Goal: Task Accomplishment & Management: Manage account settings

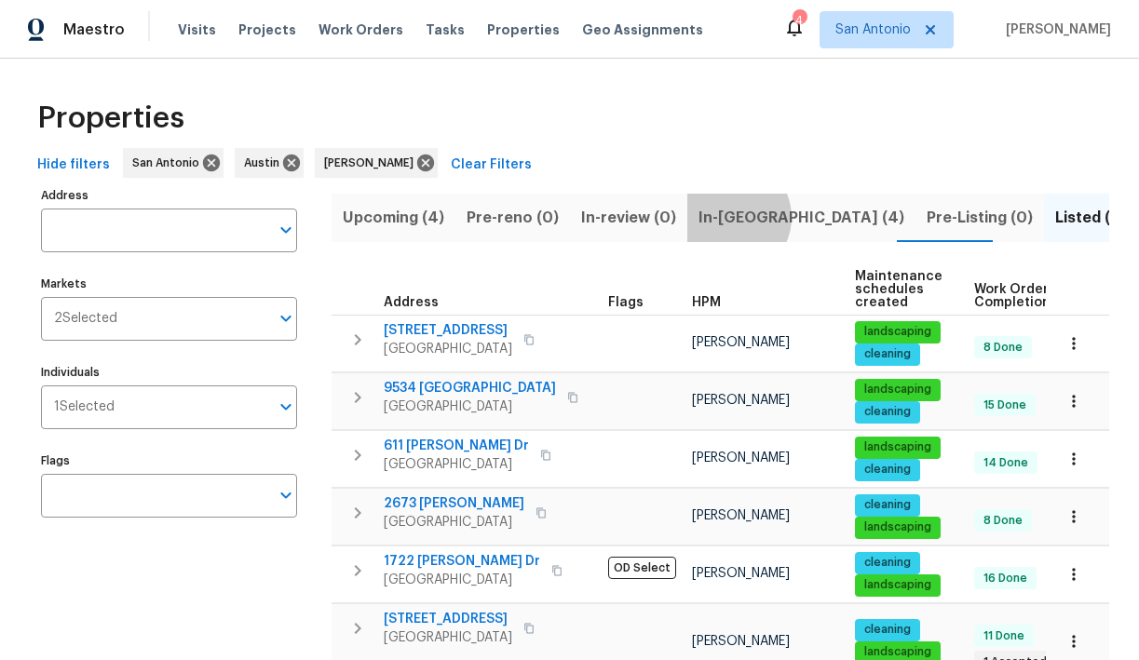
click at [716, 217] on span "In-reno (4)" at bounding box center [801, 218] width 206 height 26
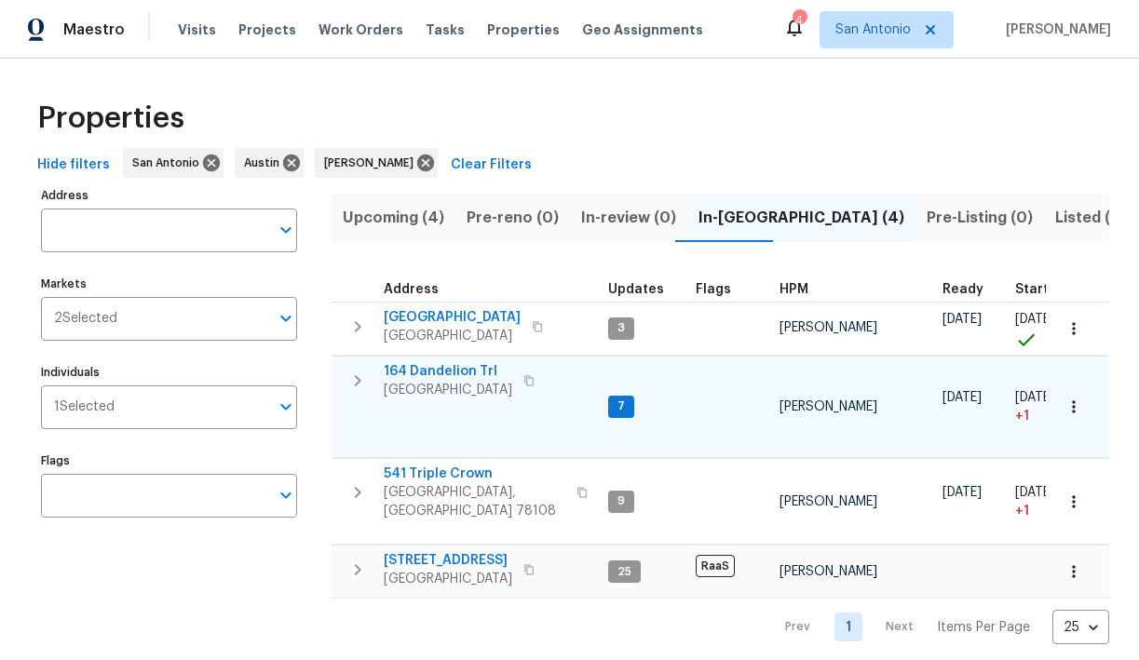
click at [448, 372] on span "164 Dandelion Trl" at bounding box center [448, 371] width 129 height 19
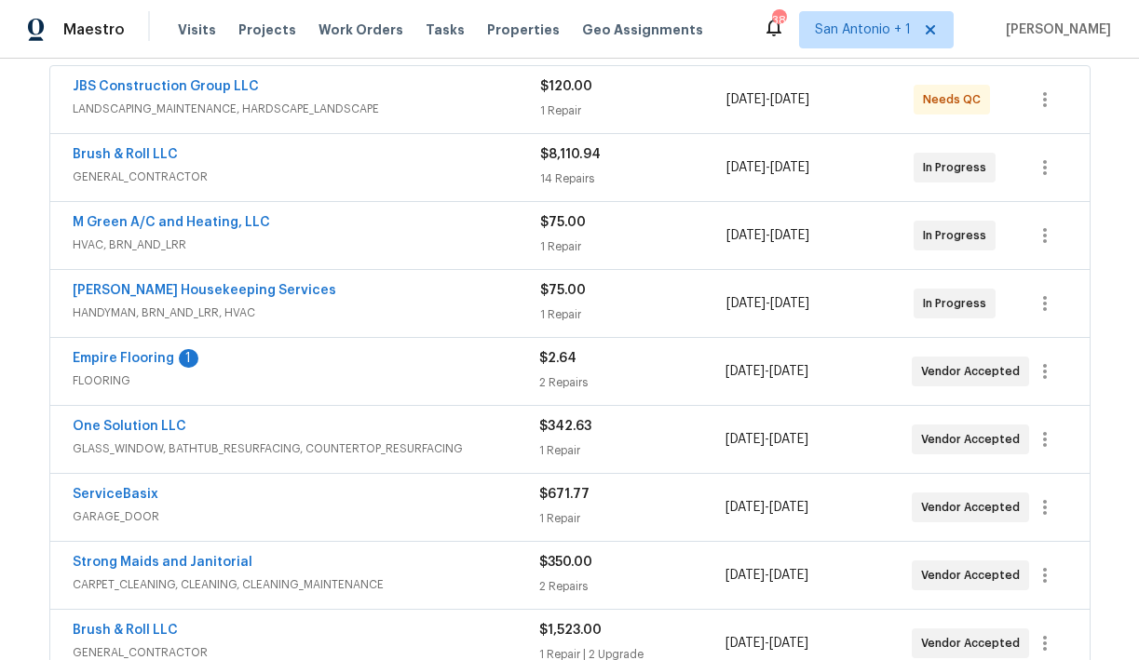
scroll to position [347, 0]
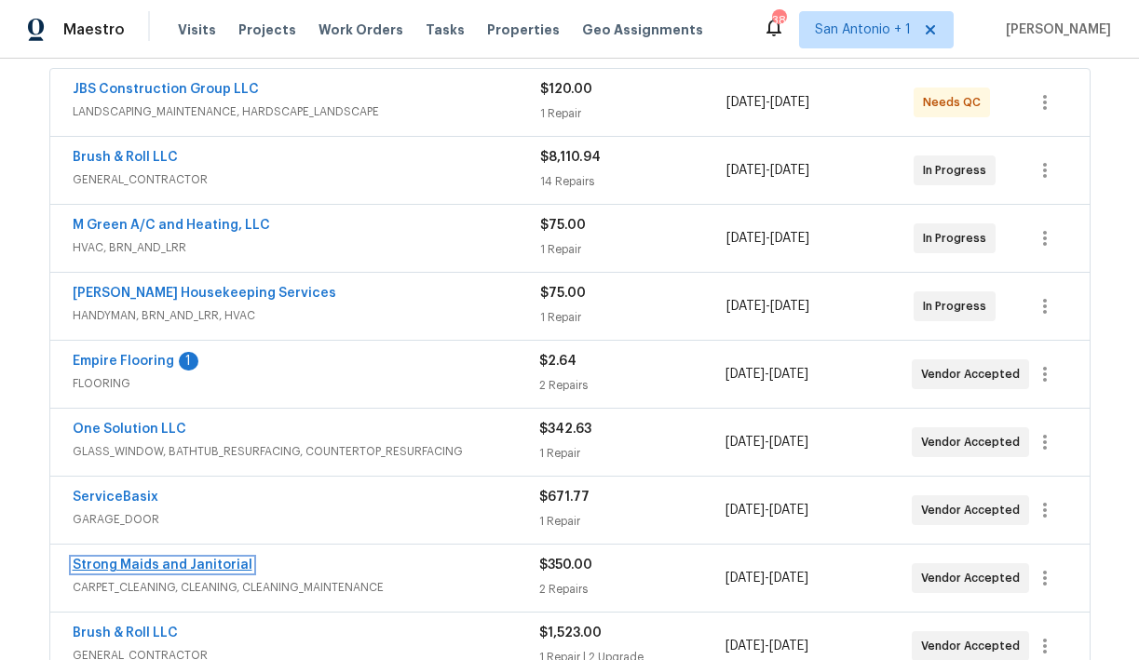
click at [199, 560] on link "Strong Maids and Janitorial" at bounding box center [163, 565] width 180 height 13
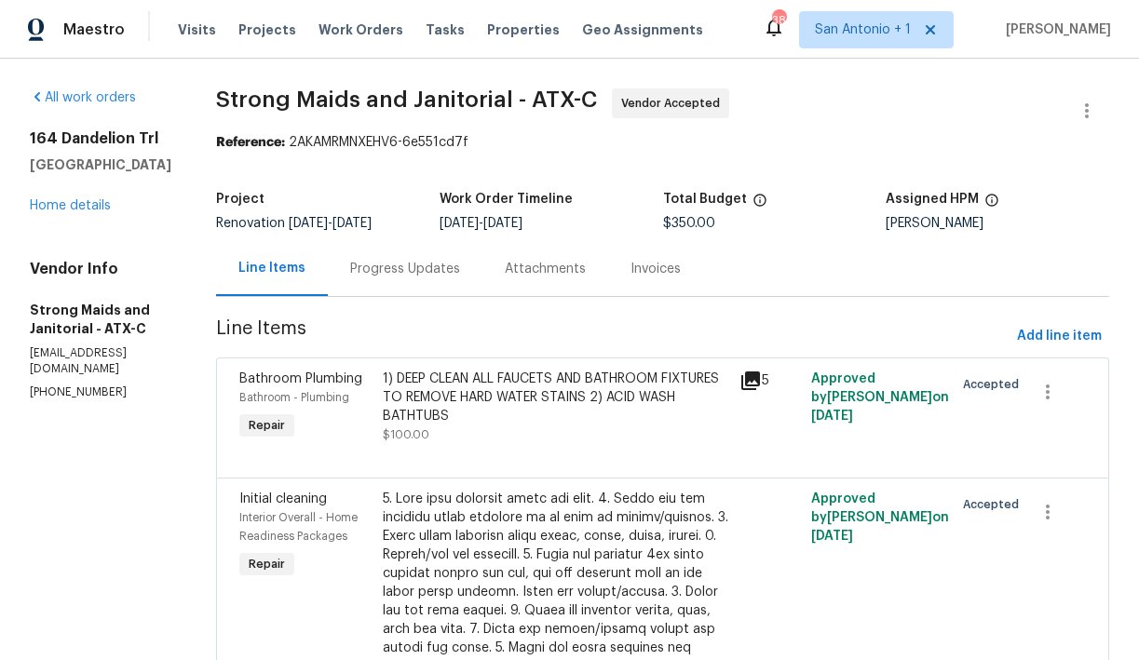
click at [394, 276] on div "Progress Updates" at bounding box center [405, 269] width 110 height 19
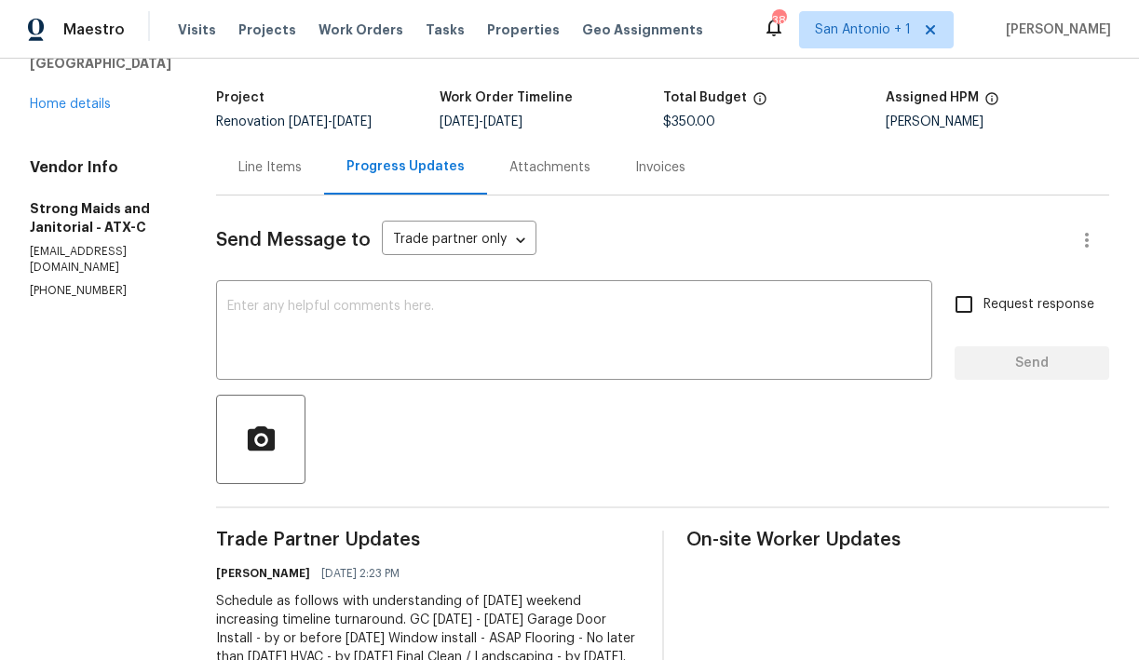
scroll to position [101, 0]
click at [75, 112] on link "Home details" at bounding box center [70, 105] width 81 height 13
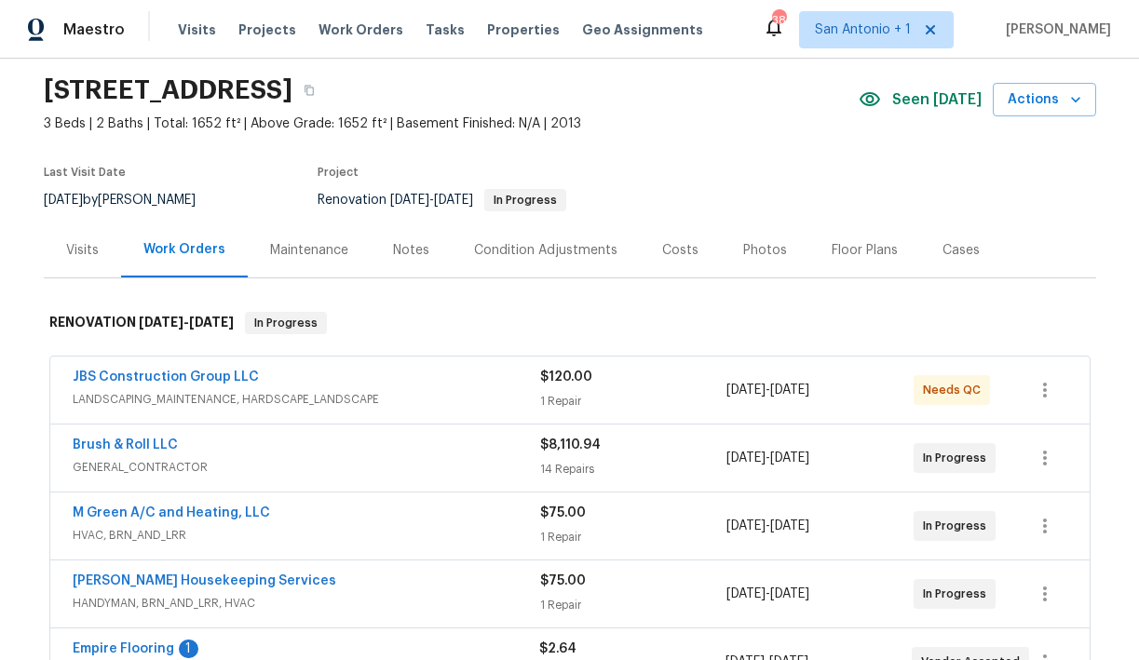
scroll to position [66, 0]
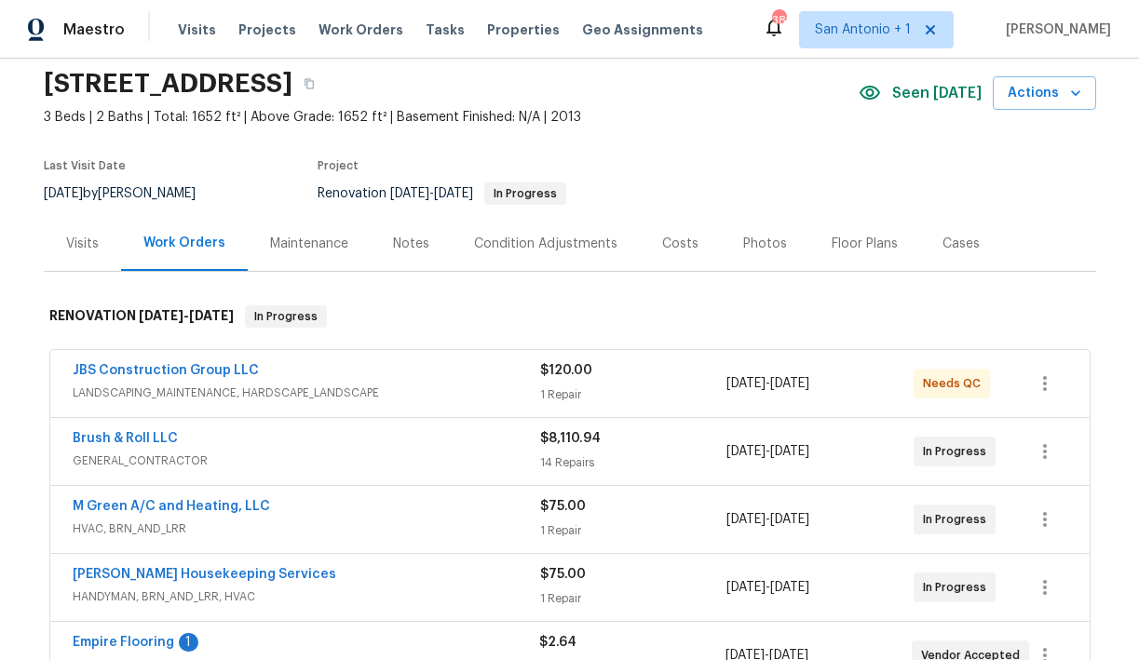
click at [402, 243] on div "Notes" at bounding box center [411, 244] width 36 height 19
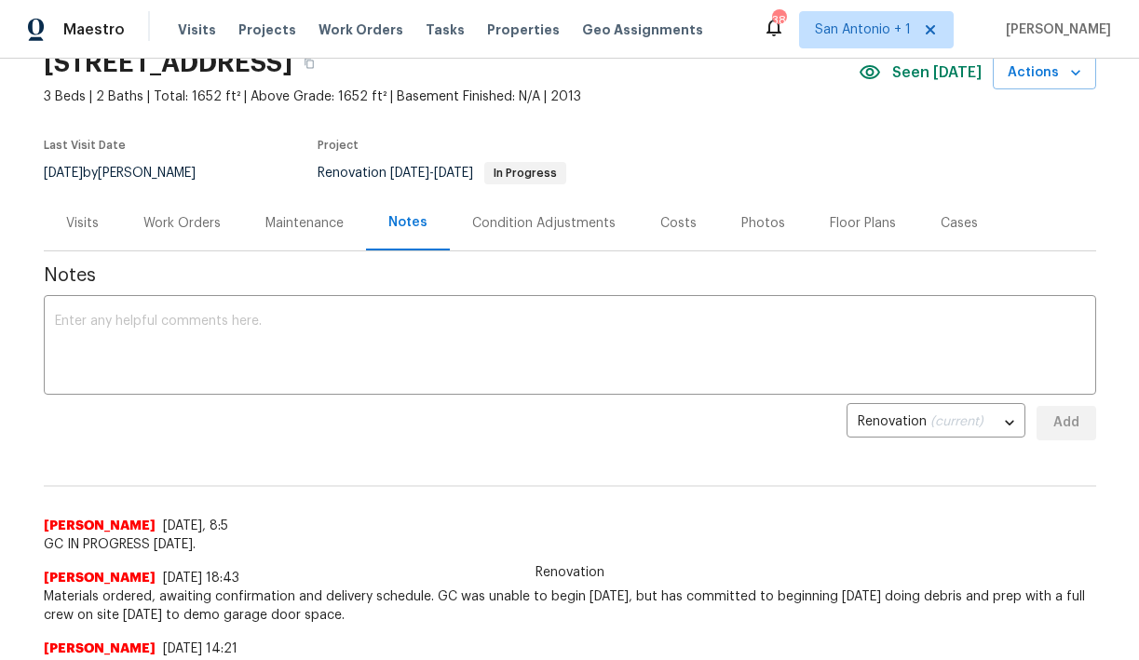
scroll to position [82, 0]
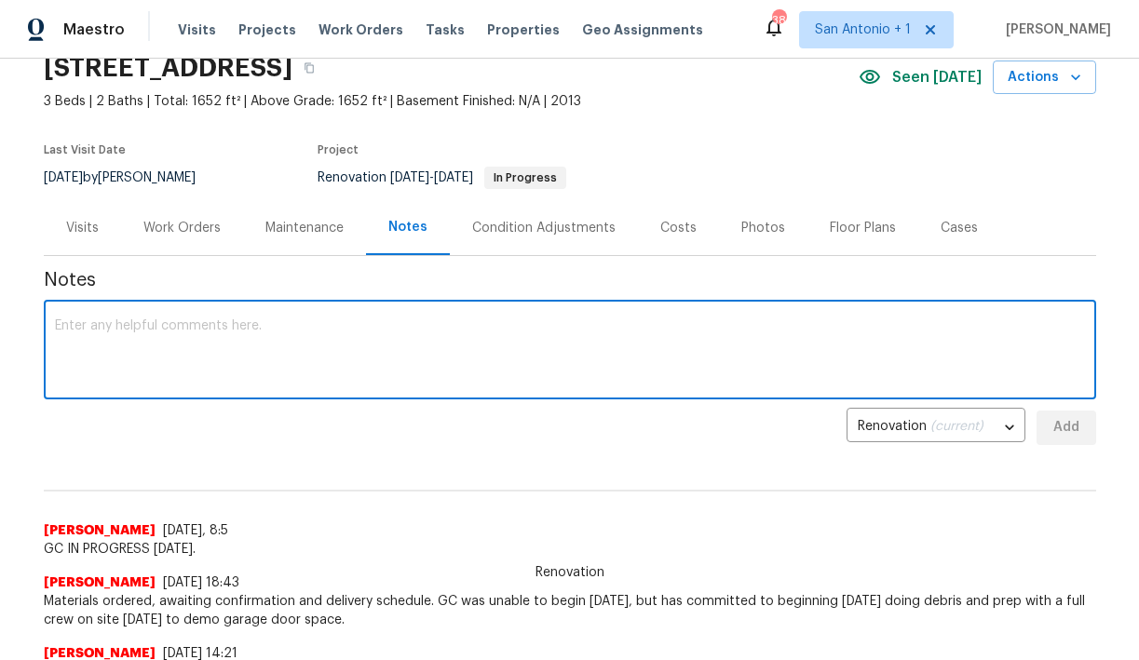
click at [386, 329] on textarea at bounding box center [570, 351] width 1030 height 65
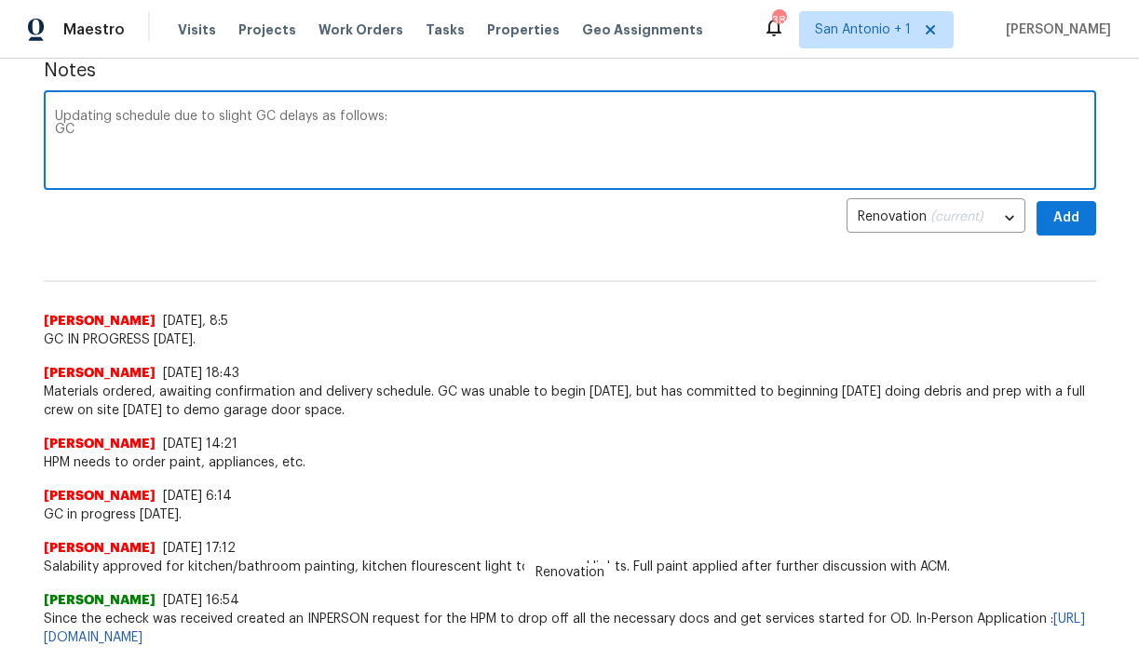
scroll to position [290, 0]
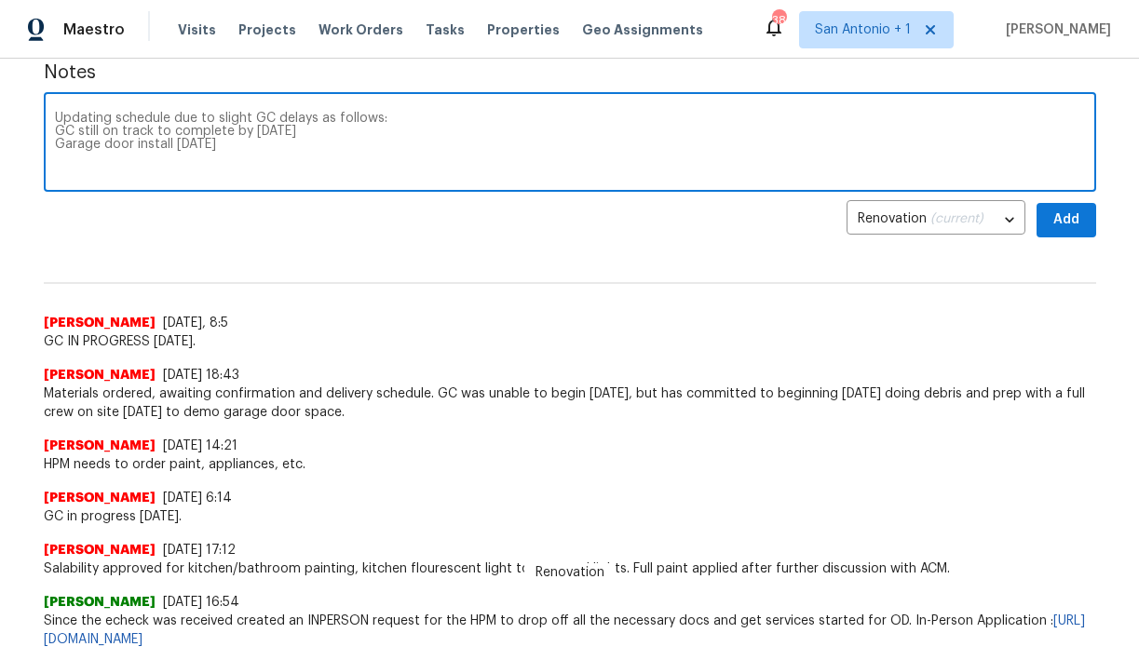
drag, startPoint x: 76, startPoint y: 133, endPoint x: 294, endPoint y: 129, distance: 218.0
click at [294, 129] on textarea "Updating schedule due to slight GC delays as follows: GC still on track to comp…" at bounding box center [570, 144] width 1030 height 65
click at [77, 133] on textarea "Updating schedule due to slight GC delays as follows: GC [DATE] Garage door ins…" at bounding box center [570, 144] width 1030 height 65
click at [217, 133] on textarea "Updating schedule due to slight GC delays as follows: GC - complete by 9/10/25 …" at bounding box center [570, 144] width 1030 height 65
click at [286, 156] on textarea "Updating schedule due to slight GC delays as follows: GC - complete by 9/10/25 …" at bounding box center [570, 144] width 1030 height 65
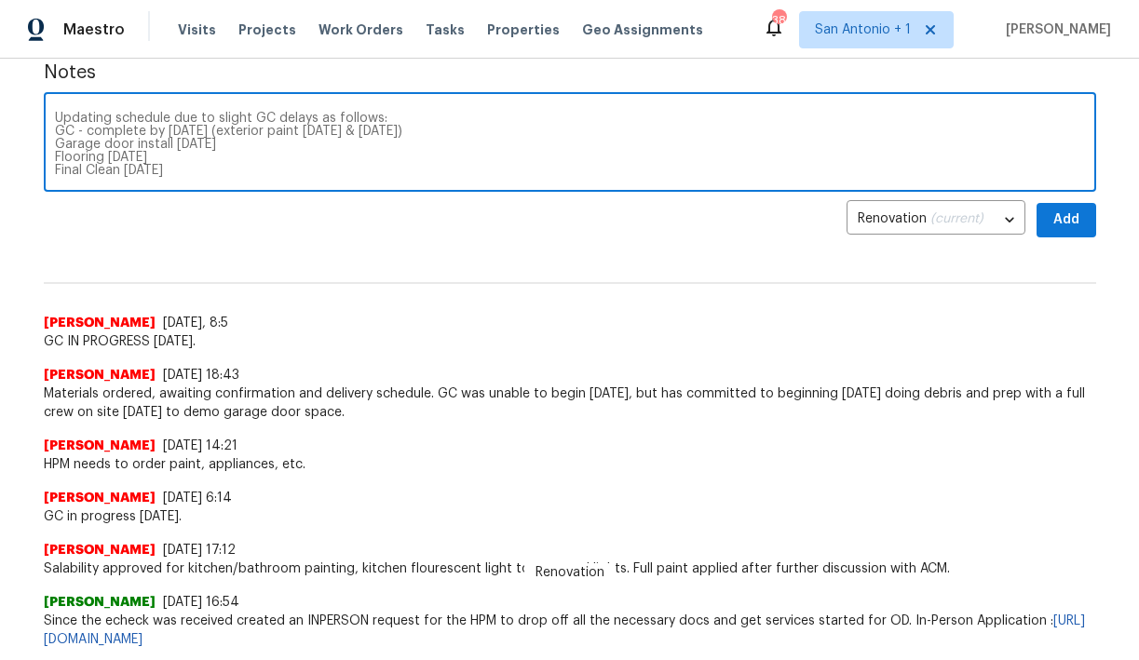
type textarea "Updating schedule due to slight GC delays as follows: GC - complete by 9/10/25 …"
click at [1059, 215] on span "Add" at bounding box center [1066, 220] width 30 height 23
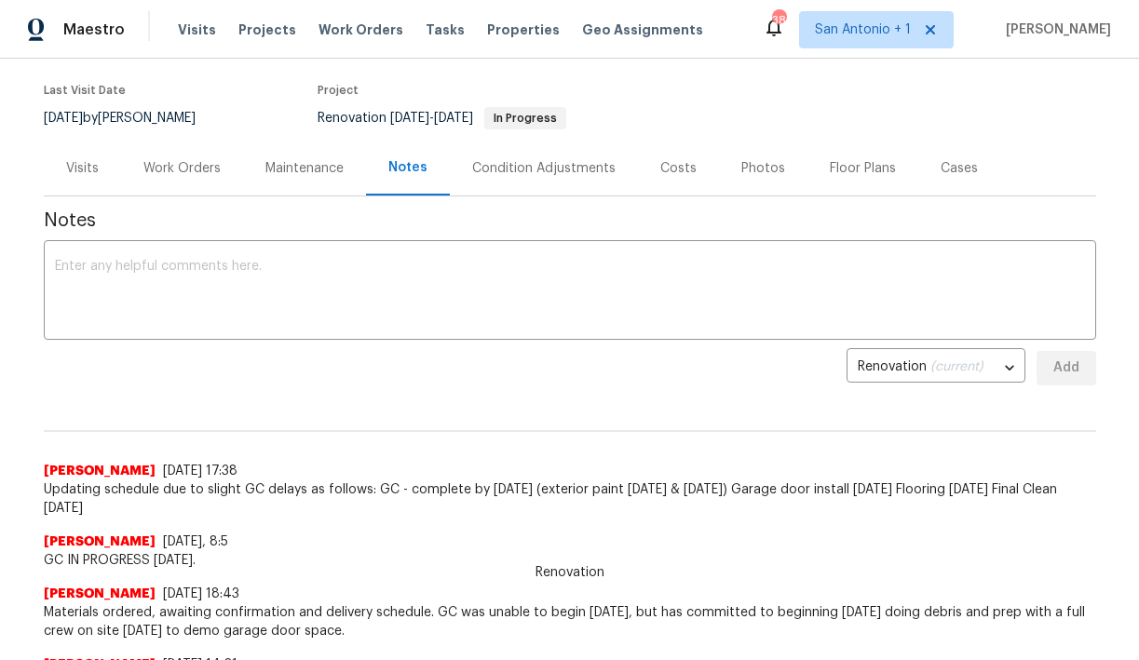
scroll to position [140, 0]
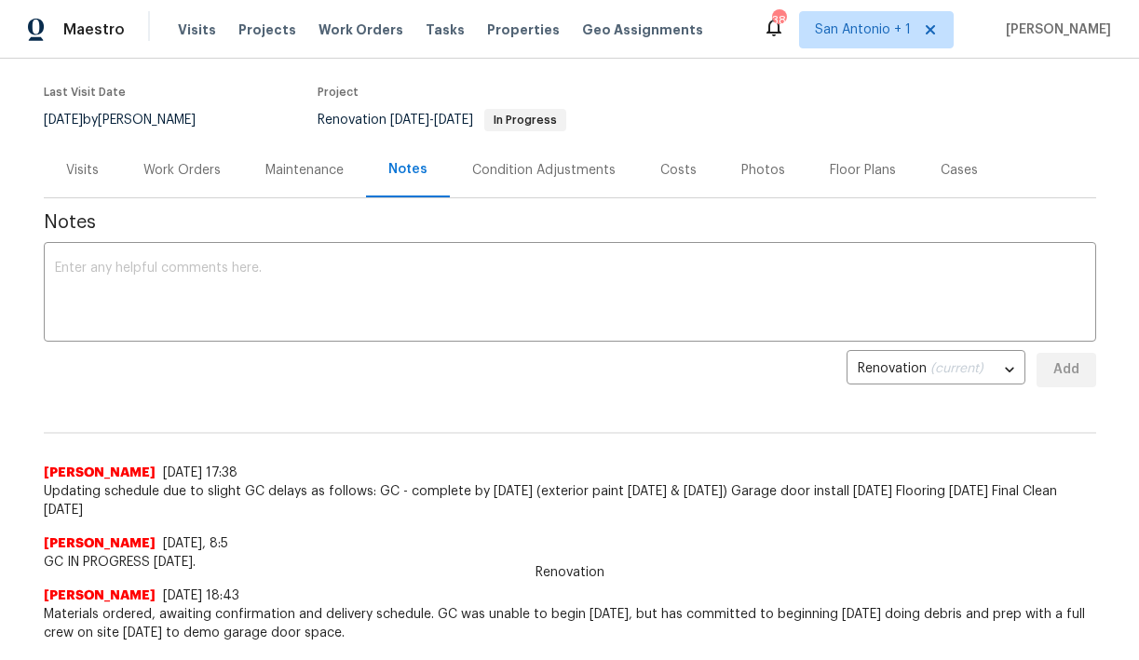
click at [193, 179] on div "Work Orders" at bounding box center [182, 169] width 122 height 55
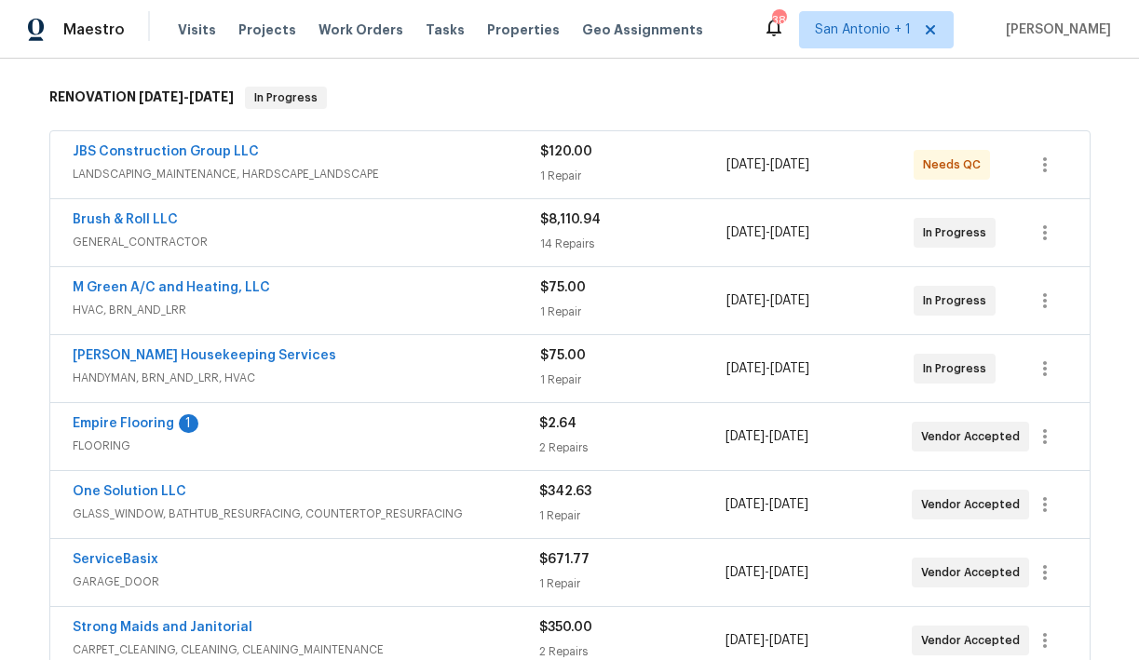
scroll to position [307, 0]
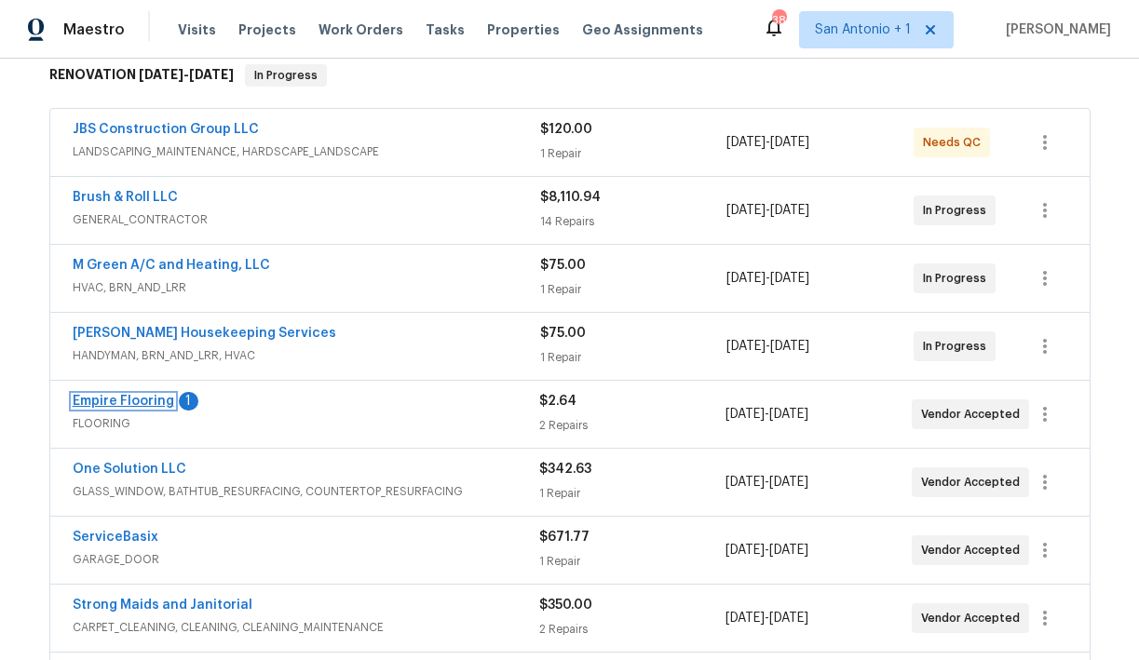
click at [125, 398] on link "Empire Flooring" at bounding box center [124, 401] width 102 height 13
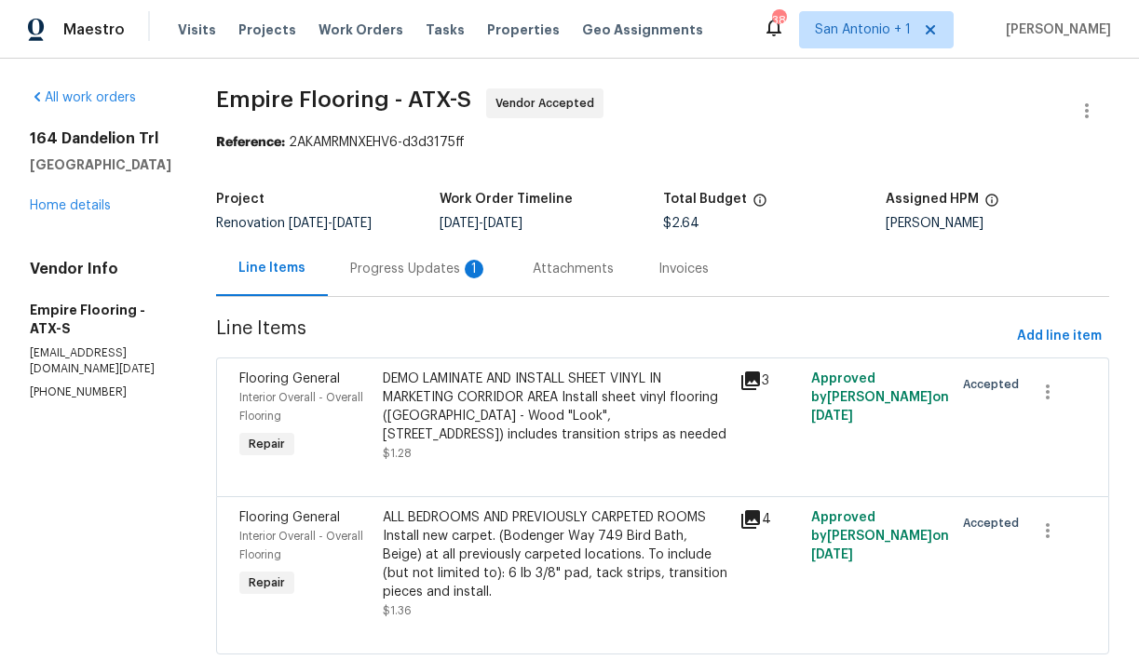
click at [441, 276] on div "Progress Updates 1" at bounding box center [419, 269] width 138 height 19
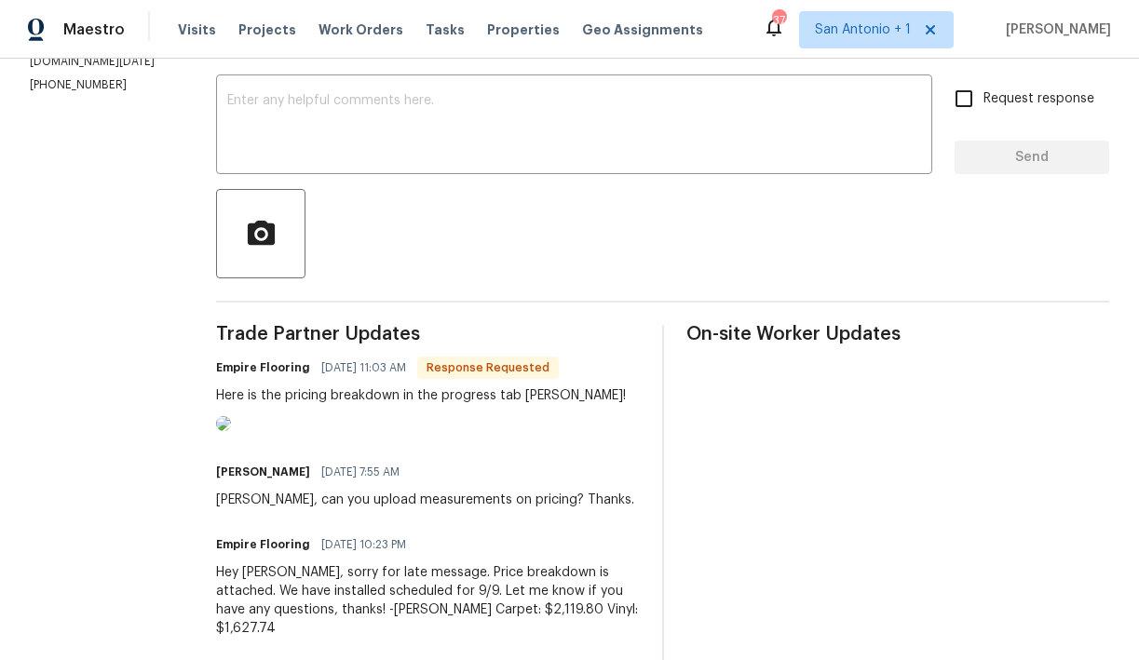
scroll to position [252, 0]
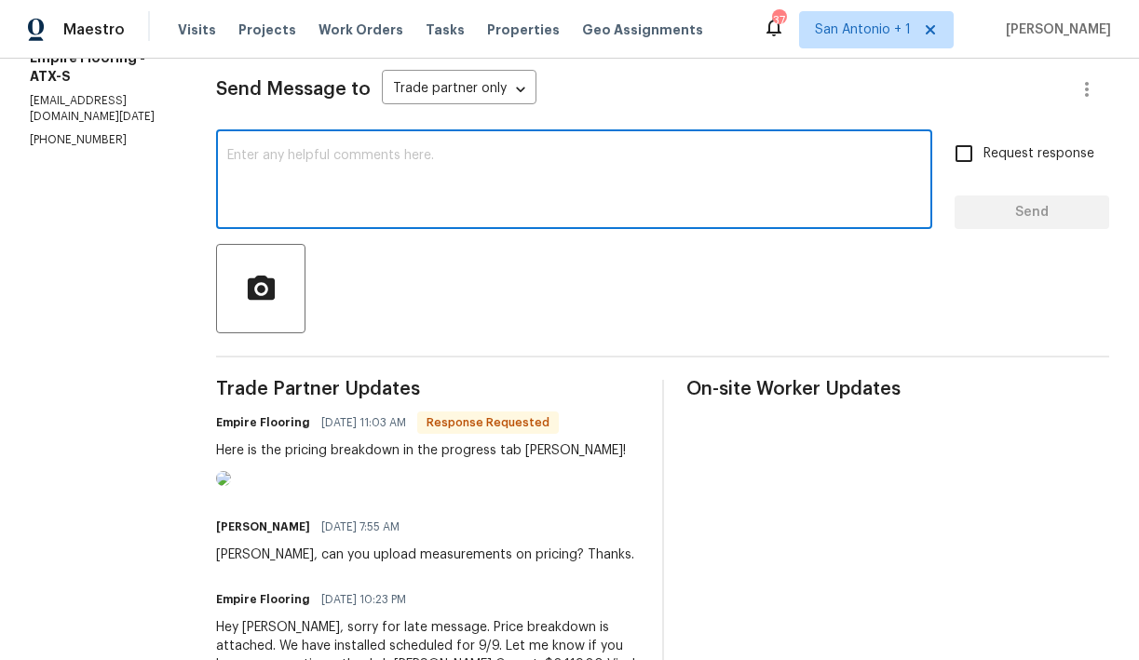
click at [423, 158] on textarea at bounding box center [574, 181] width 694 height 65
paste textarea "Updating schedule due to slight GC delays as follows: GC - complete by 9/10/25 …"
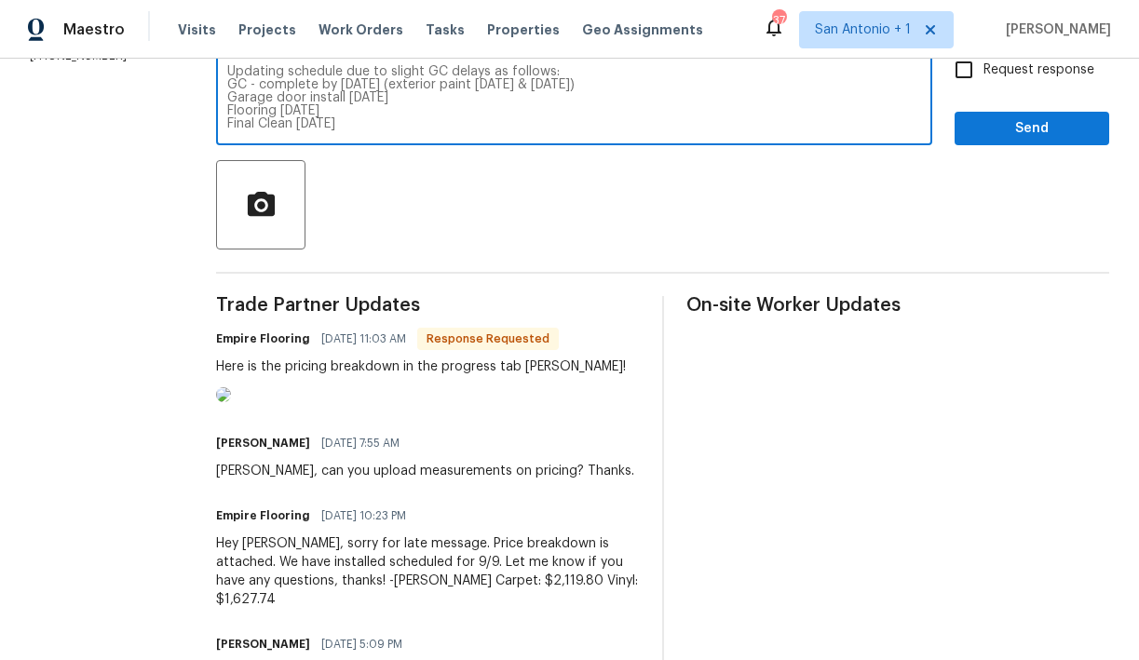
scroll to position [330, 0]
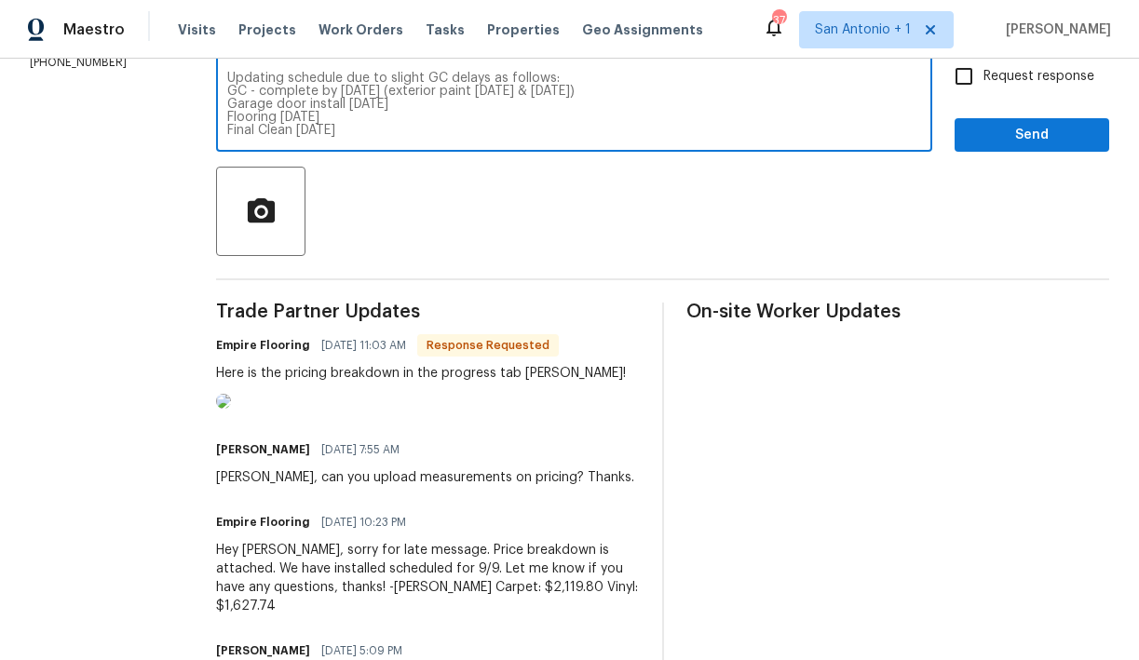
type textarea "Updating schedule due to slight GC delays as follows: GC - complete by 9/10/25 …"
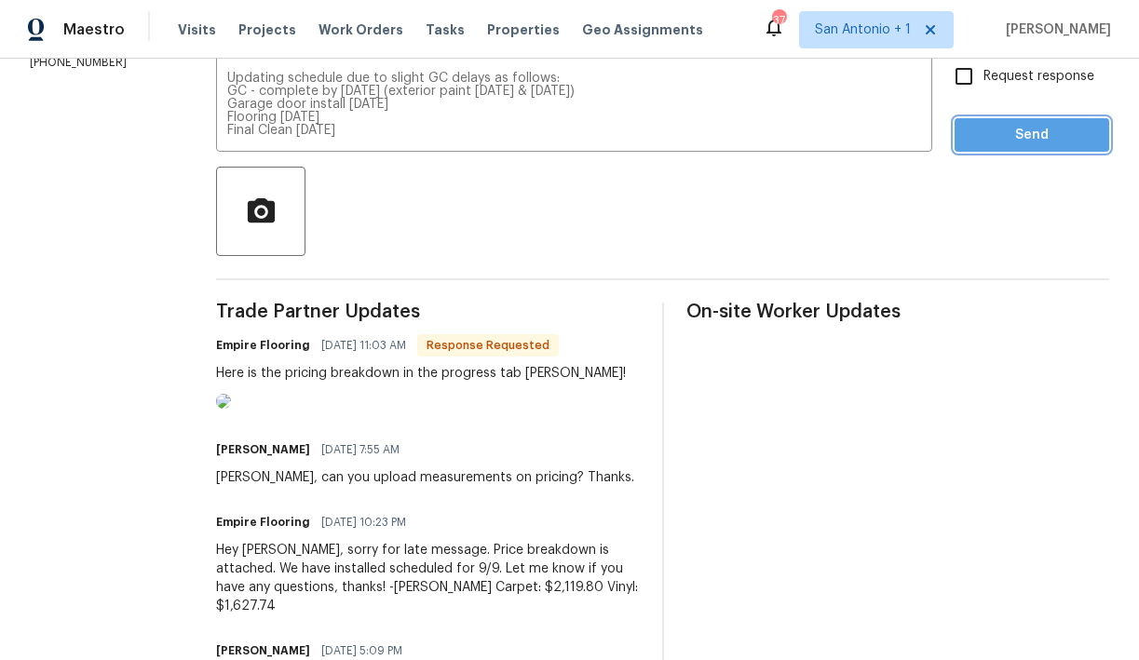
click at [1046, 131] on span "Send" at bounding box center [1032, 135] width 125 height 23
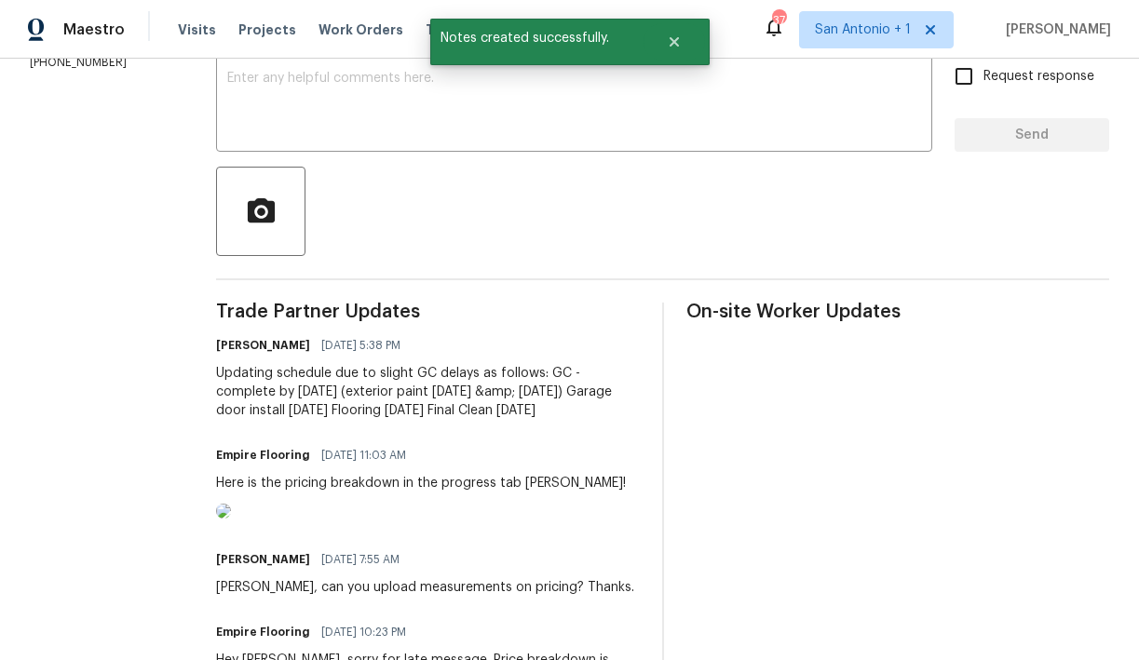
click at [231, 519] on img at bounding box center [223, 511] width 15 height 15
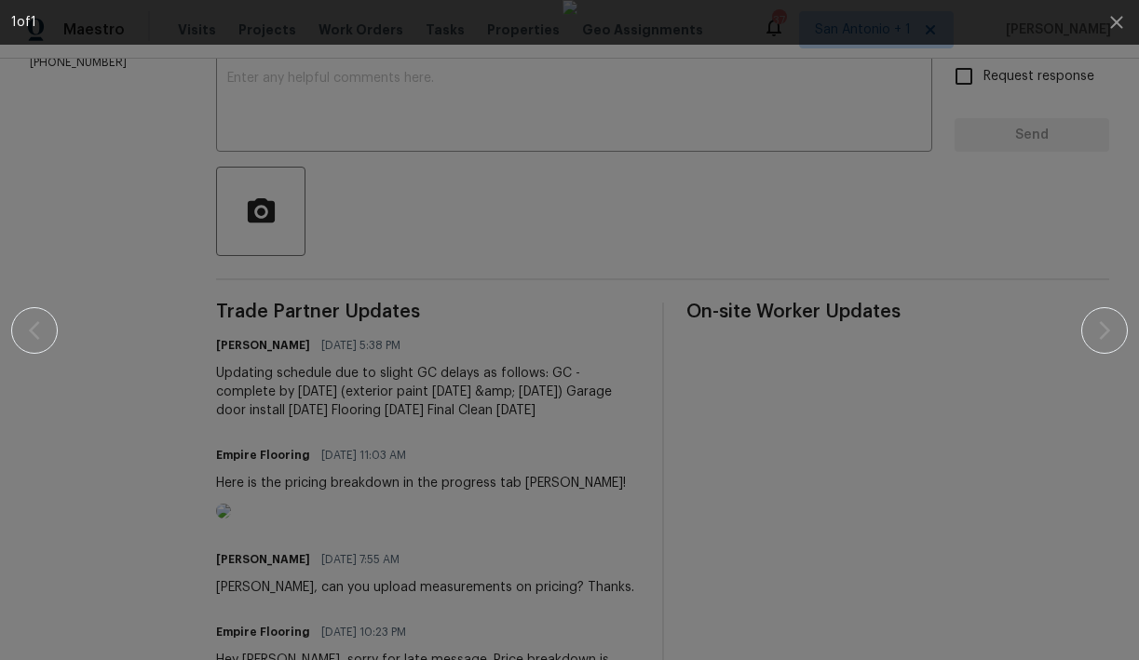
click at [1010, 209] on div at bounding box center [569, 330] width 979 height 660
click at [1075, 284] on div at bounding box center [569, 330] width 1117 height 660
click at [1108, 329] on div at bounding box center [569, 330] width 1117 height 660
click at [1018, 226] on div at bounding box center [569, 330] width 979 height 660
click at [1115, 28] on icon "button" at bounding box center [1116, 22] width 22 height 22
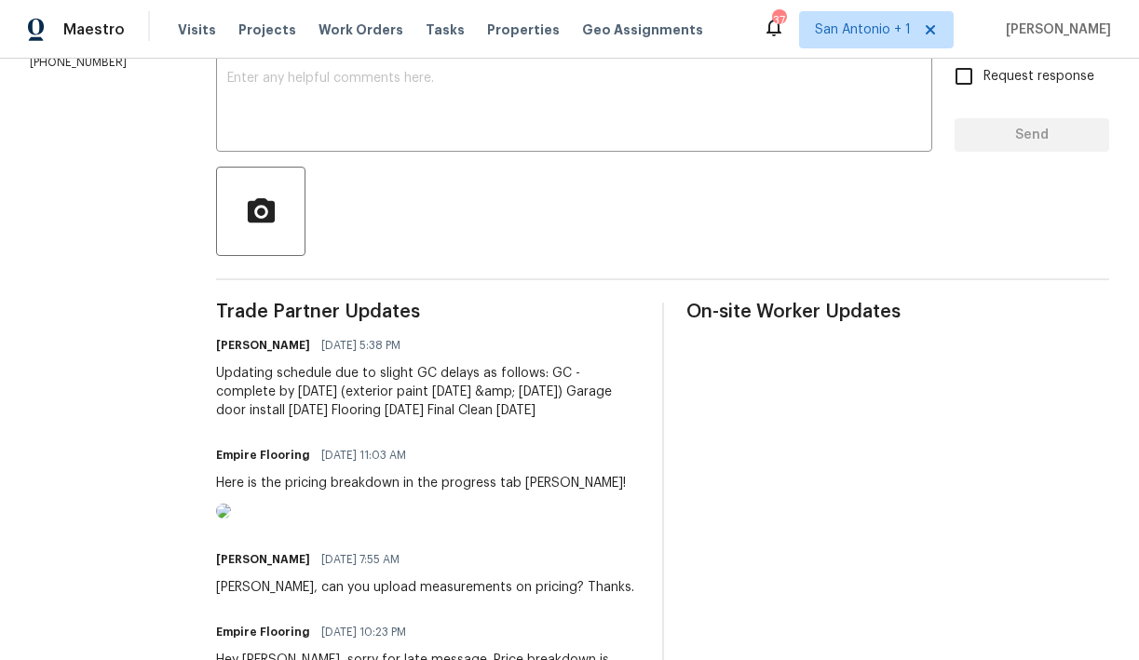
scroll to position [223, 0]
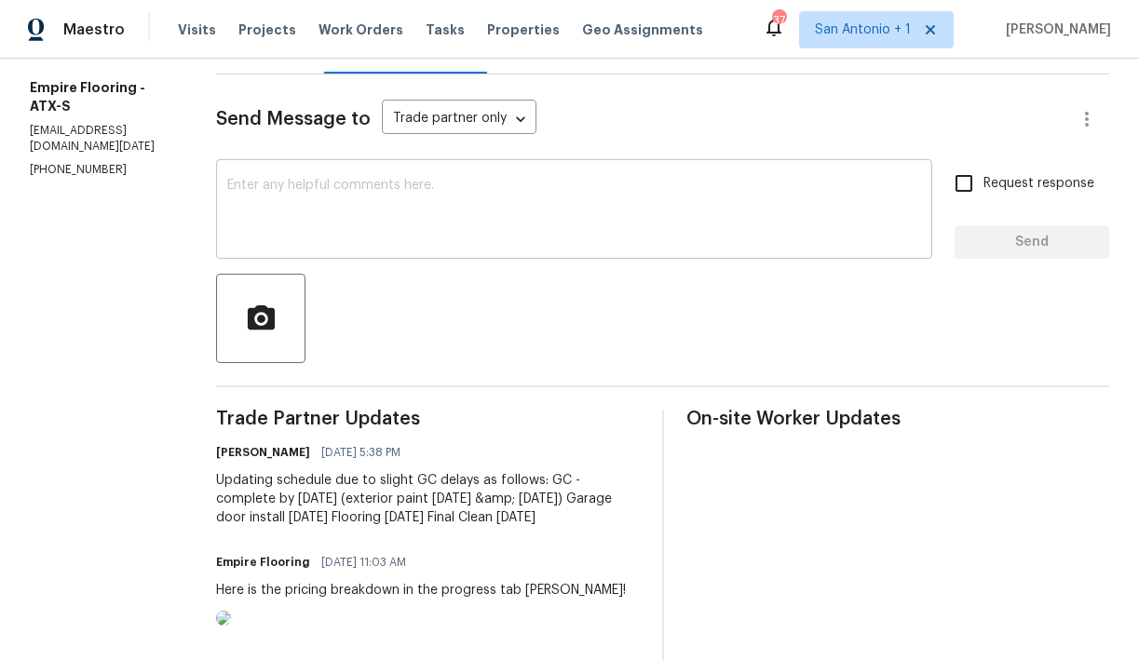
click at [462, 200] on textarea at bounding box center [574, 211] width 694 height 65
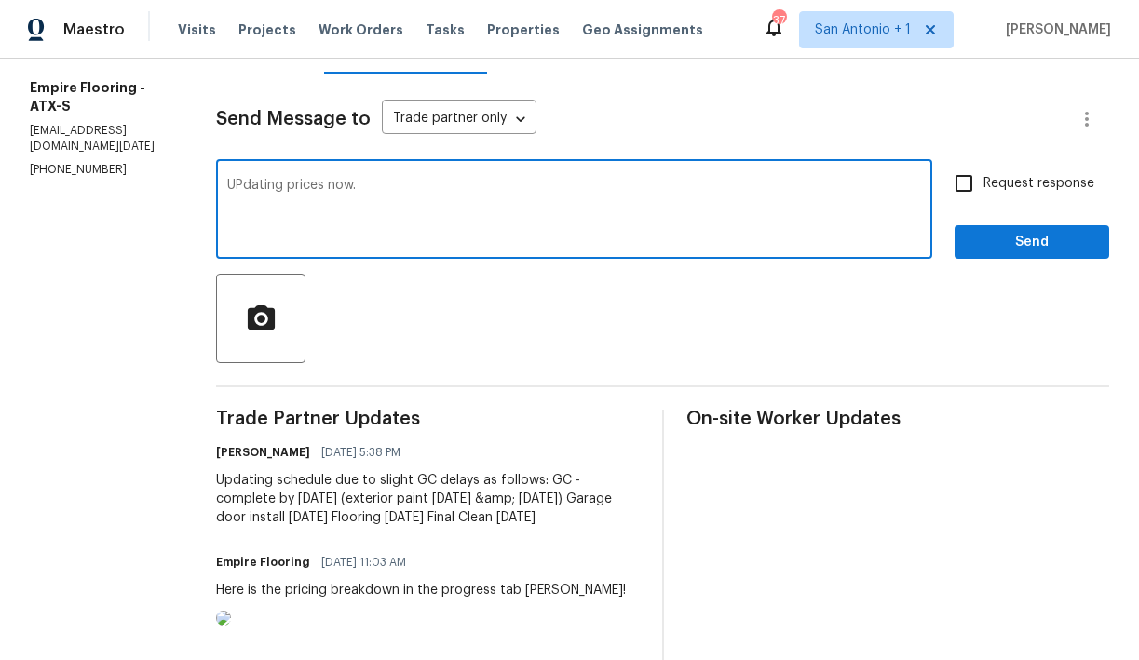
type textarea "UPdating prices now."
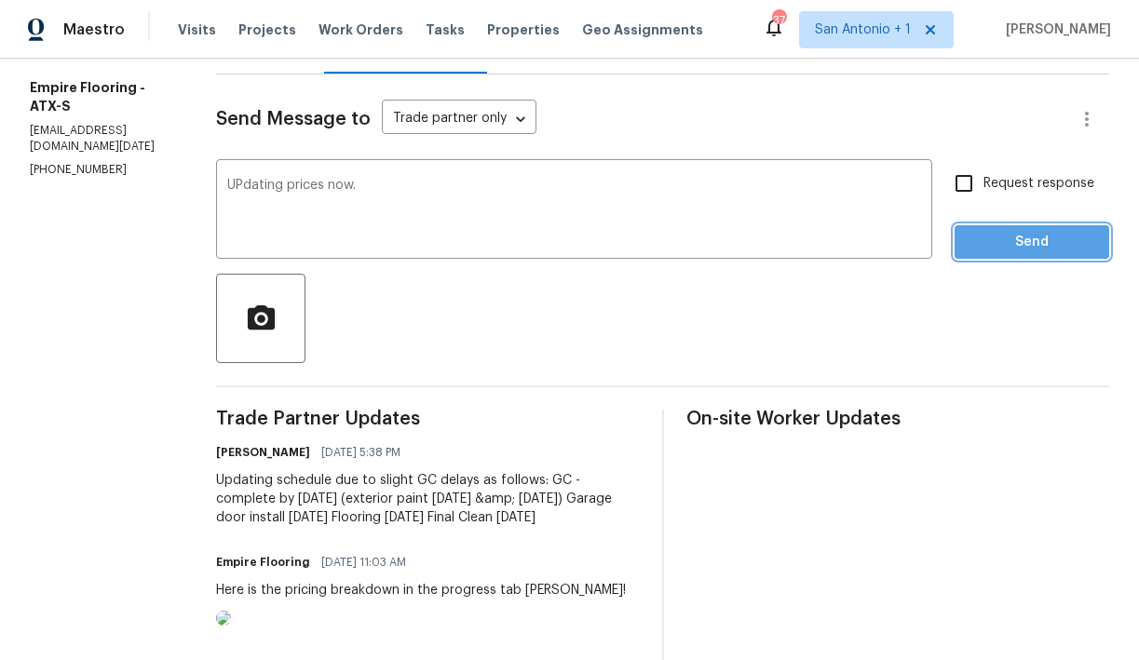
click at [1019, 251] on span "Send" at bounding box center [1032, 242] width 125 height 23
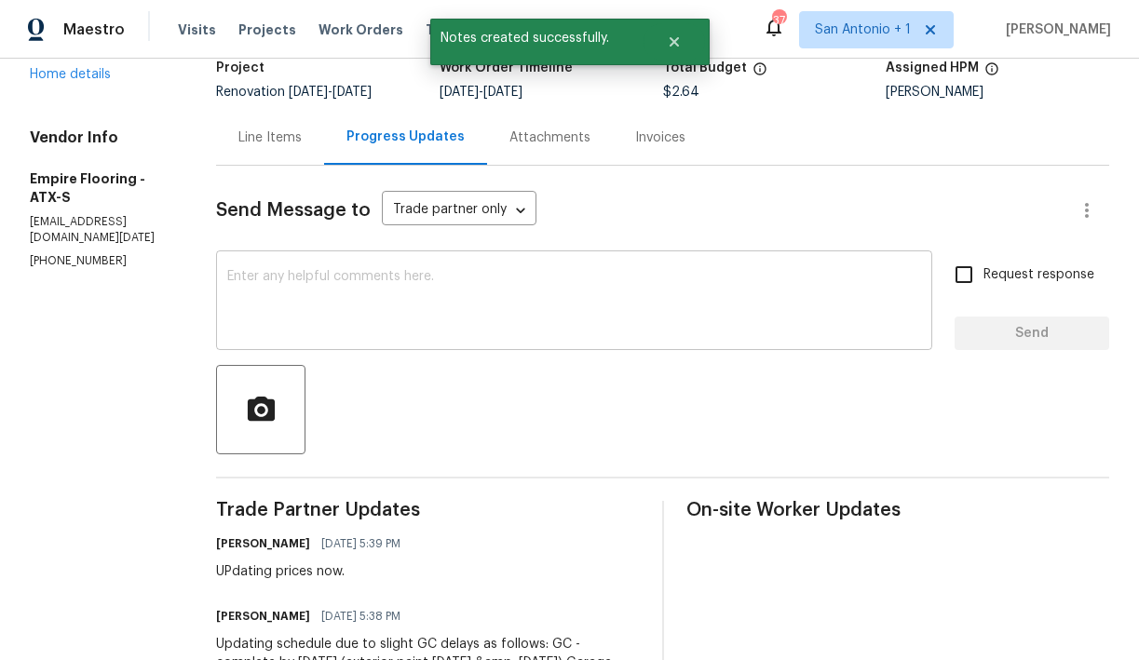
scroll to position [121, 0]
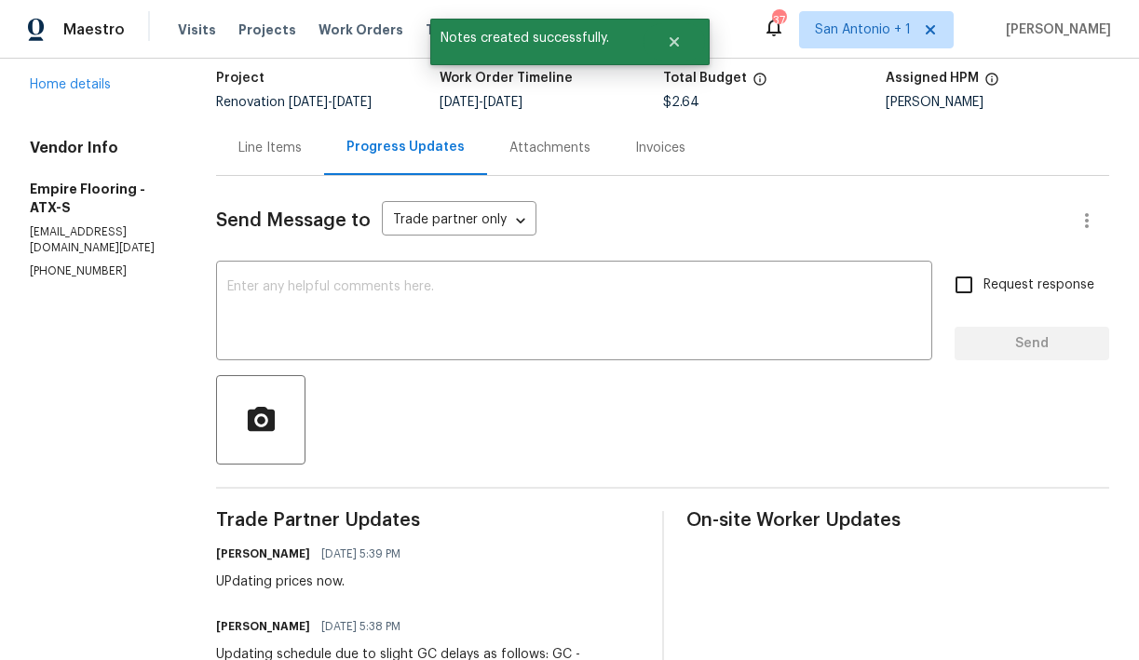
click at [299, 147] on div "Line Items" at bounding box center [269, 148] width 63 height 19
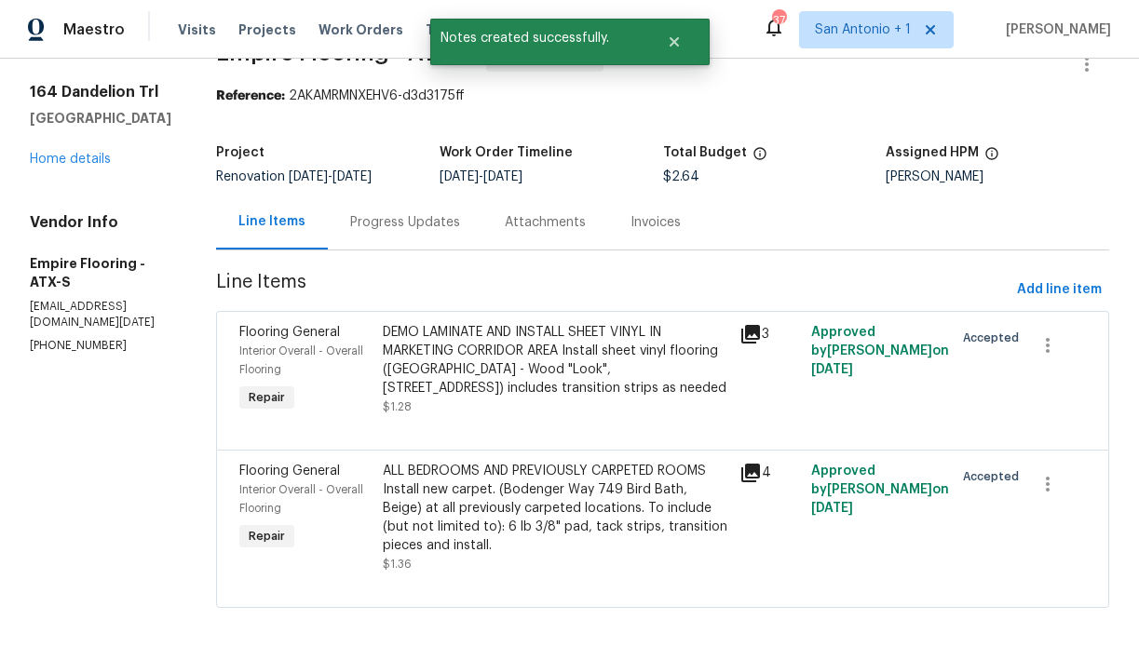
click at [420, 223] on div "Progress Updates" at bounding box center [405, 222] width 110 height 19
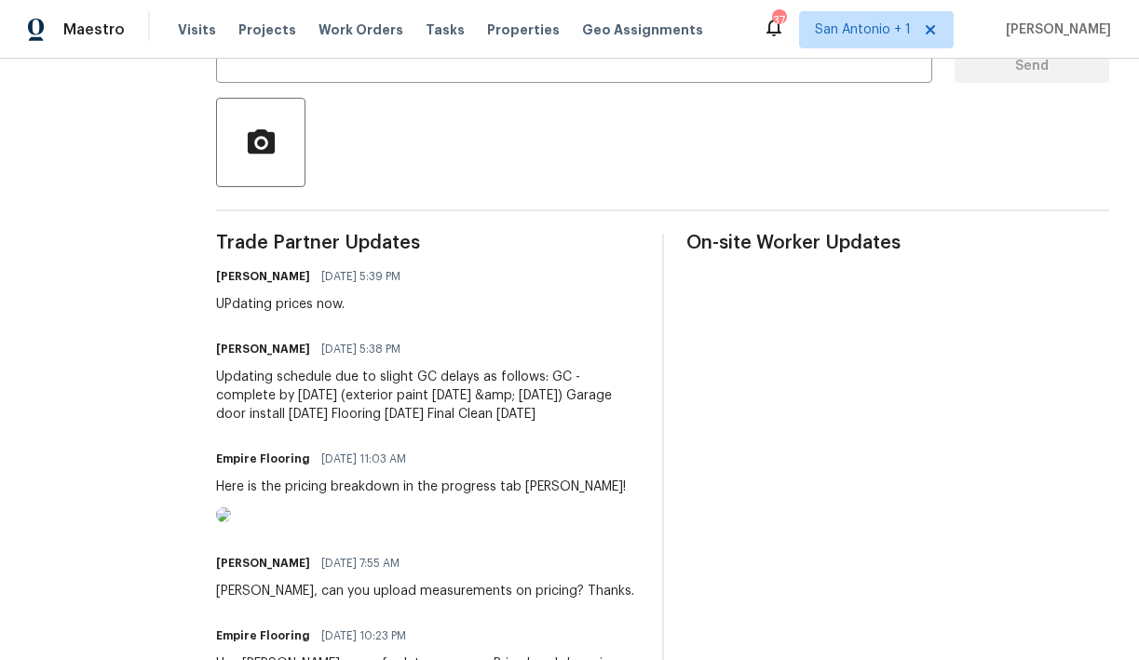
scroll to position [422, 0]
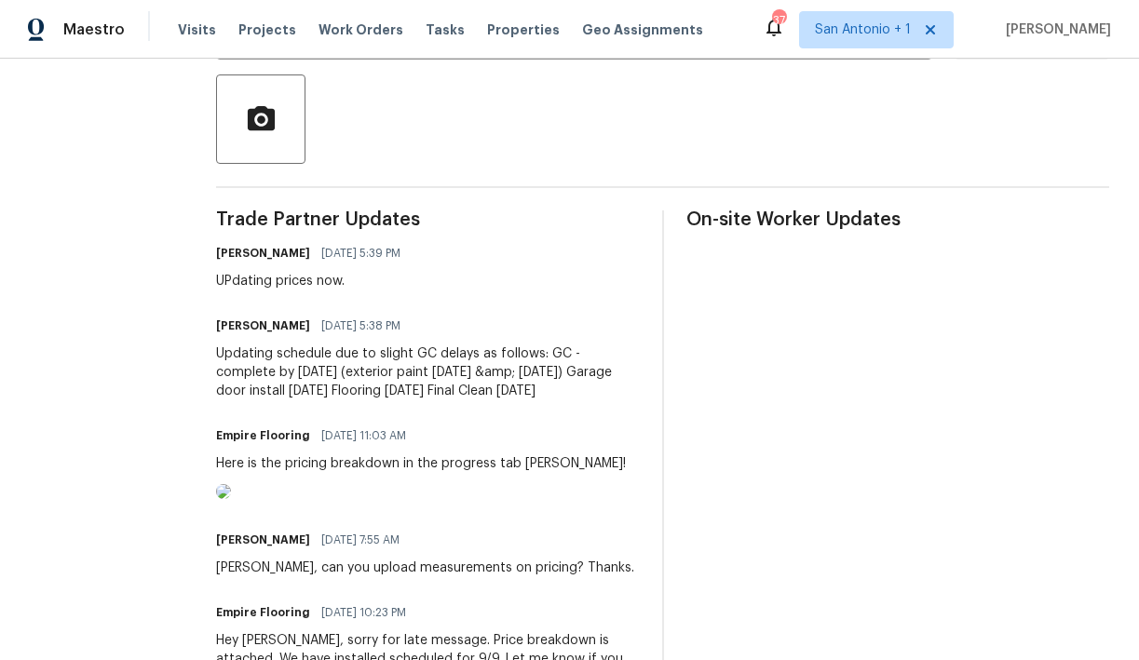
click at [231, 499] on img at bounding box center [223, 491] width 15 height 15
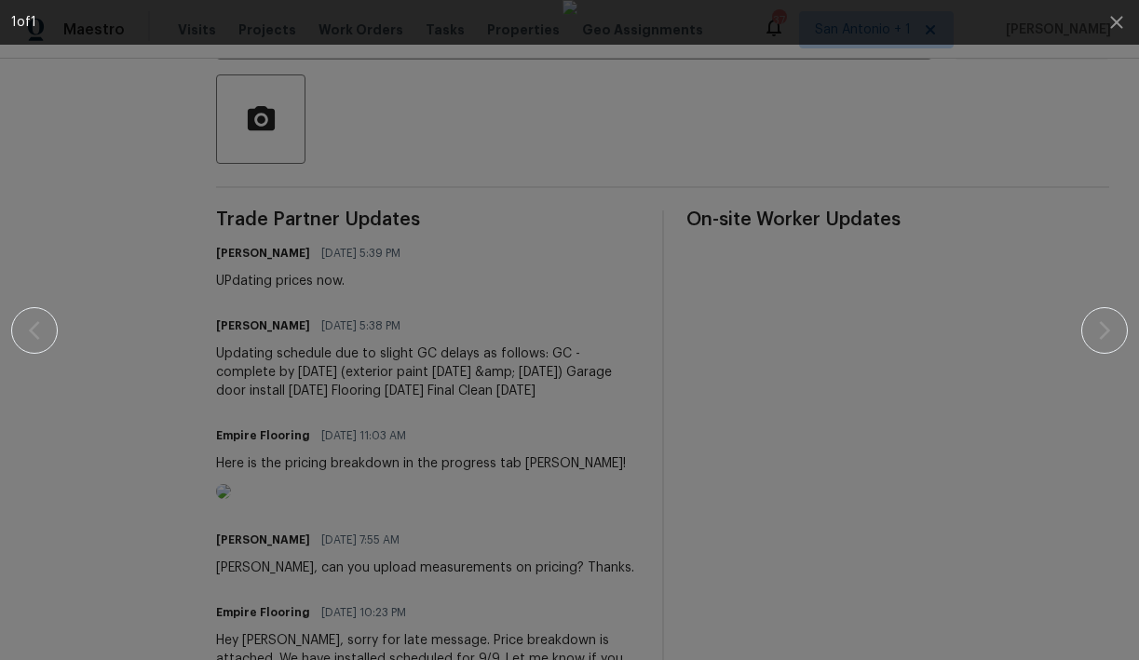
click at [1009, 185] on div at bounding box center [569, 330] width 979 height 660
click at [1119, 26] on icon "button" at bounding box center [1116, 22] width 12 height 12
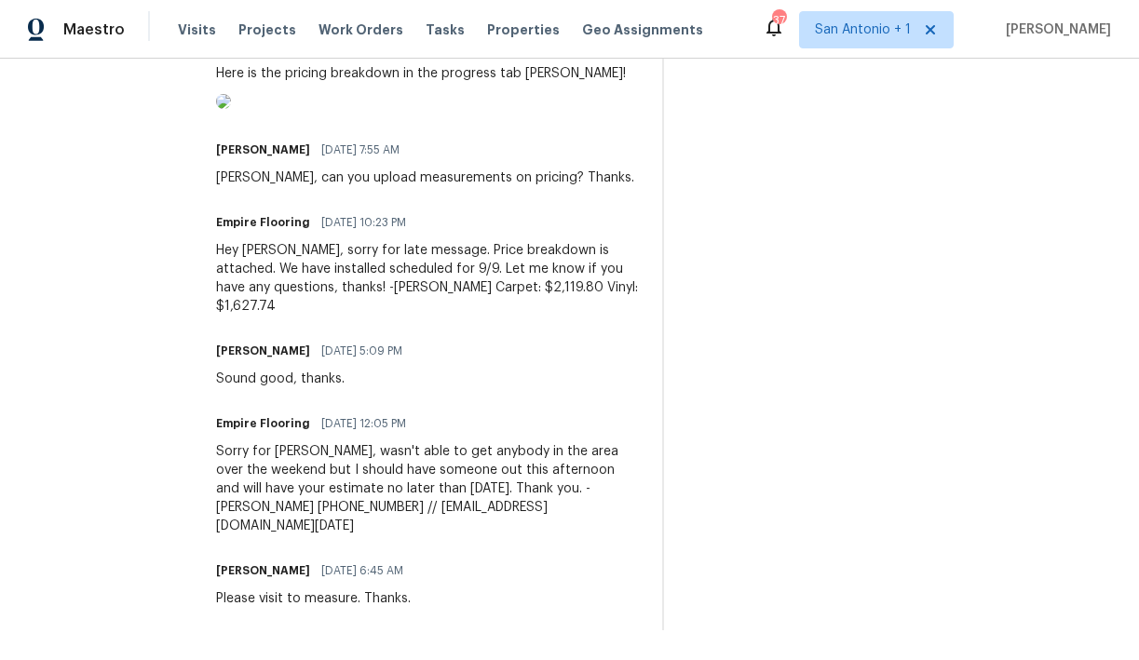
scroll to position [820, 0]
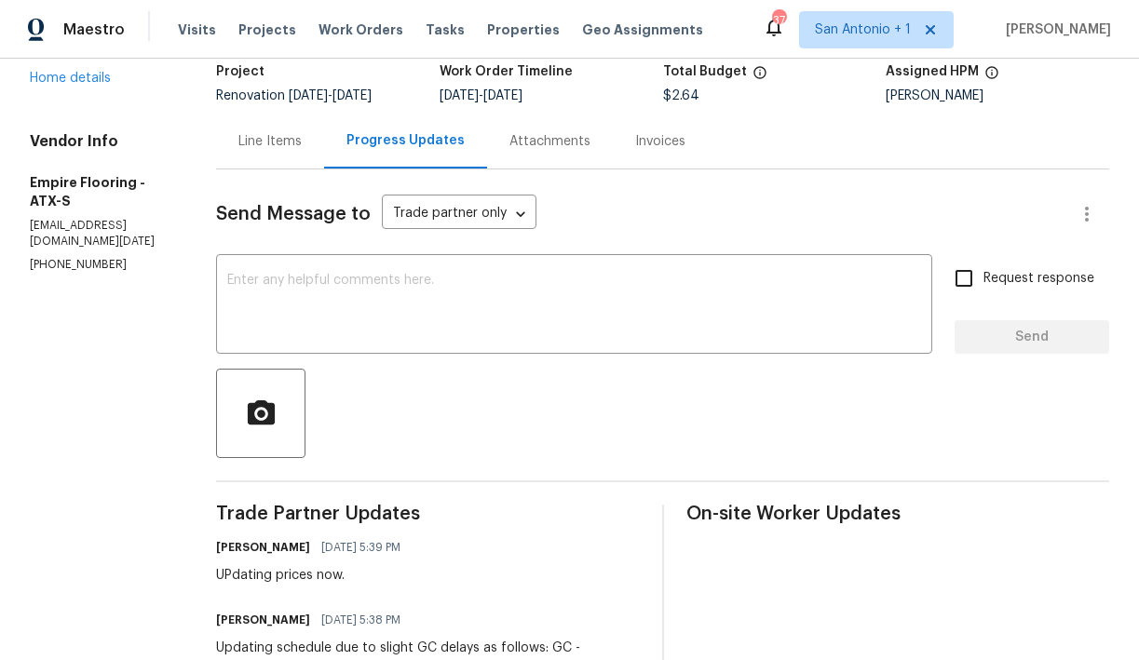
click at [302, 147] on div "Line Items" at bounding box center [269, 141] width 63 height 19
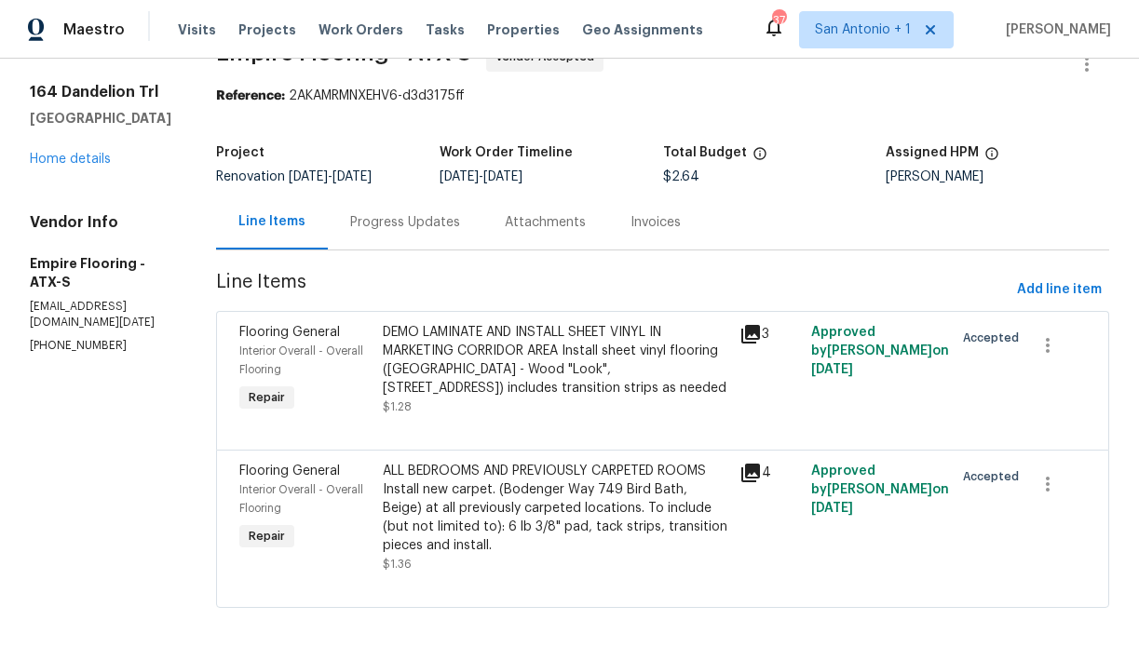
click at [481, 517] on div "ALL BEDROOMS AND PREVIOUSLY CARPETED ROOMS Install new carpet. (Bodenger Way 74…" at bounding box center [556, 508] width 346 height 93
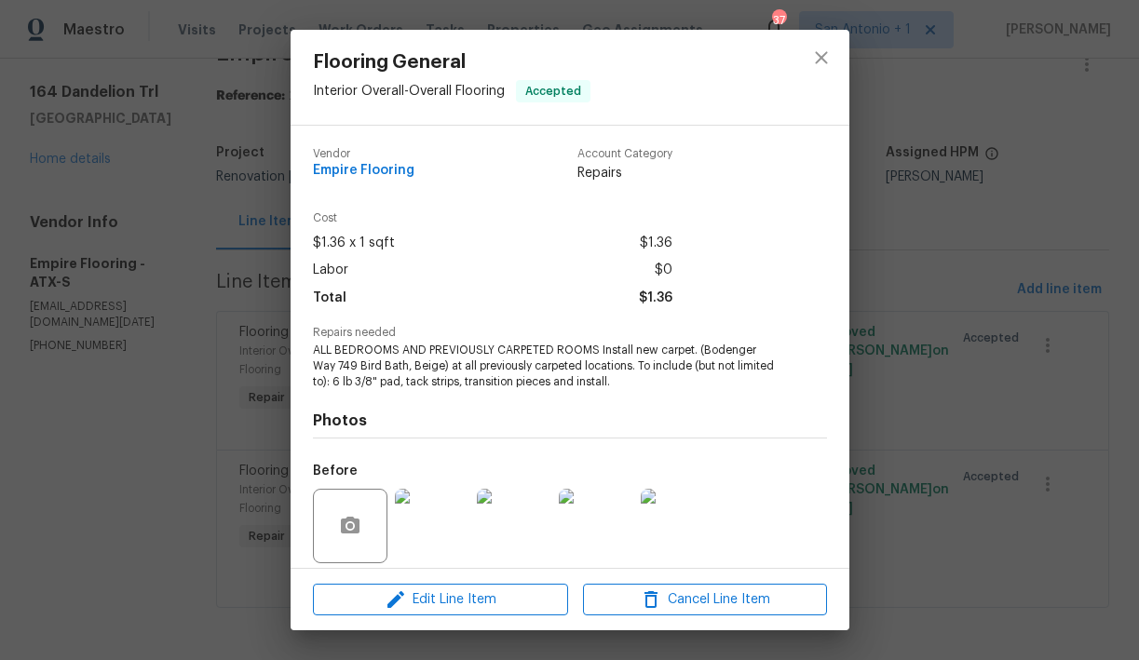
scroll to position [135, 0]
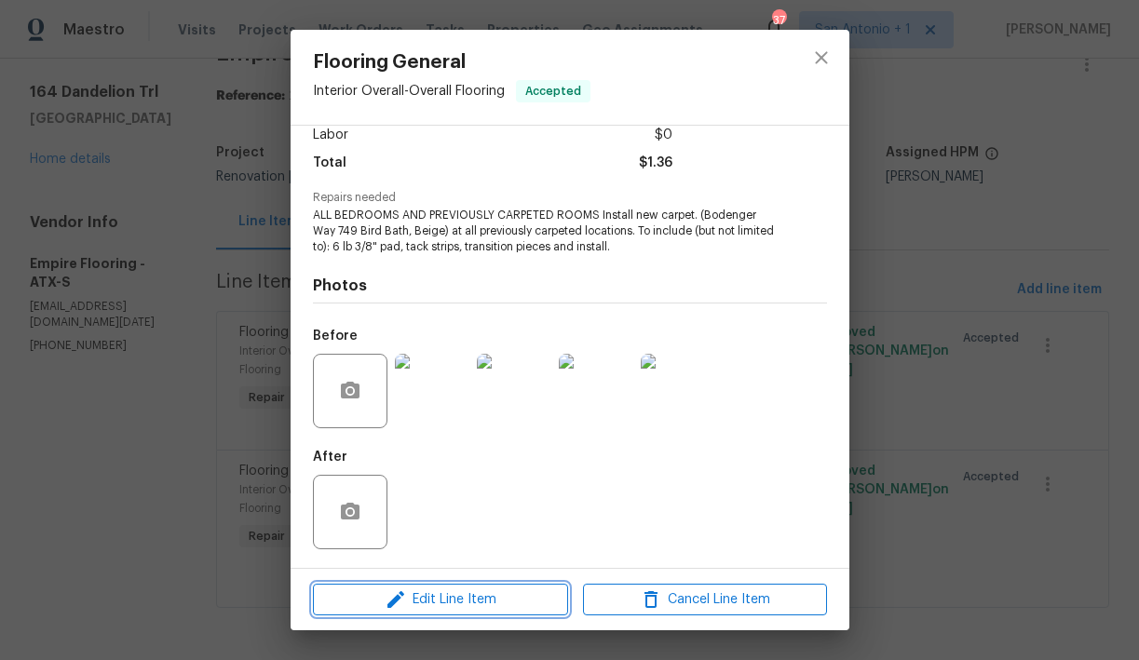
click at [455, 591] on span "Edit Line Item" at bounding box center [441, 600] width 244 height 23
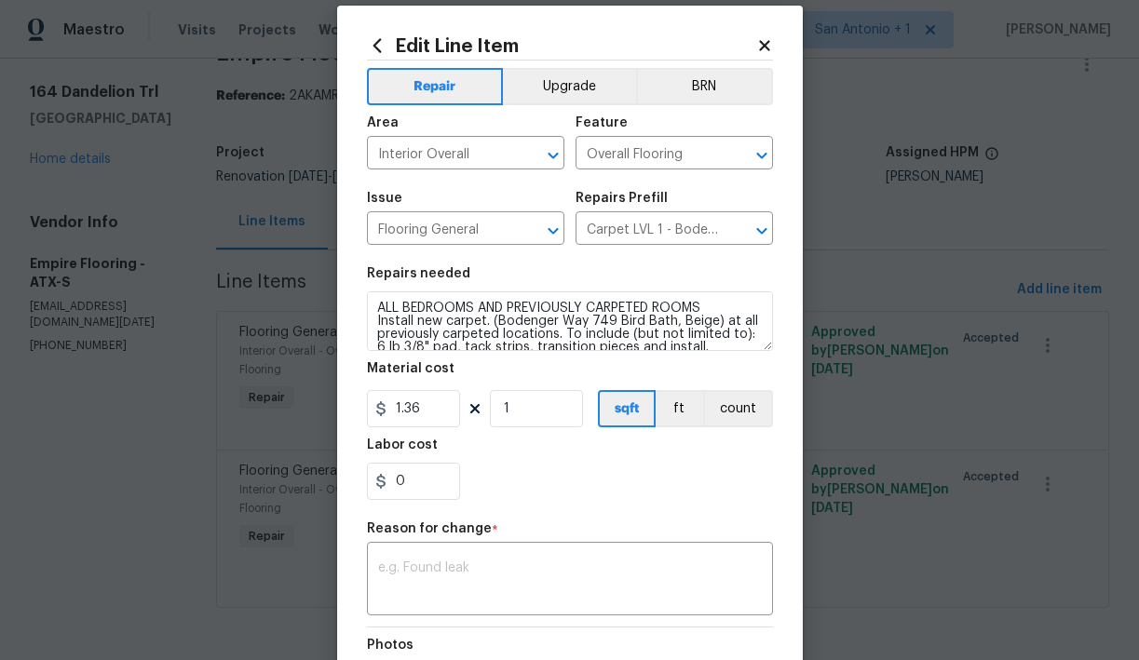
scroll to position [29, 0]
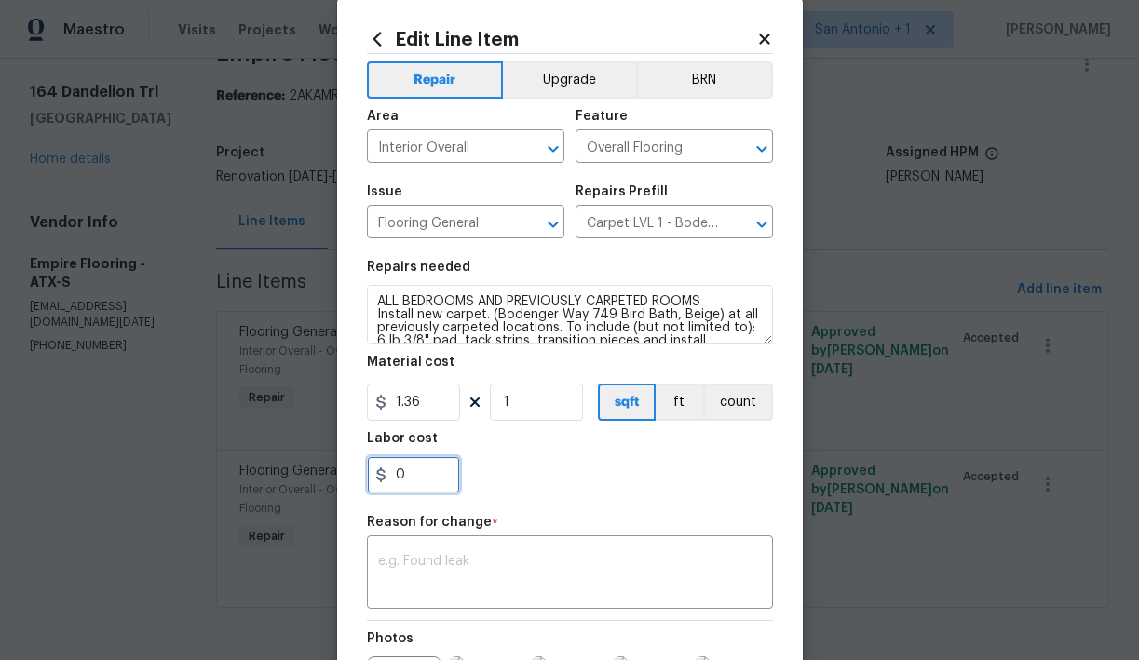
click at [425, 484] on input "0" at bounding box center [413, 474] width 93 height 37
click at [452, 562] on textarea at bounding box center [570, 574] width 384 height 39
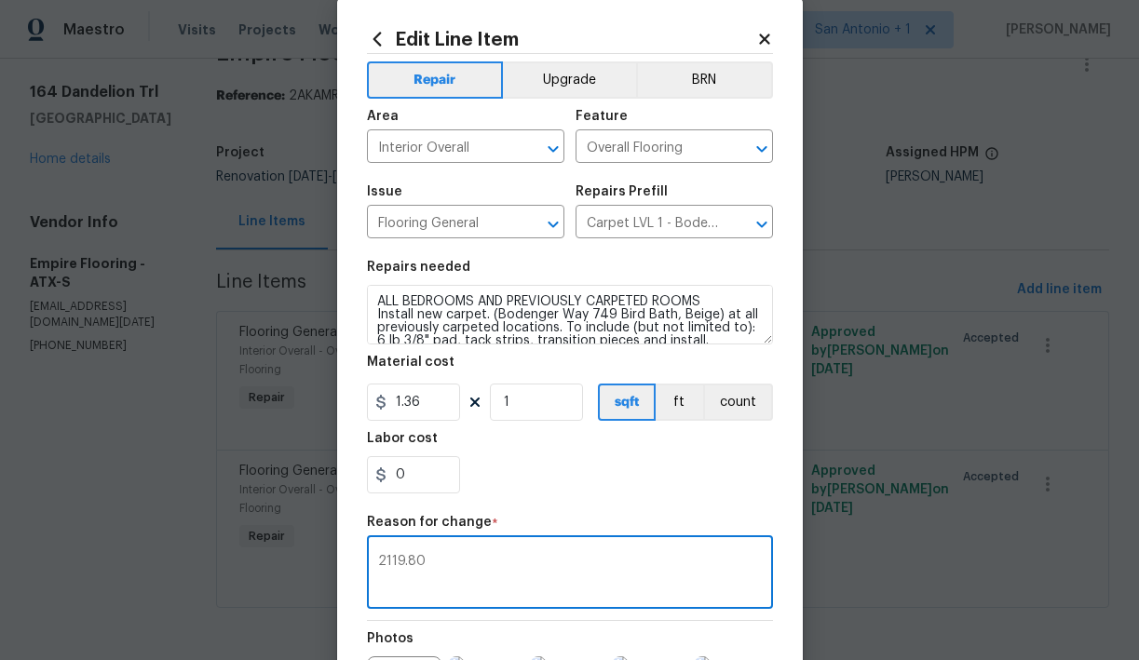
type textarea "2119.80"
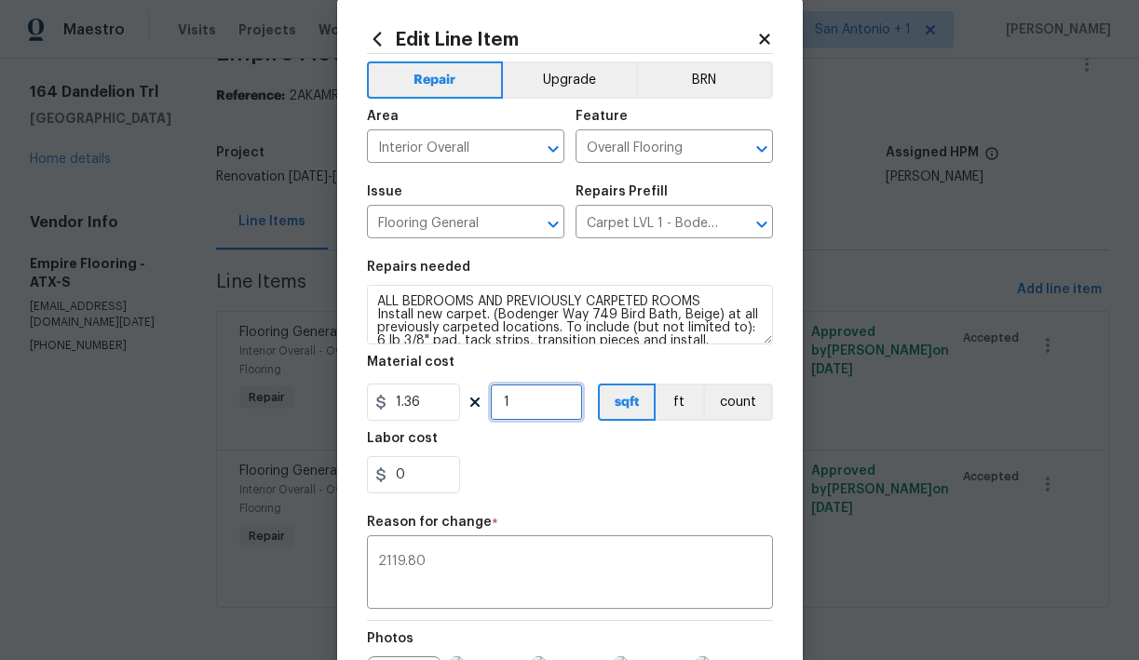
click at [533, 405] on input "1" at bounding box center [536, 402] width 93 height 37
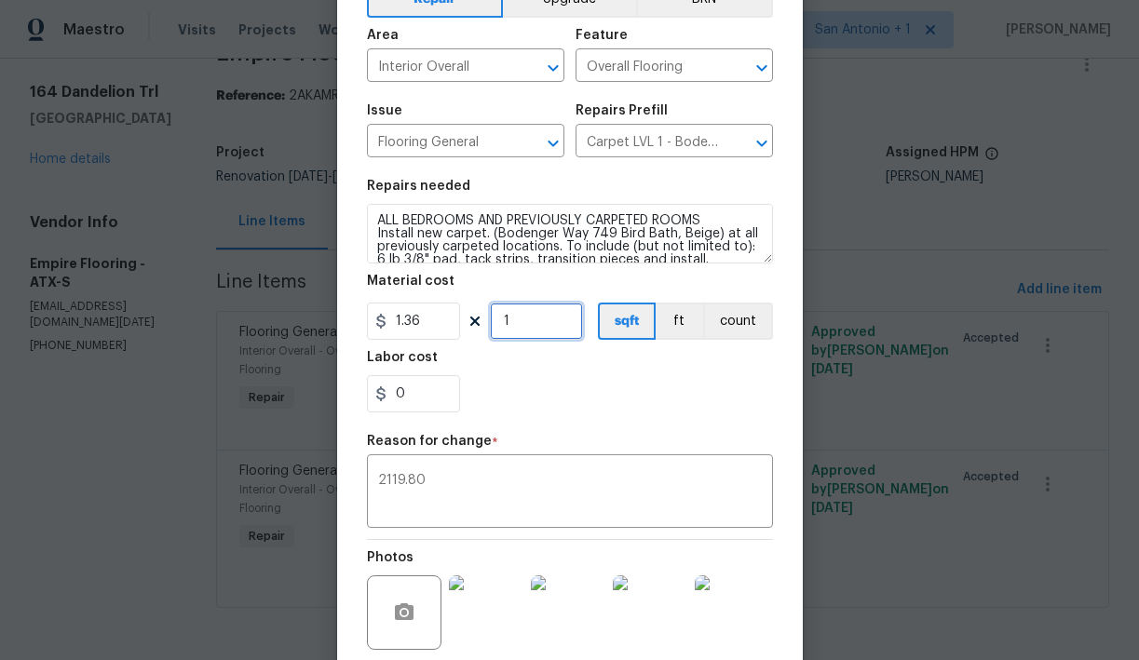
scroll to position [126, 0]
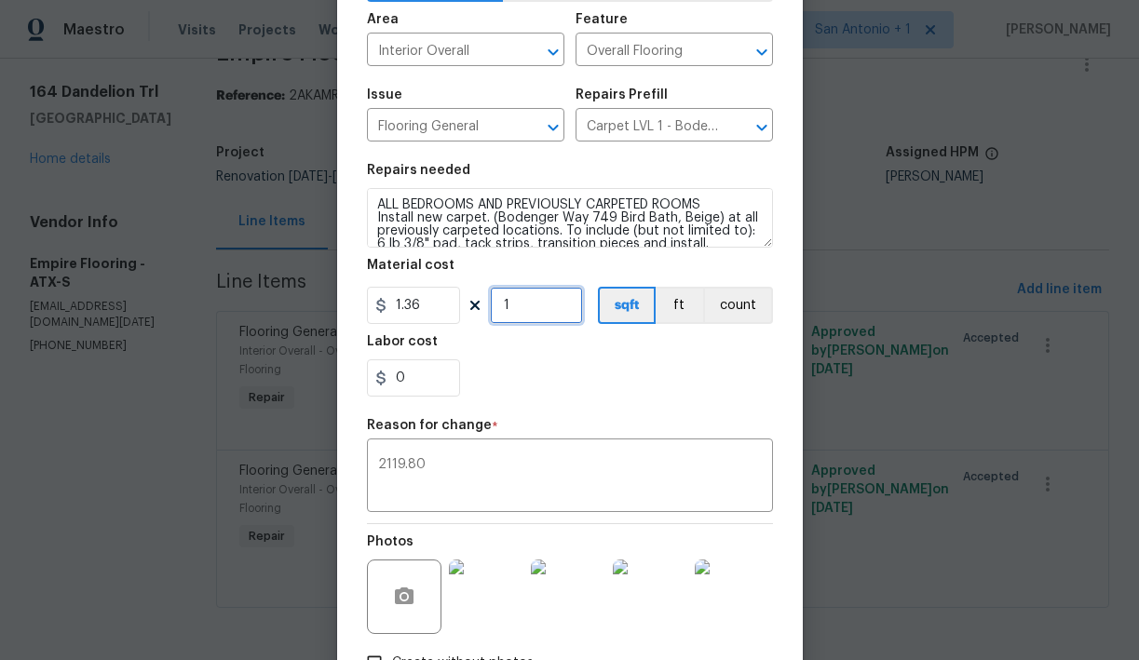
click at [531, 305] on input "1" at bounding box center [536, 305] width 93 height 37
click at [558, 383] on div "0" at bounding box center [570, 377] width 406 height 37
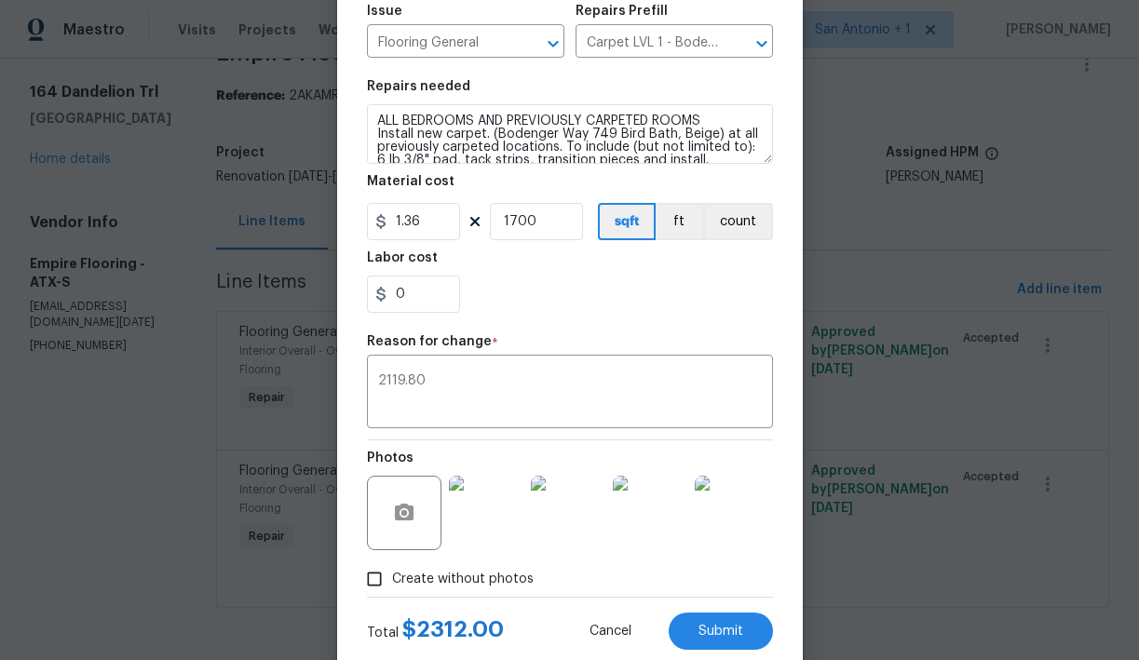
scroll to position [210, 0]
click at [514, 226] on input "1700" at bounding box center [536, 220] width 93 height 37
type input "1558"
click at [413, 299] on input "0" at bounding box center [413, 293] width 93 height 37
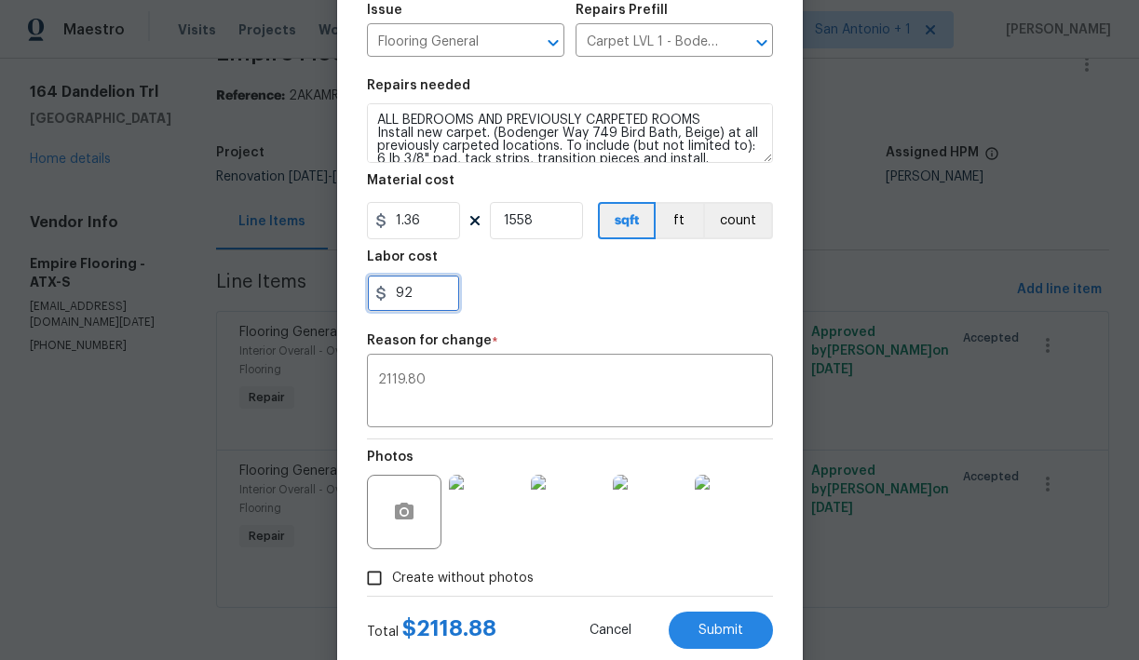
type input "92"
click at [572, 302] on div "92" at bounding box center [570, 293] width 406 height 37
click at [421, 386] on textarea "2119.80" at bounding box center [570, 392] width 384 height 39
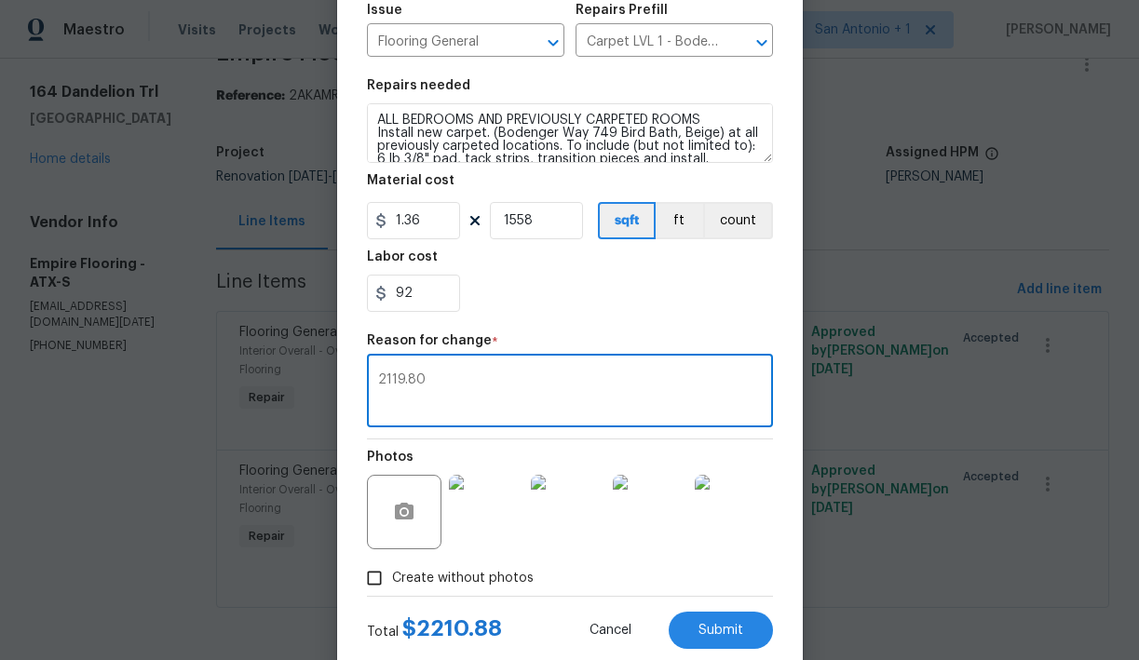
click at [421, 386] on textarea "2119.80" at bounding box center [570, 392] width 384 height 39
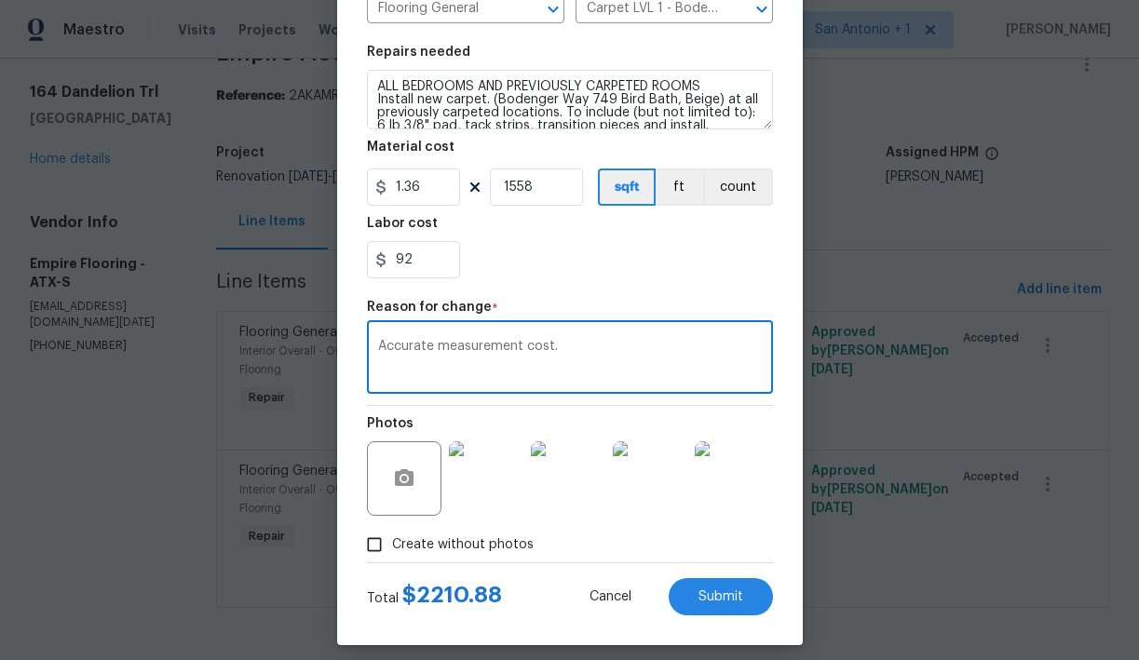
scroll to position [258, 0]
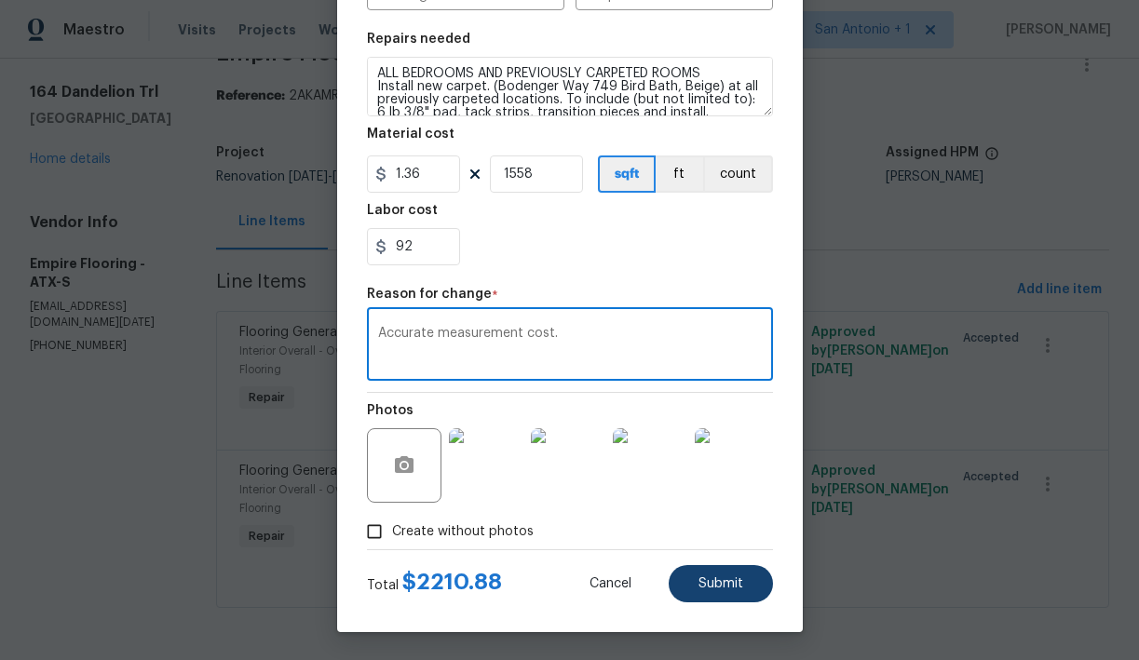
type textarea "Accurate measurement cost."
click at [741, 584] on span "Submit" at bounding box center [720, 584] width 45 height 14
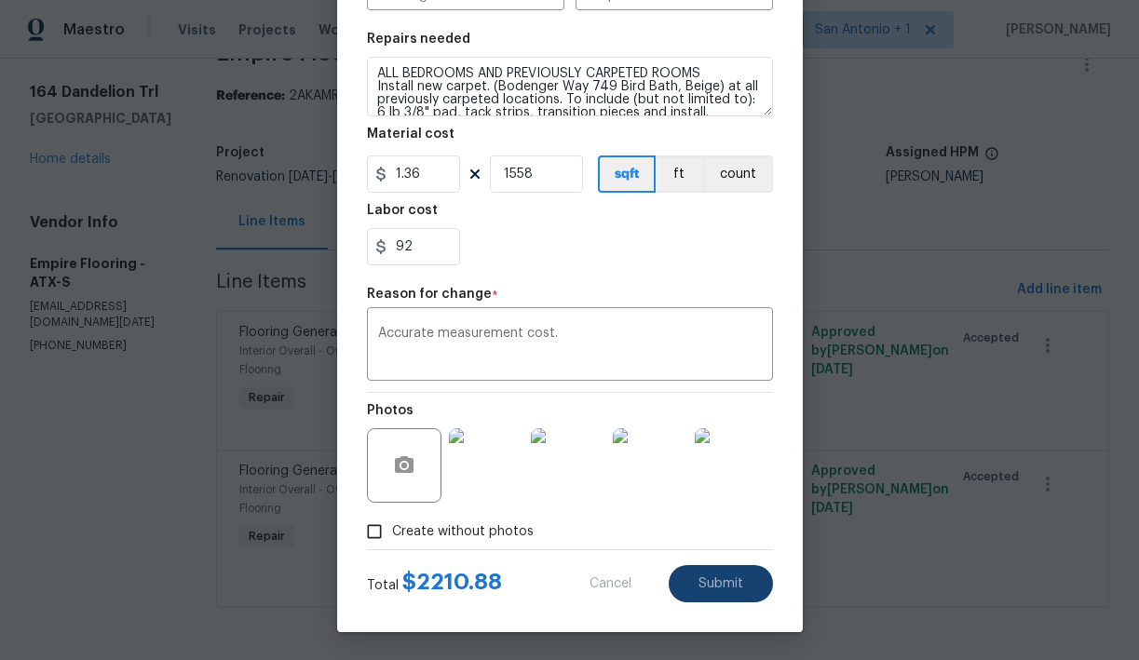
type input "1"
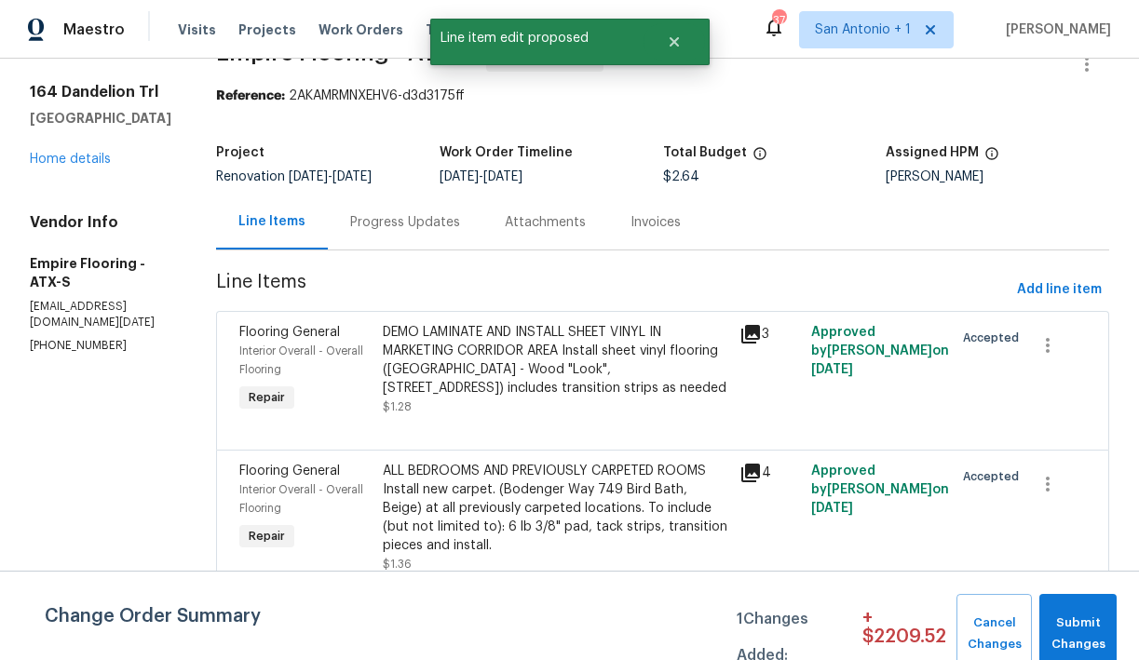
scroll to position [0, 0]
click at [469, 369] on div "DEMO LAMINATE AND INSTALL SHEET VINYL IN MARKETING CORRIDOR AREA Install sheet …" at bounding box center [556, 360] width 346 height 75
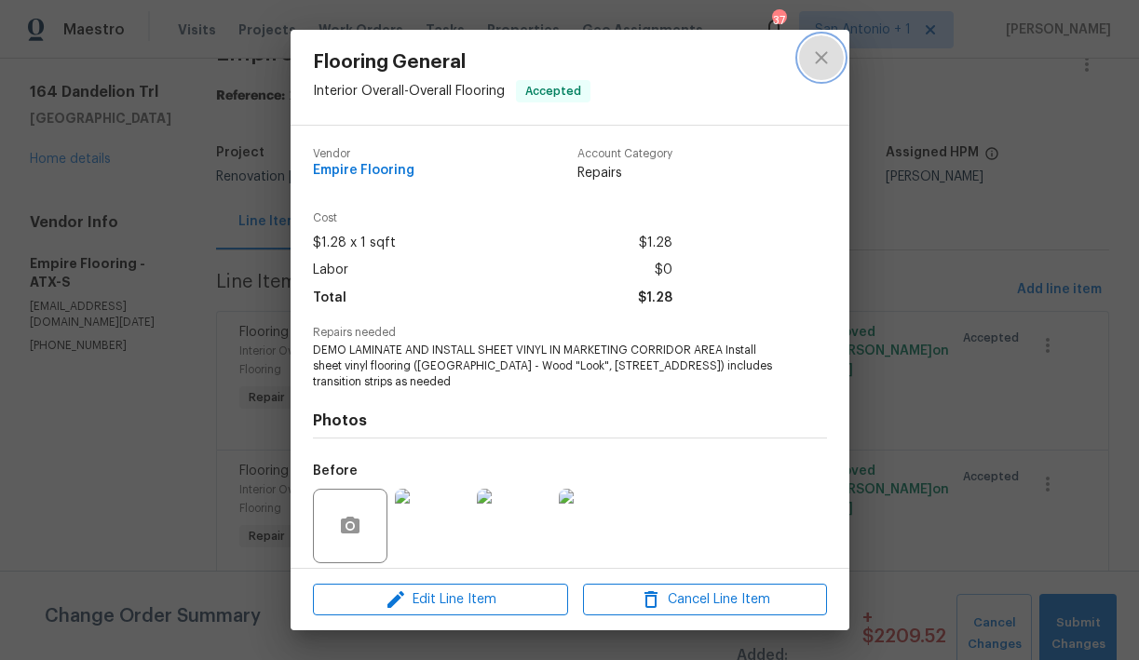
click at [816, 55] on icon "close" at bounding box center [821, 58] width 22 height 22
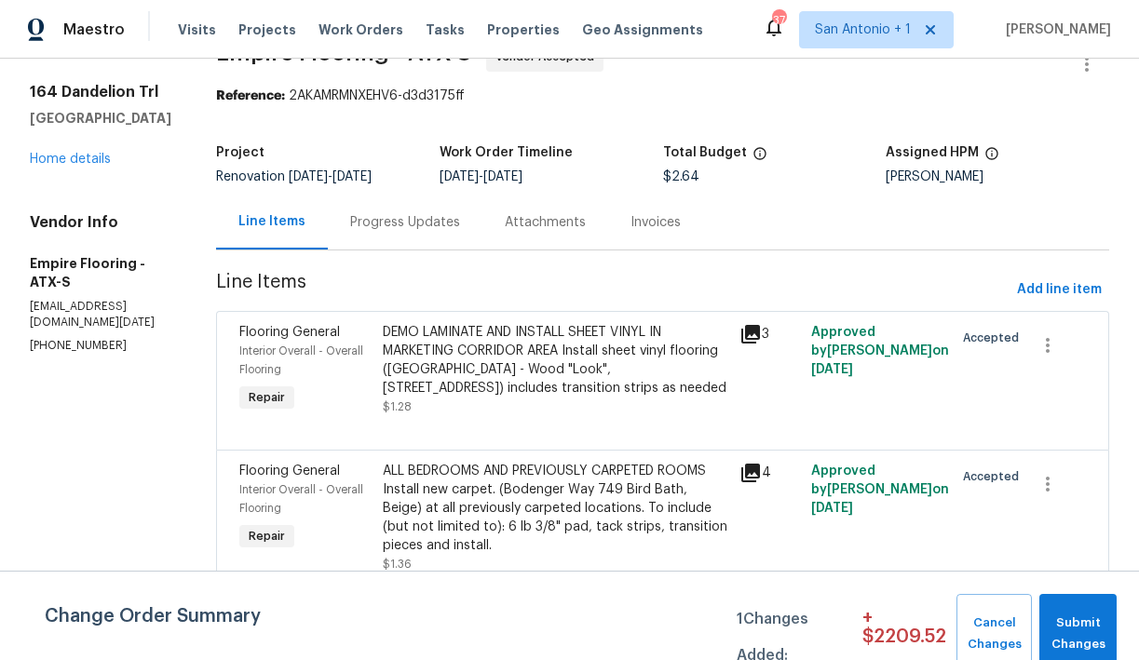
click at [437, 224] on div "Progress Updates" at bounding box center [405, 222] width 110 height 19
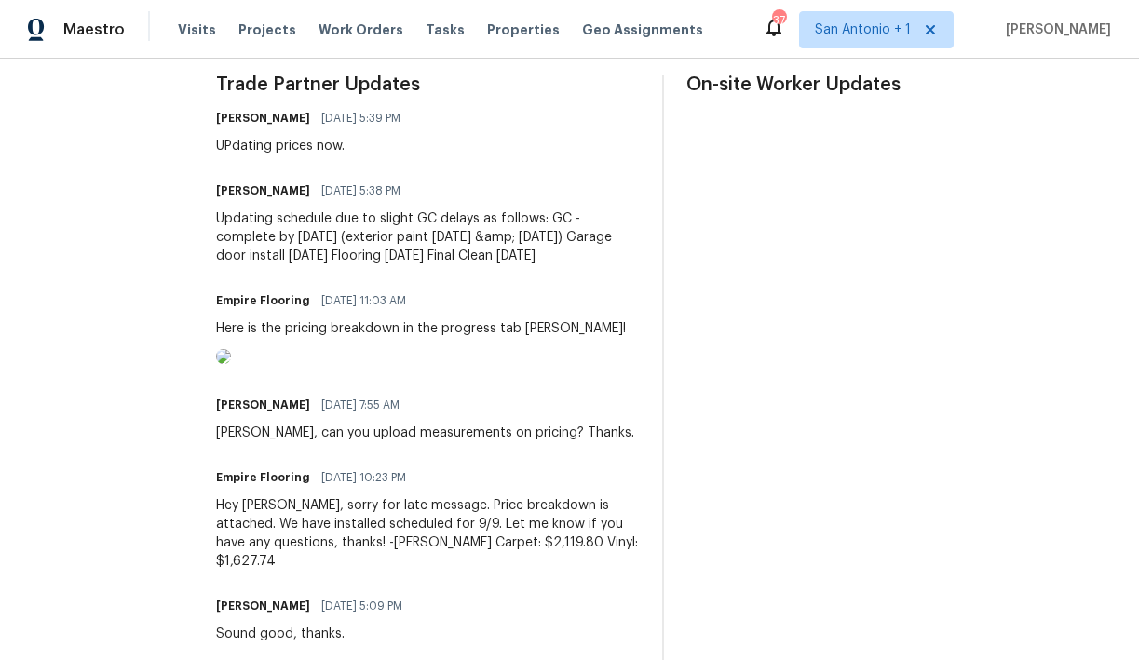
scroll to position [560, 0]
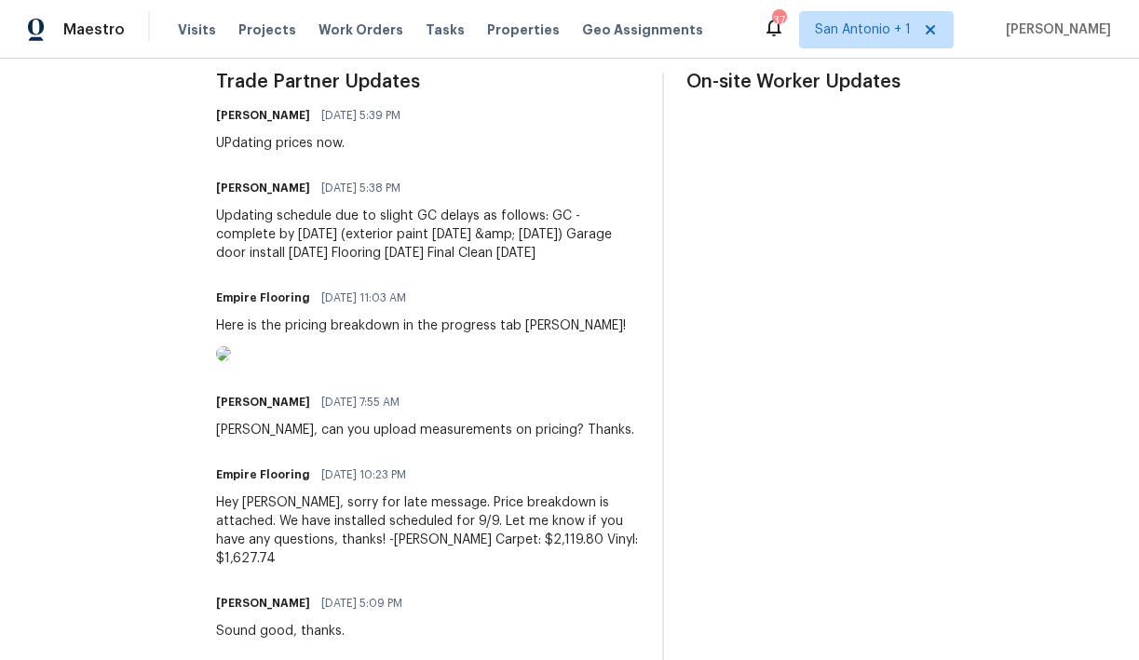
click at [231, 361] on img at bounding box center [223, 353] width 15 height 15
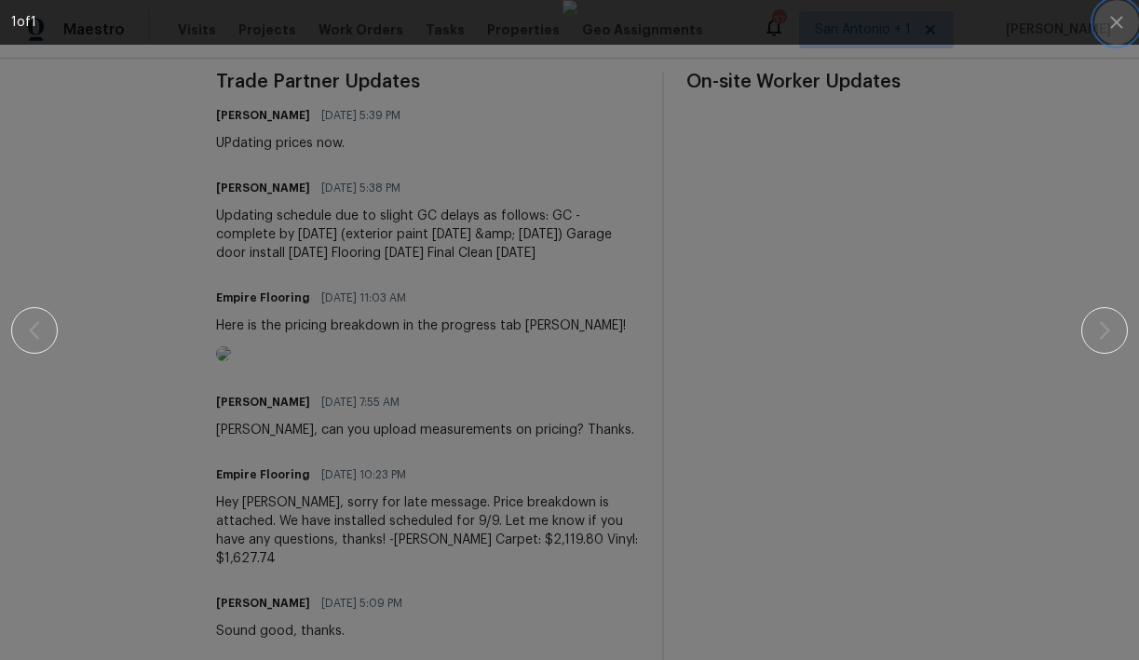
click at [1119, 23] on icon "button" at bounding box center [1116, 22] width 22 height 22
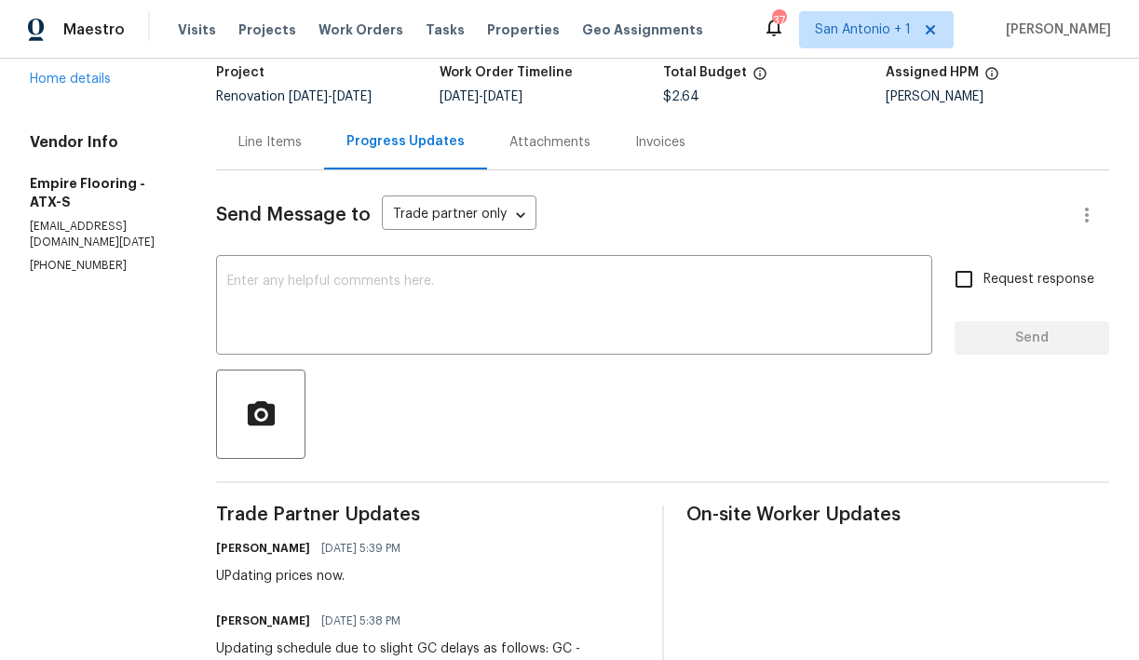
scroll to position [124, 0]
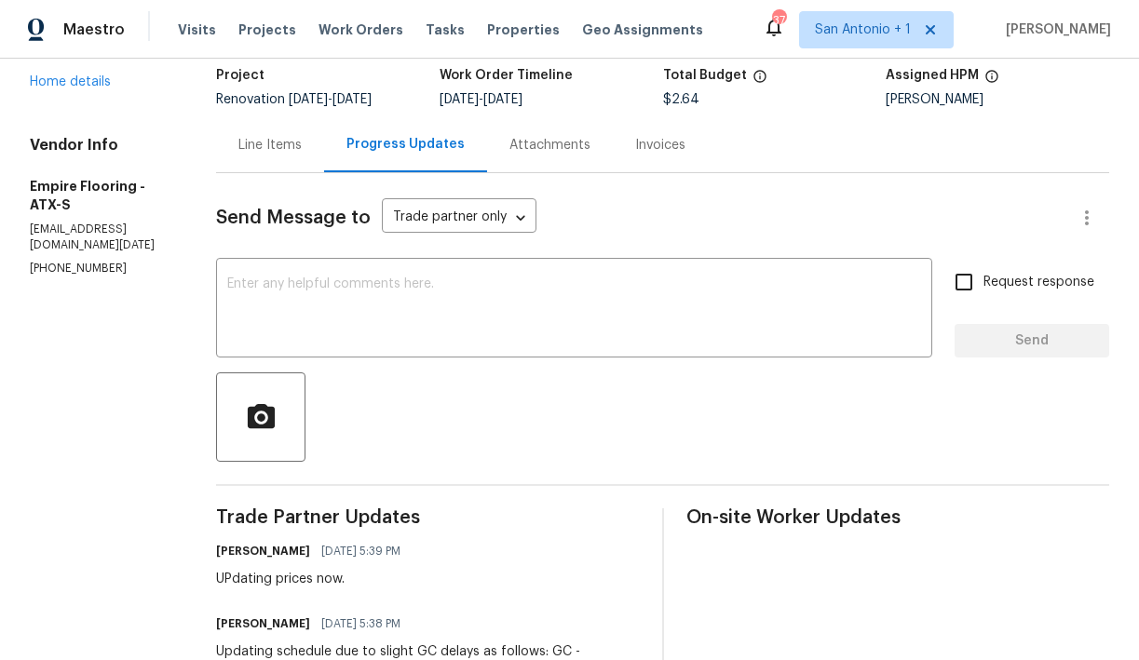
click at [297, 143] on div "Line Items" at bounding box center [269, 145] width 63 height 19
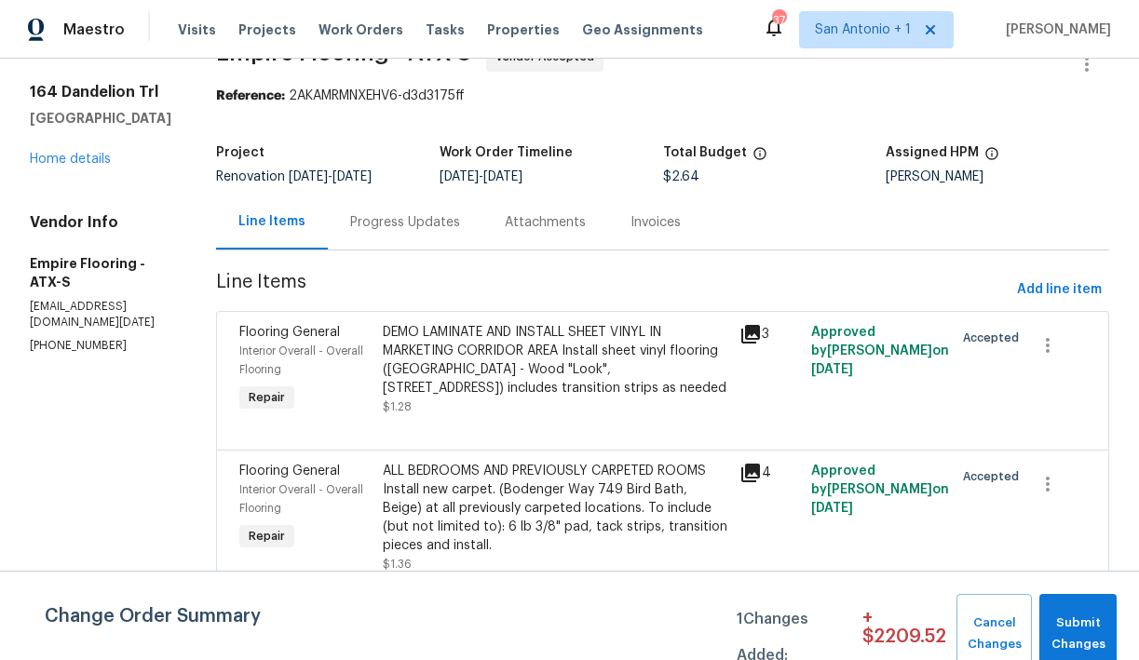
click at [506, 365] on div "DEMO LAMINATE AND INSTALL SHEET VINYL IN MARKETING CORRIDOR AREA Install sheet …" at bounding box center [556, 360] width 346 height 75
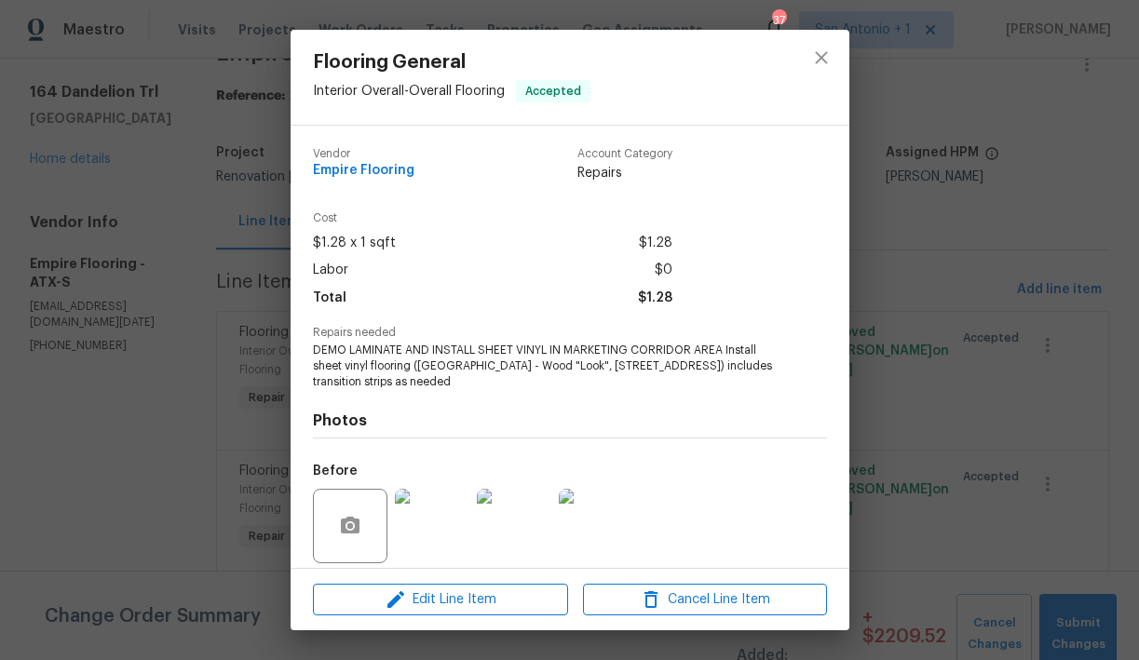
scroll to position [135, 0]
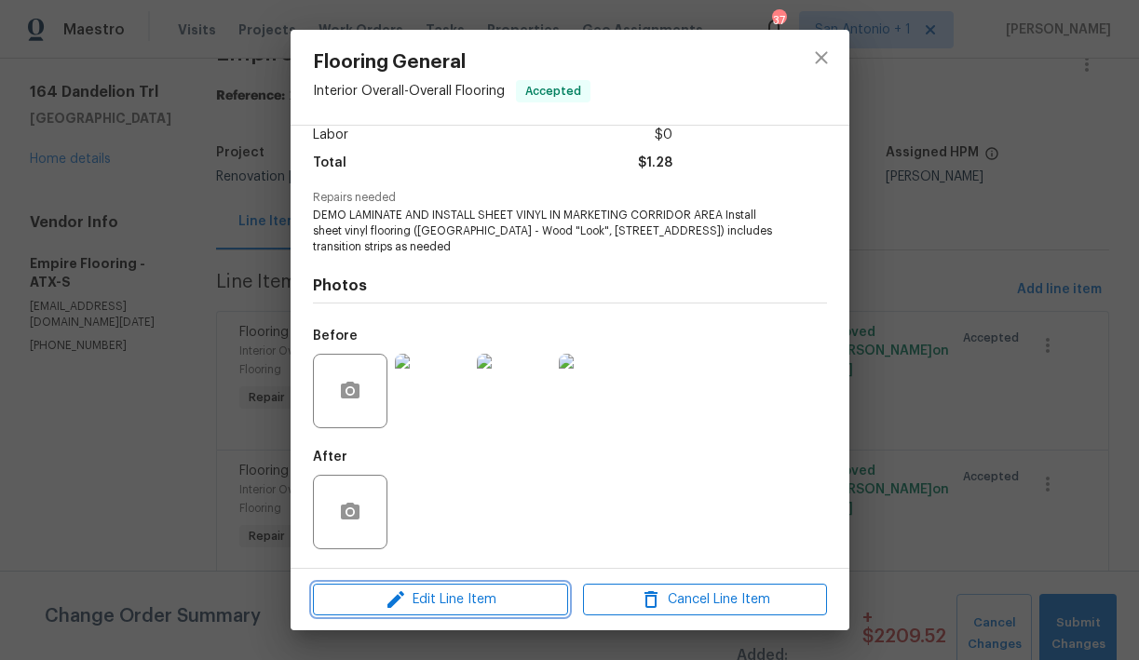
click at [444, 597] on span "Edit Line Item" at bounding box center [441, 600] width 244 height 23
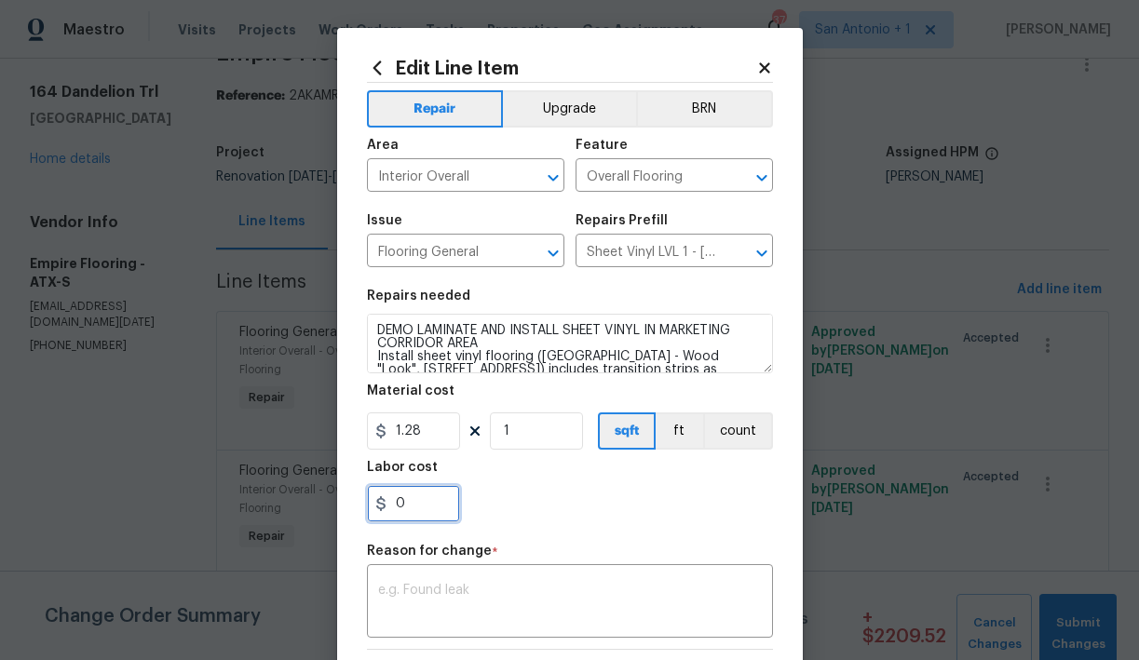
click at [434, 503] on input "0" at bounding box center [413, 503] width 93 height 37
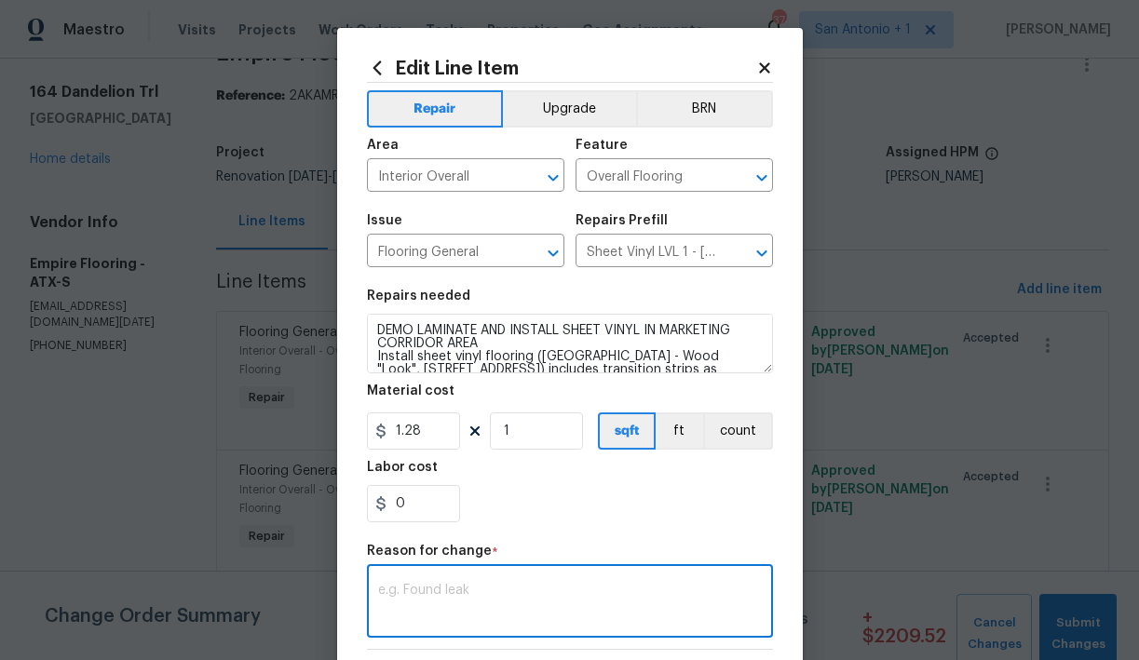
click at [467, 588] on textarea at bounding box center [570, 603] width 384 height 39
type textarea "1627.74"
click at [524, 437] on input "1" at bounding box center [536, 431] width 93 height 37
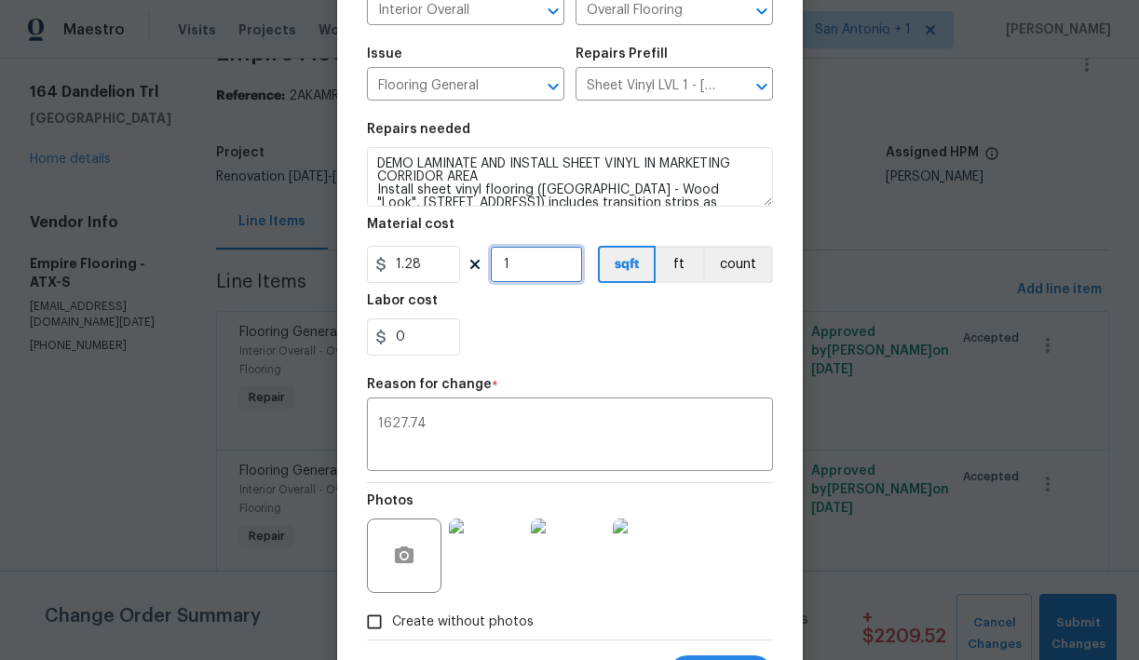
scroll to position [171, 0]
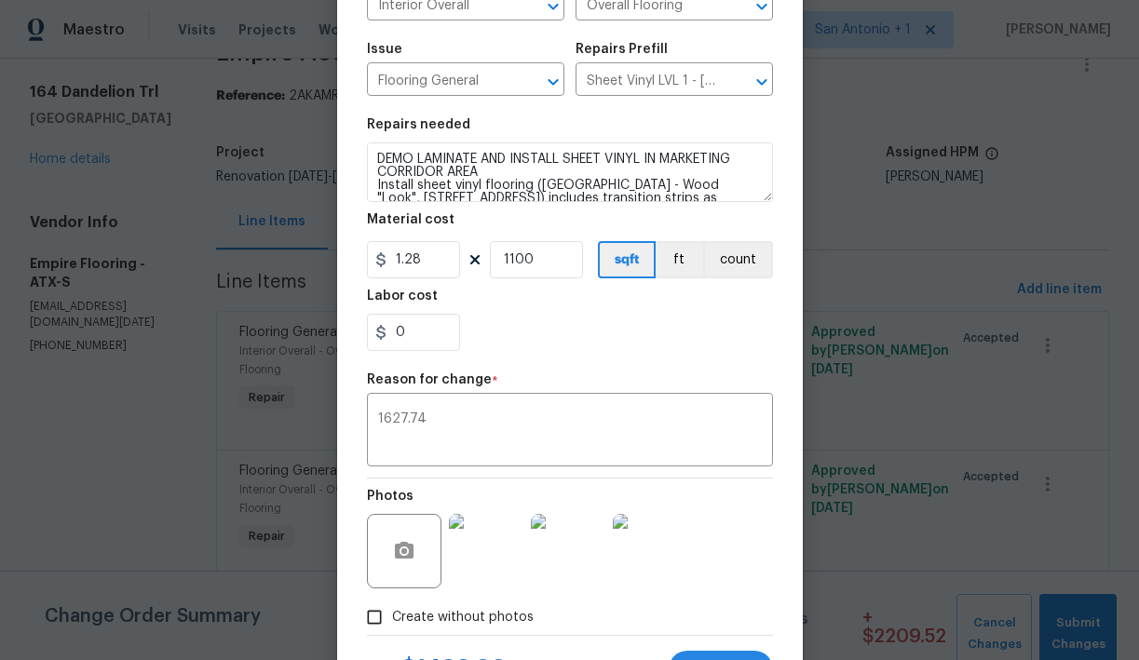
click at [555, 383] on div "Reason for change *" at bounding box center [570, 385] width 406 height 24
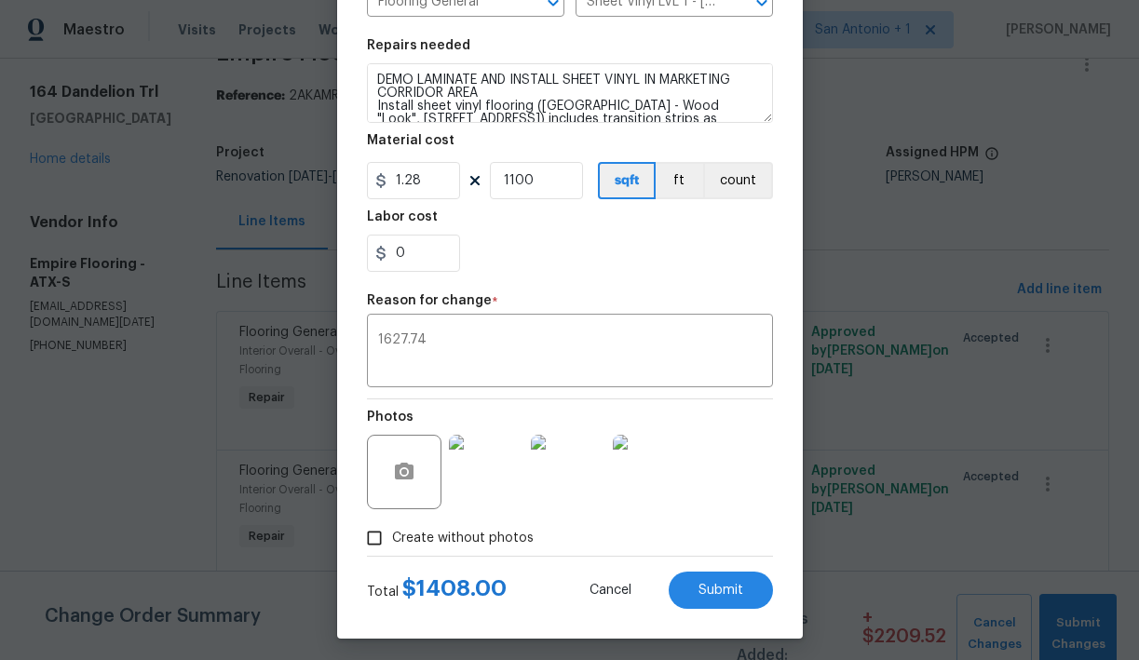
scroll to position [253, 0]
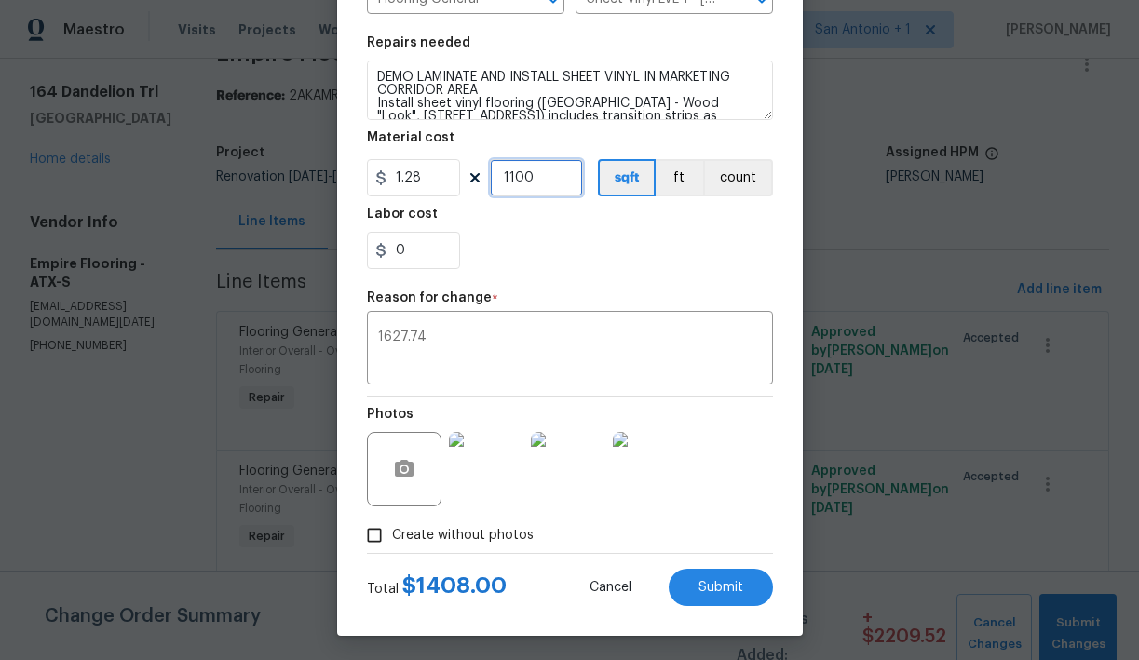
click at [513, 181] on input "1100" at bounding box center [536, 177] width 93 height 37
type input "1271"
click at [414, 261] on input "0" at bounding box center [413, 250] width 93 height 37
type input "0.86"
click at [440, 336] on textarea "1627.74" at bounding box center [570, 350] width 384 height 39
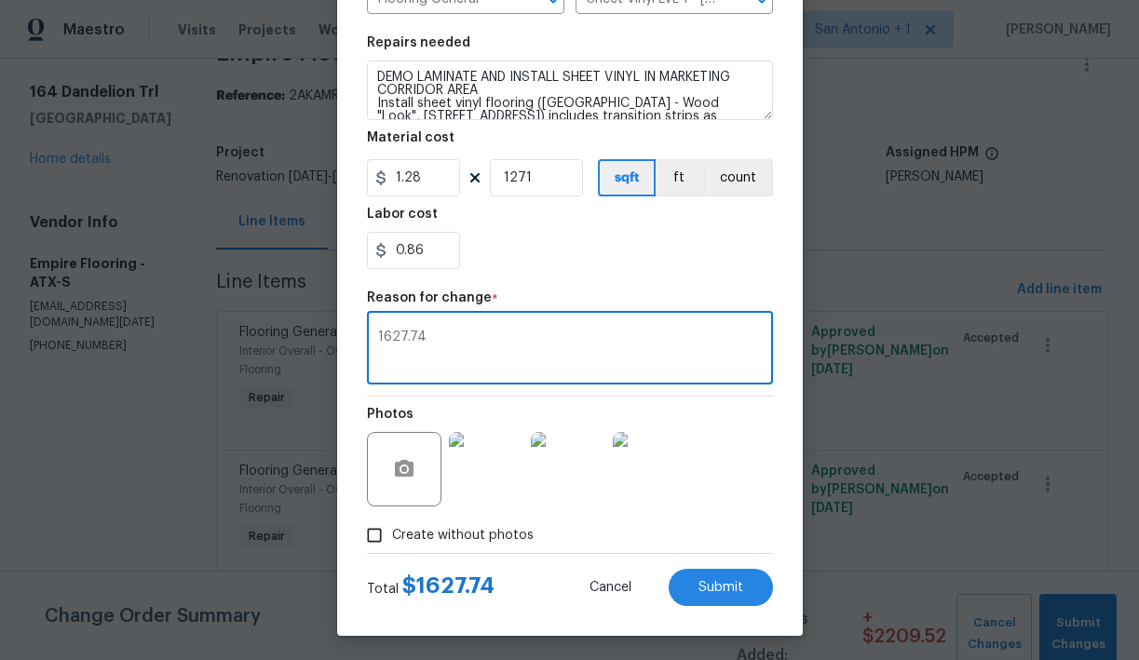
click at [440, 336] on textarea "1627.74" at bounding box center [570, 350] width 384 height 39
type textarea "Actual charge from vendor"
click at [716, 574] on button "Submit" at bounding box center [721, 587] width 104 height 37
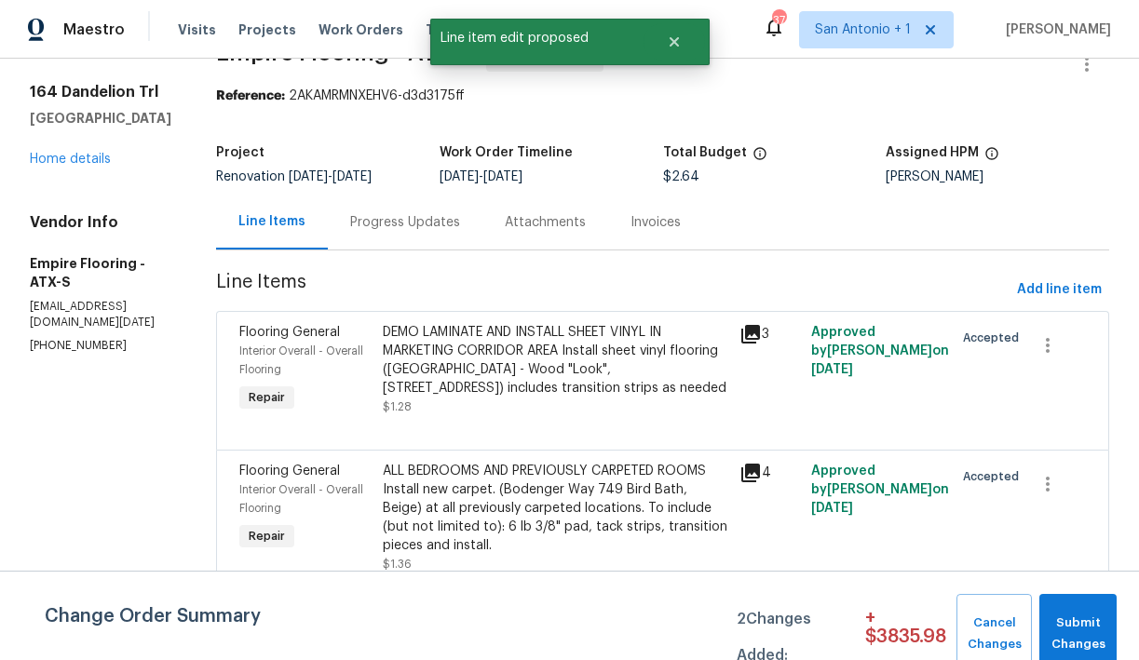
scroll to position [0, 0]
click at [1063, 598] on button "Submit Changes" at bounding box center [1077, 634] width 77 height 80
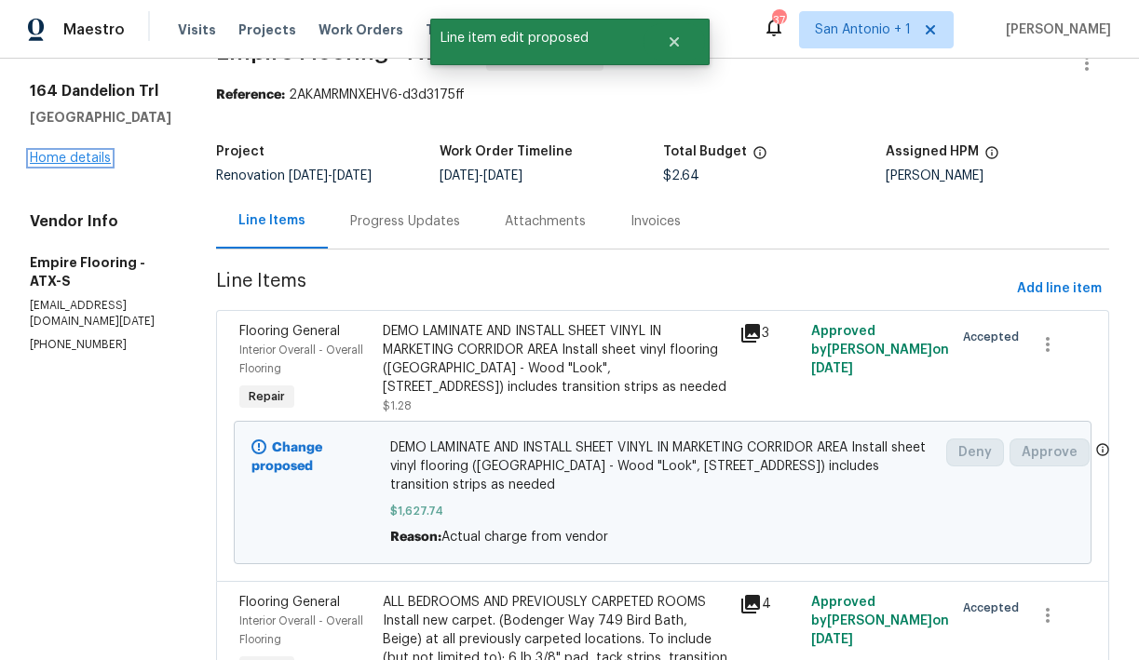
click at [69, 158] on link "Home details" at bounding box center [70, 158] width 81 height 13
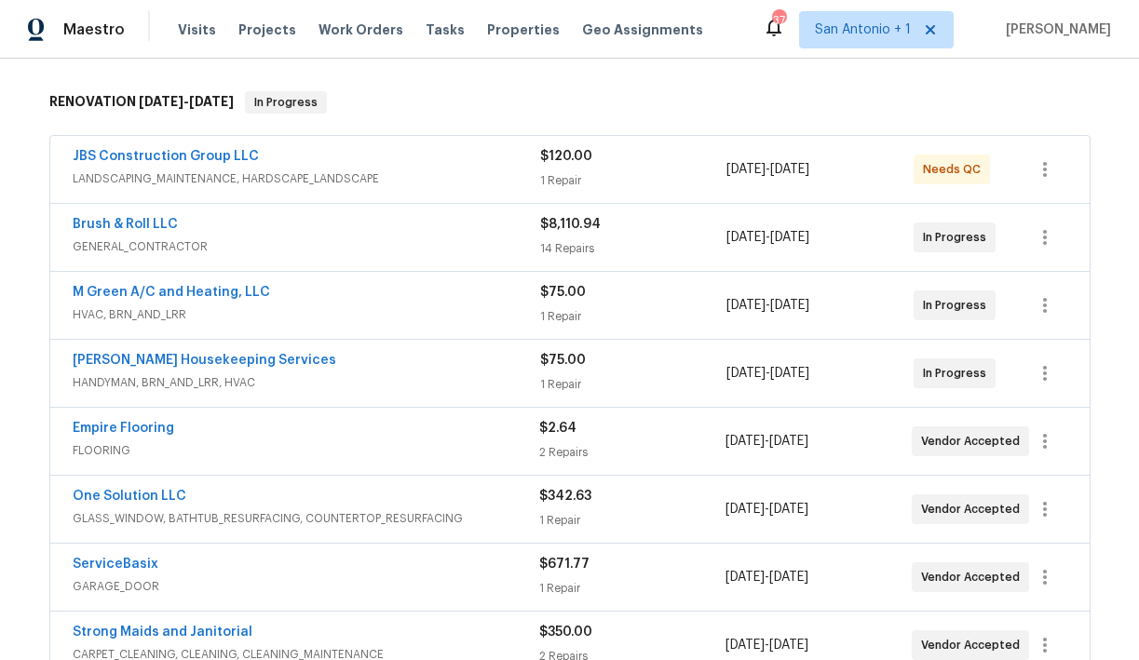
scroll to position [287, 0]
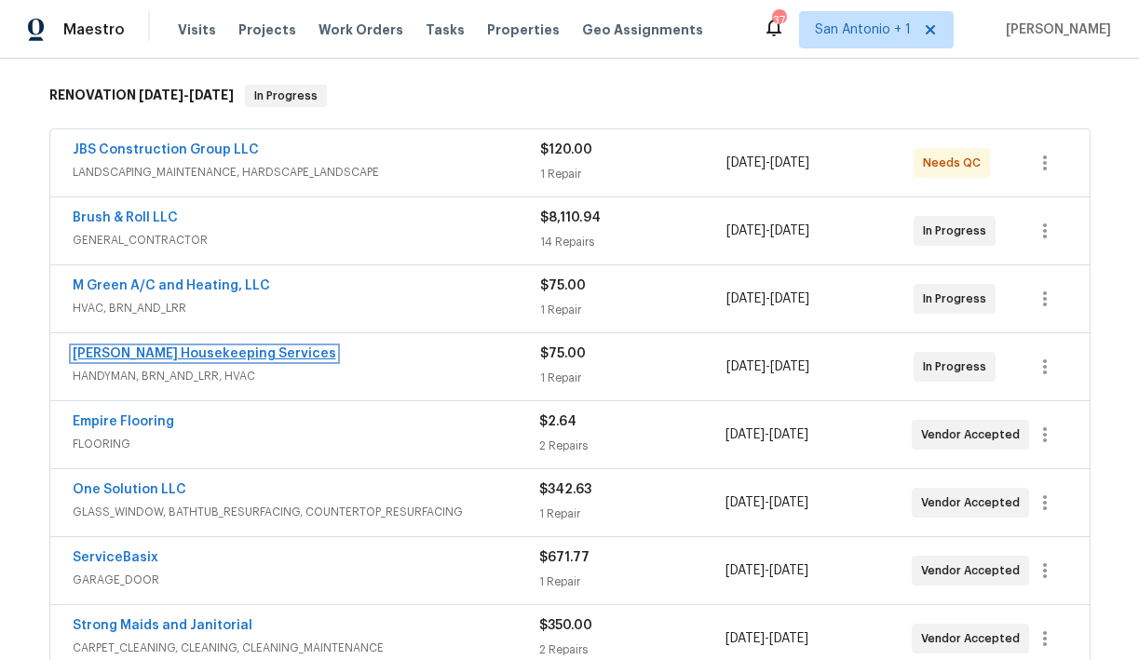
click at [194, 354] on link "[PERSON_NAME] Housekeeping Services" at bounding box center [205, 353] width 264 height 13
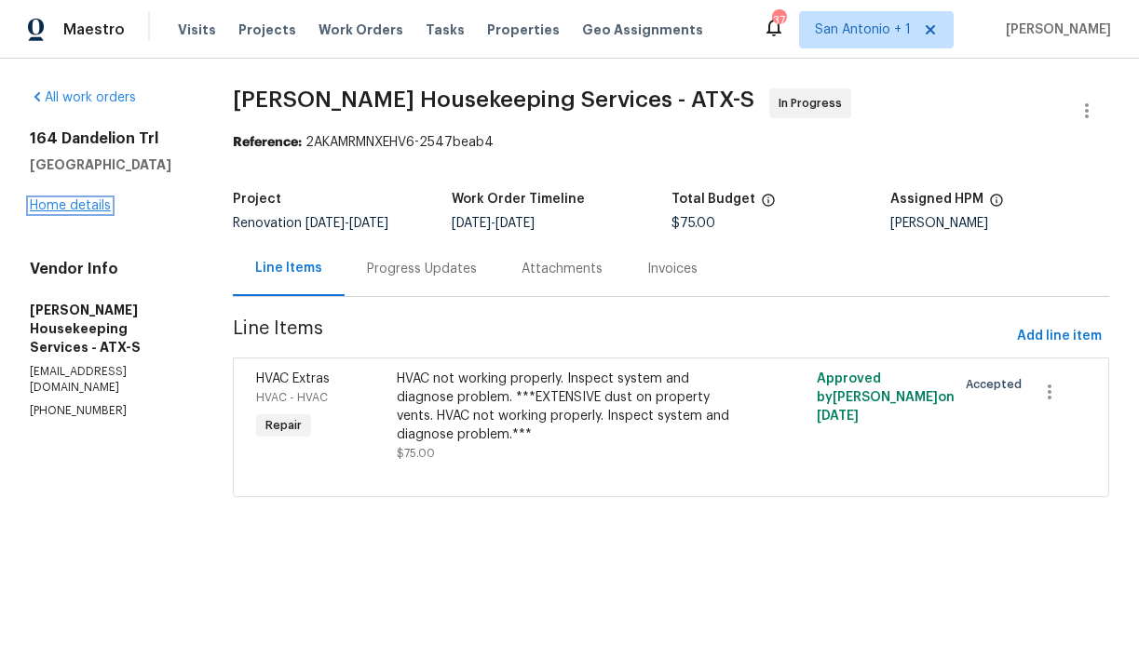
click at [87, 210] on link "Home details" at bounding box center [70, 205] width 81 height 13
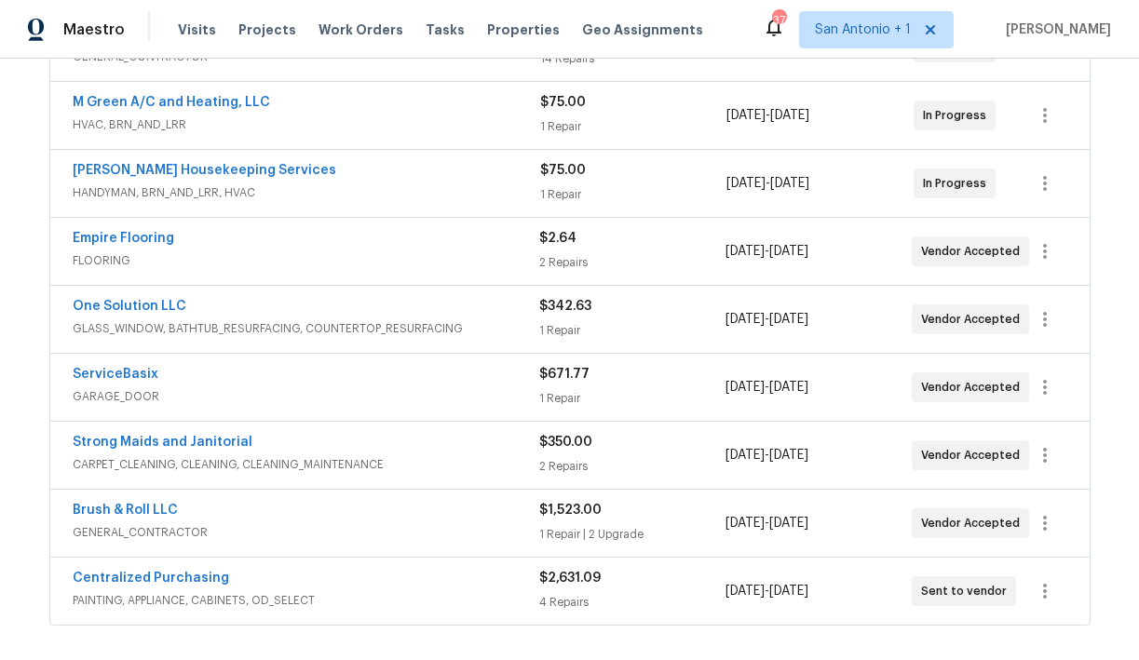
scroll to position [472, 0]
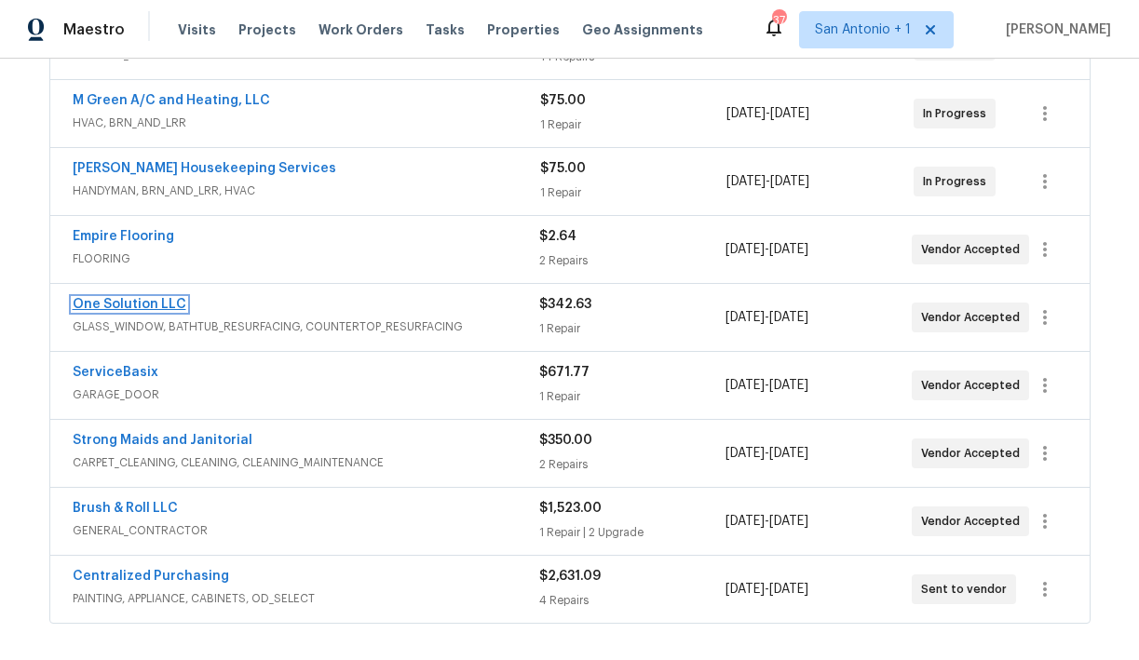
click at [144, 309] on link "One Solution LLC" at bounding box center [130, 304] width 114 height 13
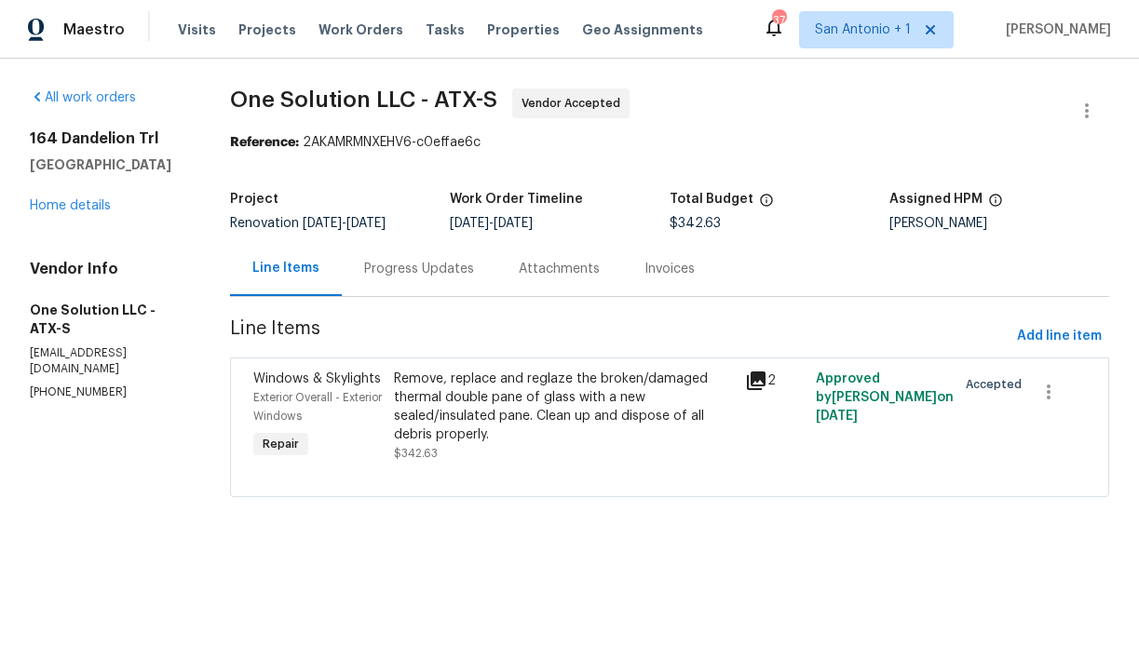
click at [424, 266] on div "Progress Updates" at bounding box center [419, 269] width 110 height 19
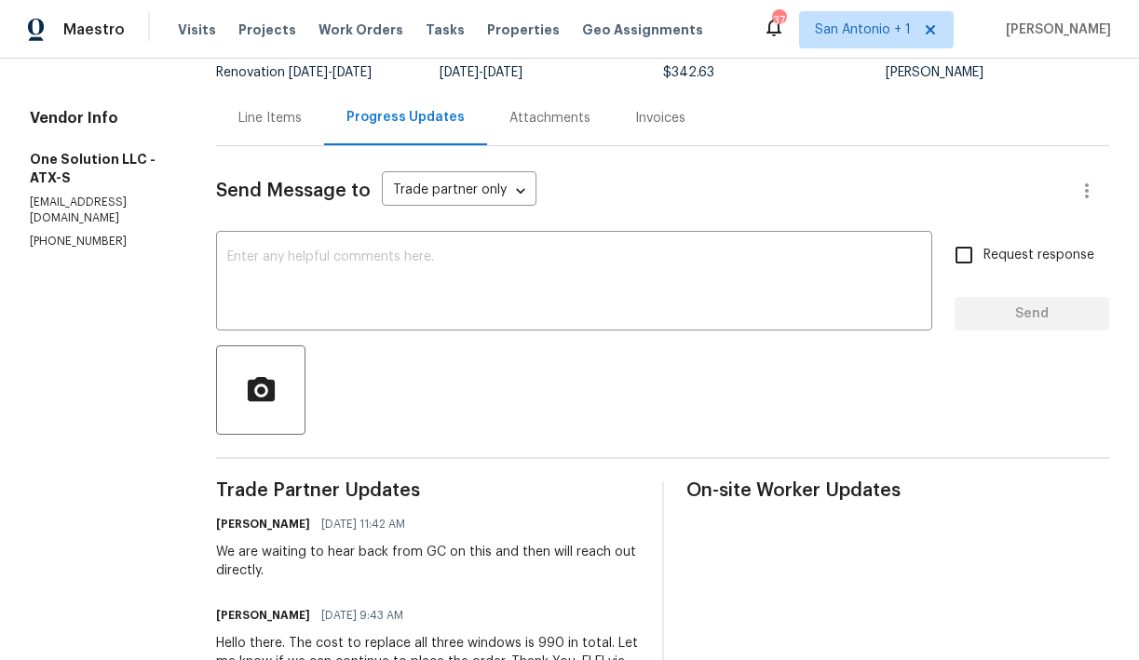
scroll to position [150, 0]
click at [283, 119] on div "Line Items" at bounding box center [269, 119] width 63 height 19
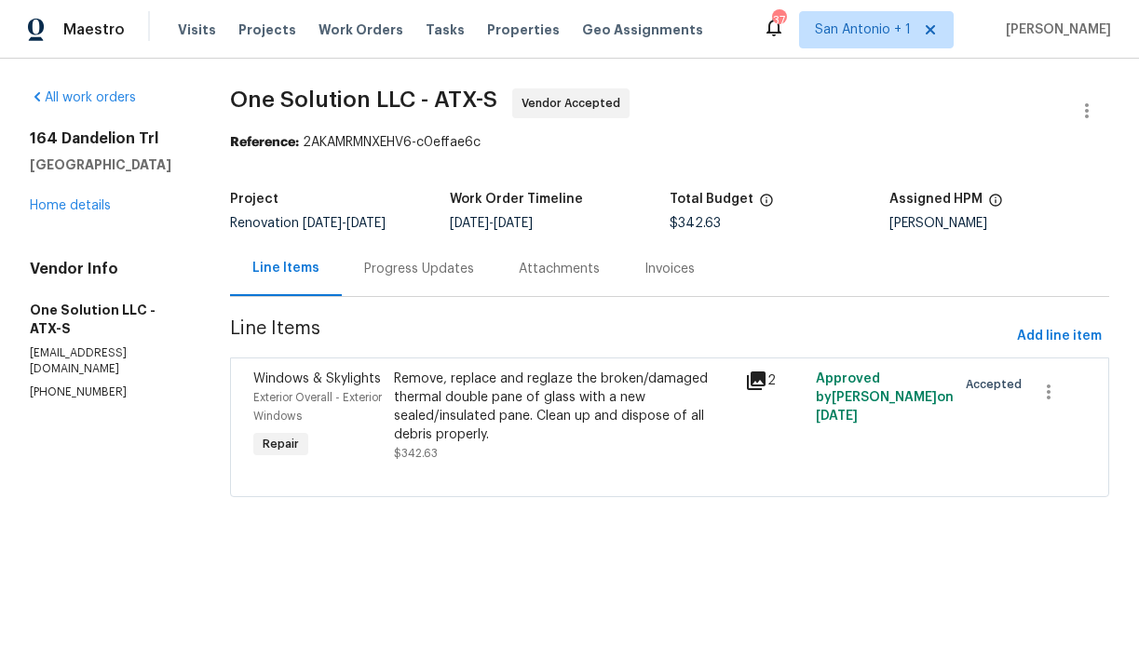
click at [429, 428] on div "Remove, replace and reglaze the broken/damaged thermal double pane of glass wit…" at bounding box center [564, 407] width 340 height 75
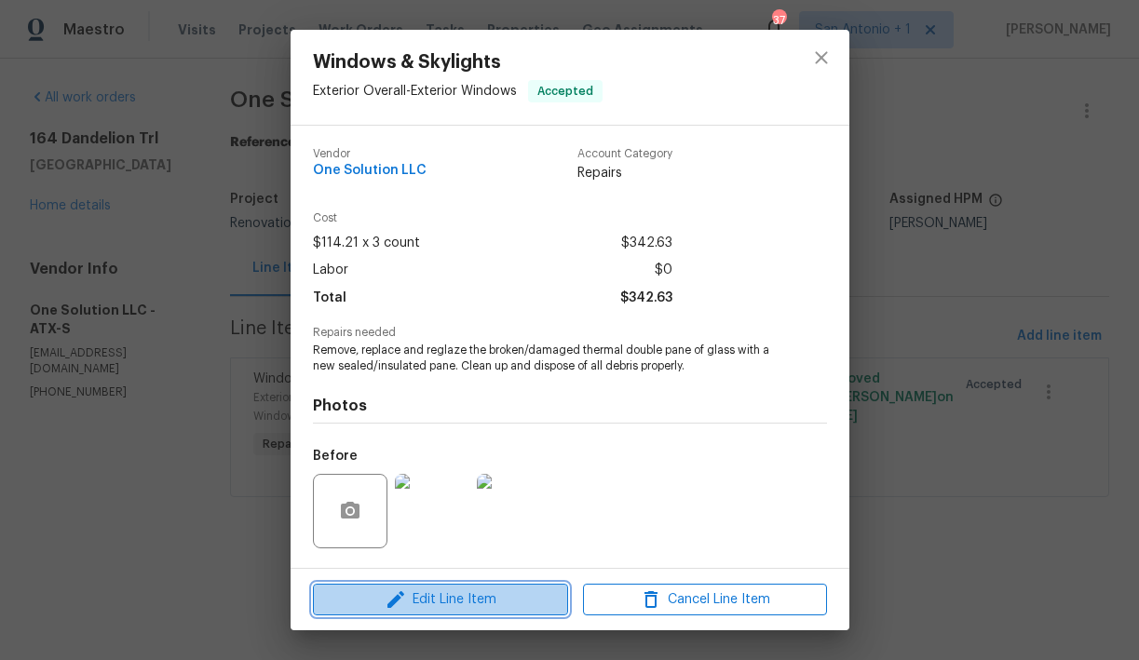
click at [454, 602] on span "Edit Line Item" at bounding box center [441, 600] width 244 height 23
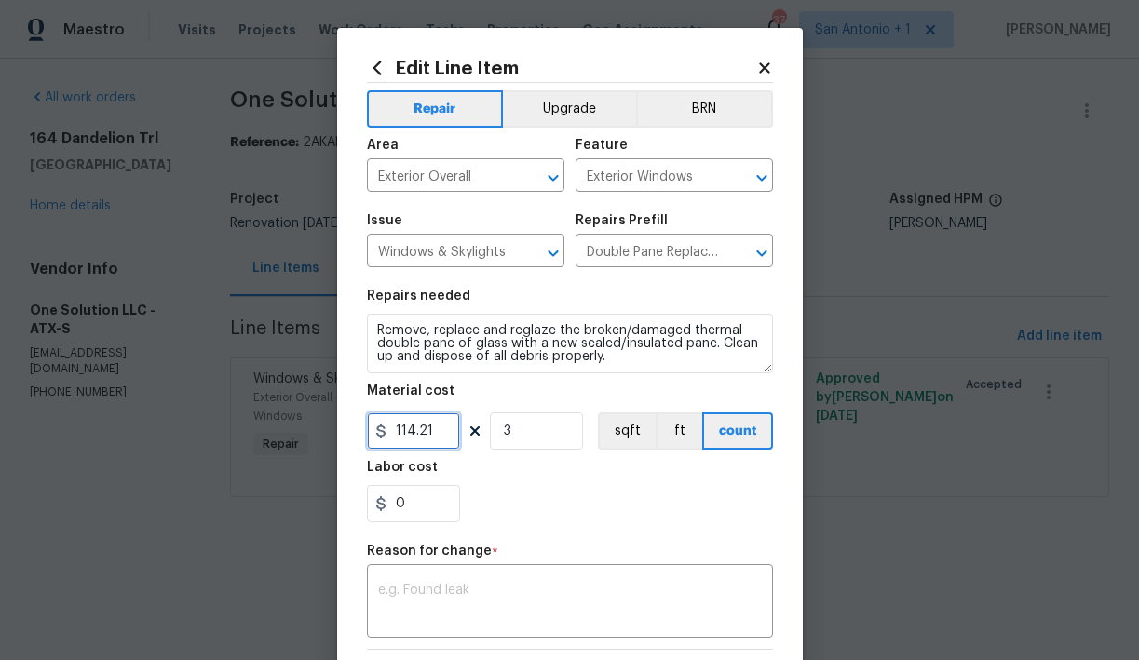
click at [439, 436] on input "114.21" at bounding box center [413, 431] width 93 height 37
type input "330"
click at [546, 511] on div "0" at bounding box center [570, 503] width 406 height 37
click at [503, 574] on div "x ​" at bounding box center [570, 603] width 406 height 69
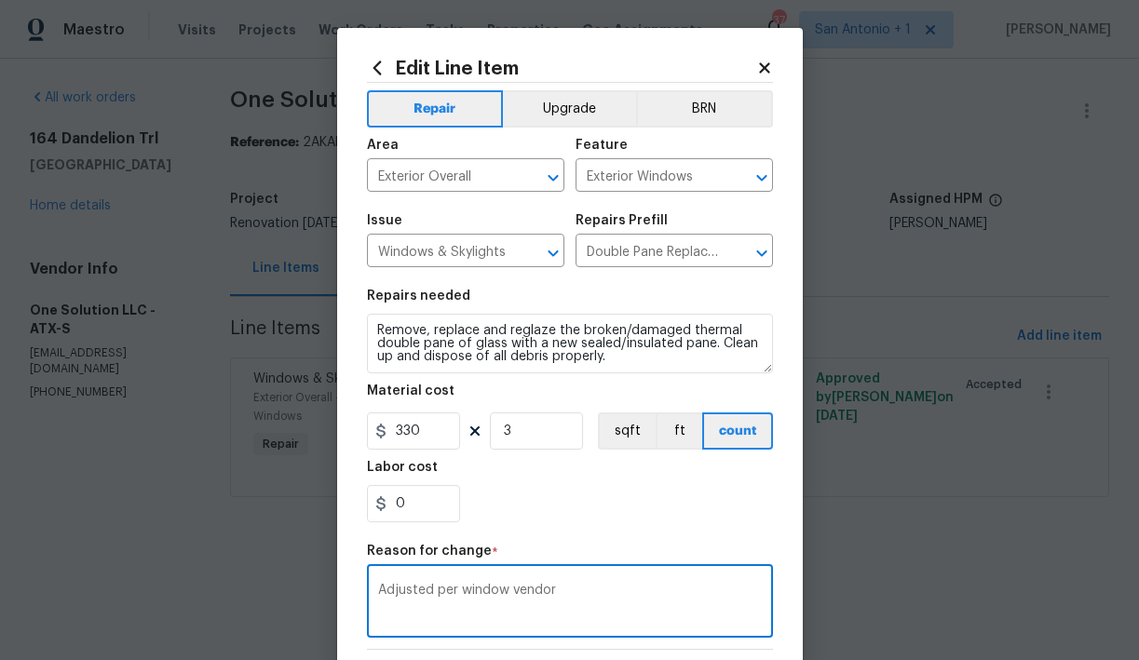
scroll to position [258, 0]
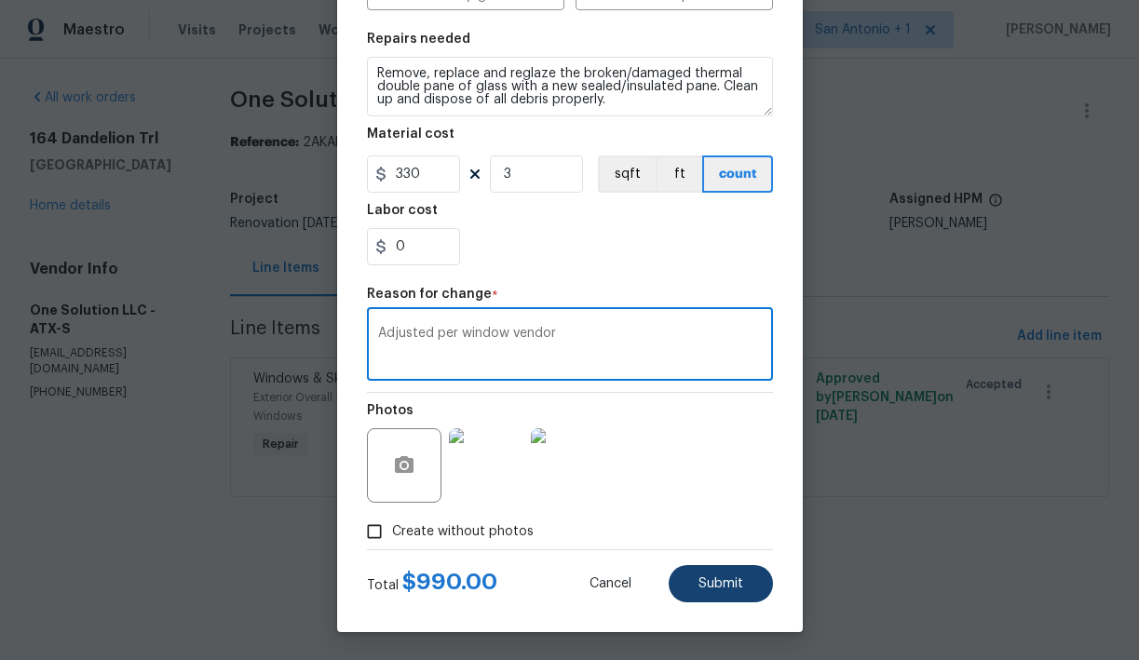
type textarea "Adjusted per window vendor"
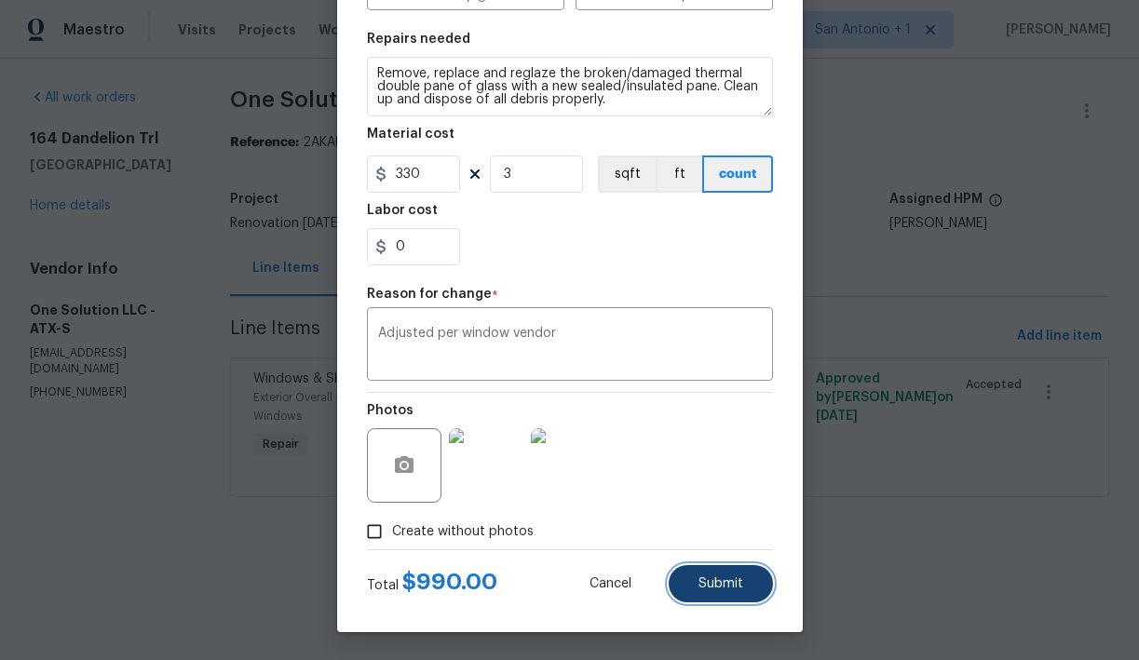
click at [722, 583] on span "Submit" at bounding box center [720, 584] width 45 height 14
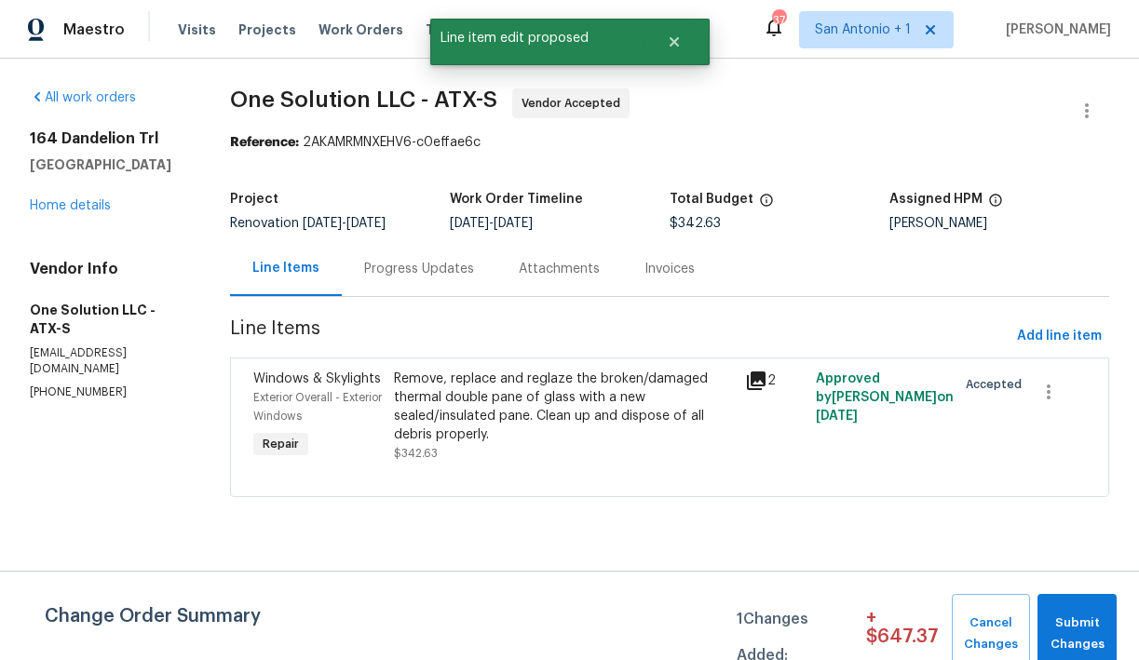
scroll to position [0, 0]
click at [1059, 614] on span "Submit Changes" at bounding box center [1077, 634] width 61 height 43
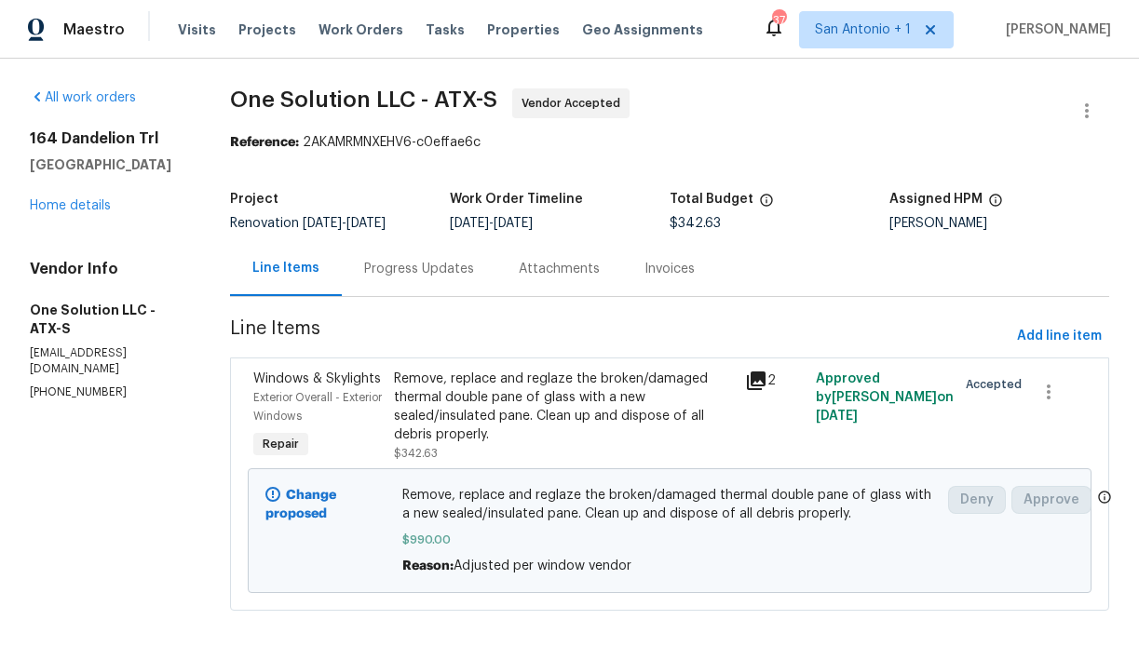
click at [407, 267] on div "Progress Updates" at bounding box center [419, 269] width 110 height 19
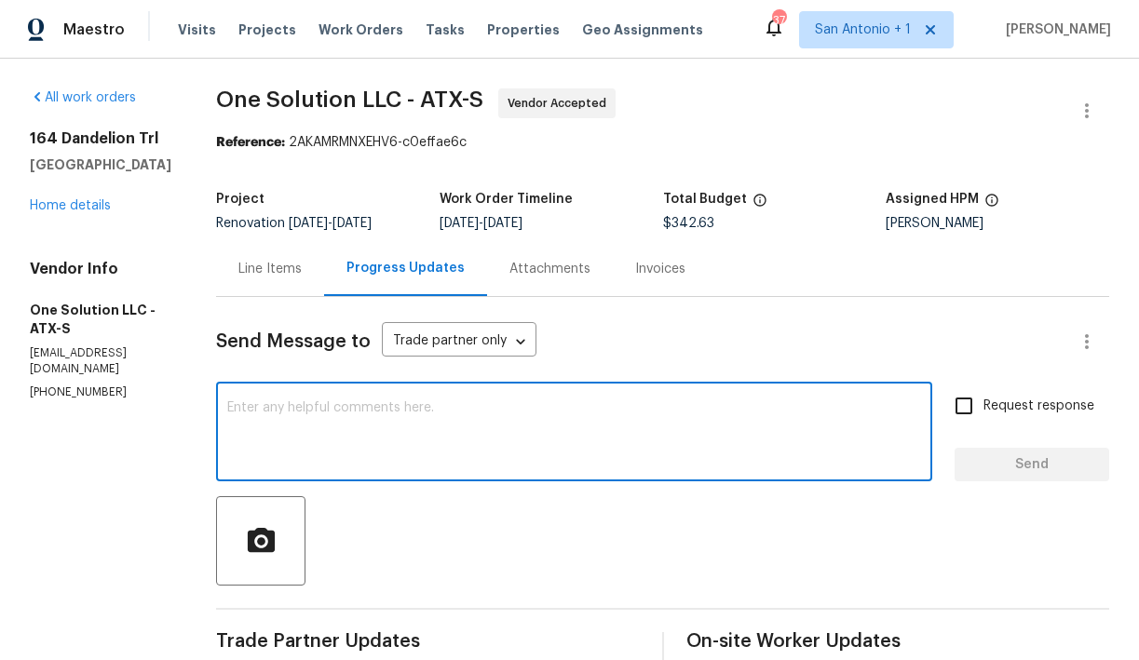
click at [459, 416] on textarea at bounding box center [574, 433] width 694 height 65
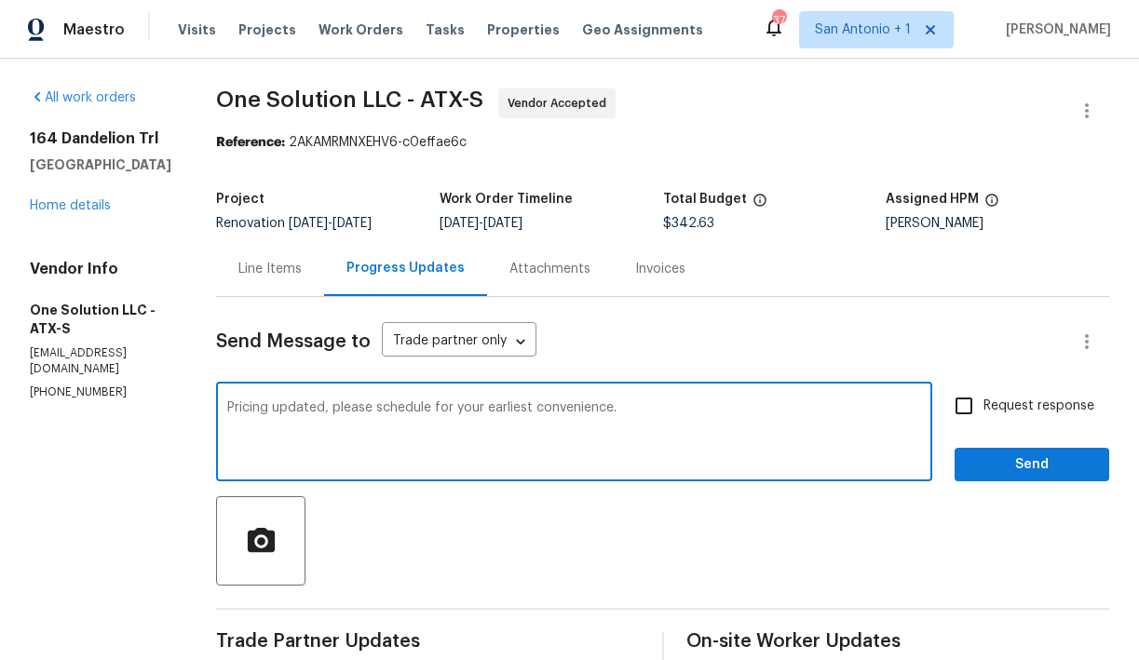
type textarea "Pricing updated, please schedule for your earliest convenience."
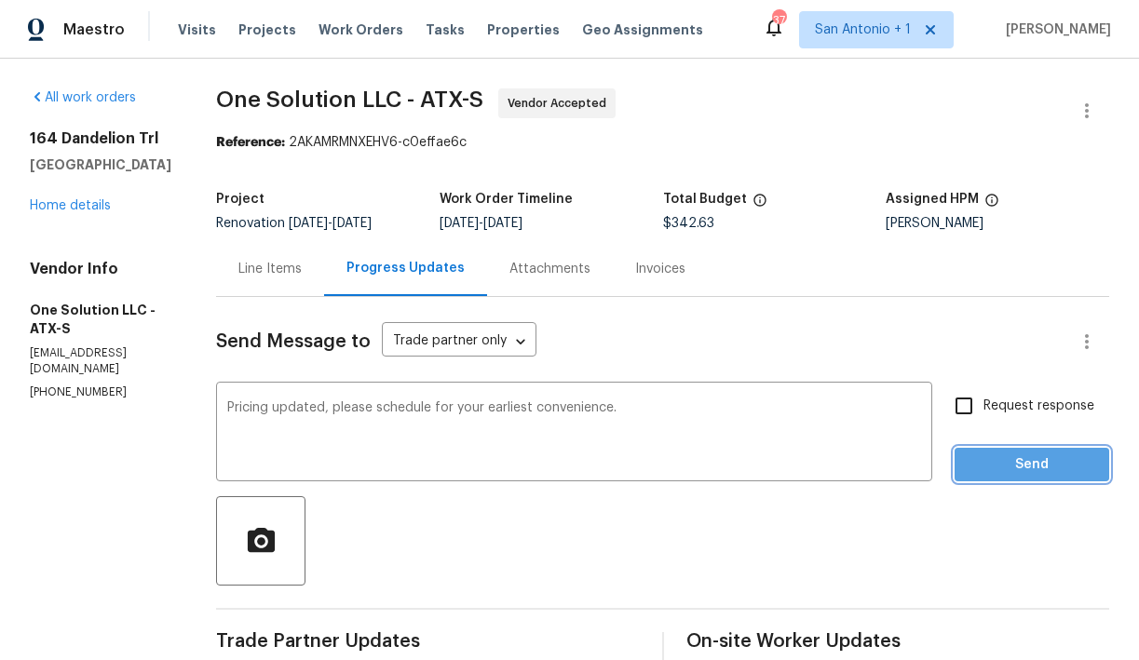
click at [1061, 454] on span "Send" at bounding box center [1032, 465] width 125 height 23
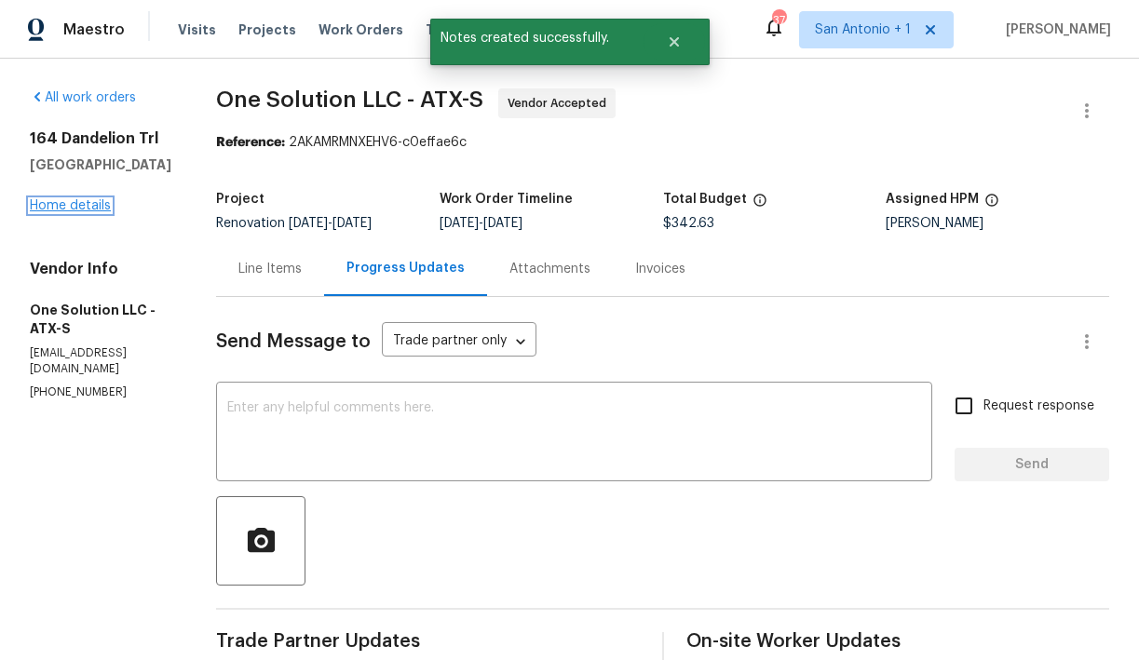
click at [96, 205] on link "Home details" at bounding box center [70, 205] width 81 height 13
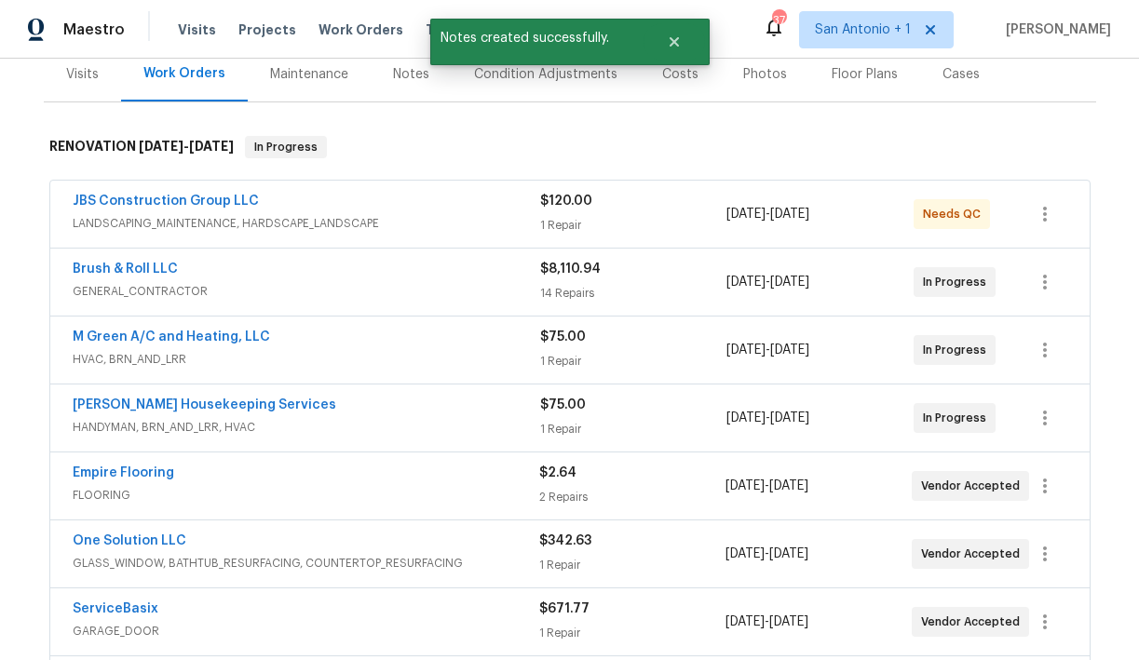
scroll to position [275, 0]
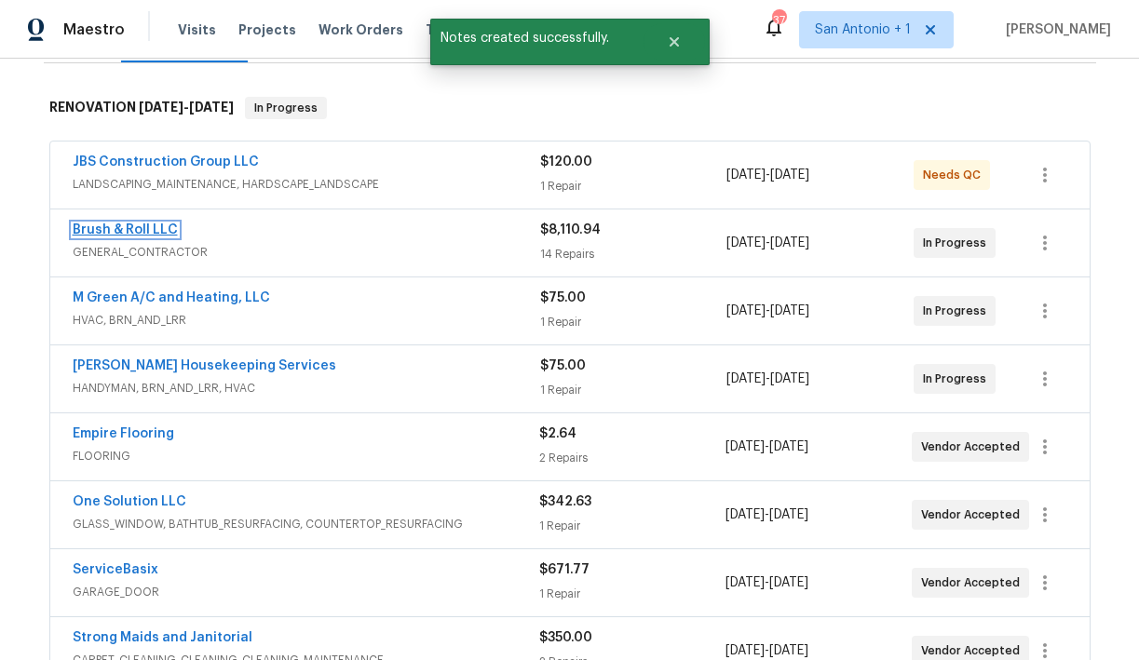
click at [136, 224] on link "Brush & Roll LLC" at bounding box center [125, 230] width 105 height 13
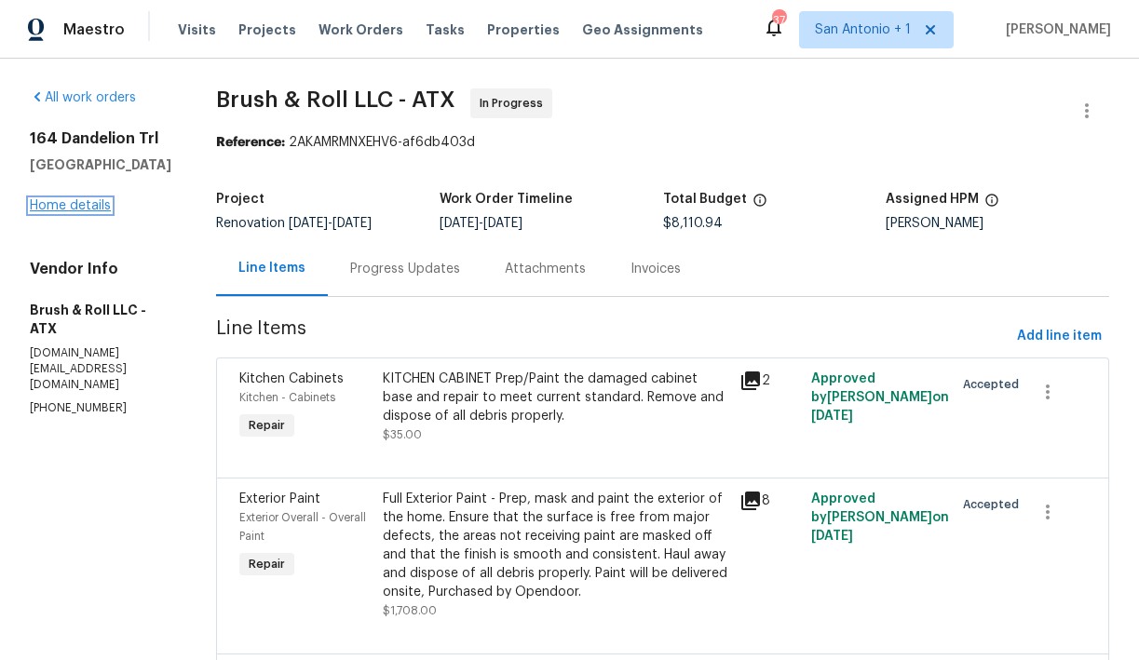
click at [48, 201] on link "Home details" at bounding box center [70, 205] width 81 height 13
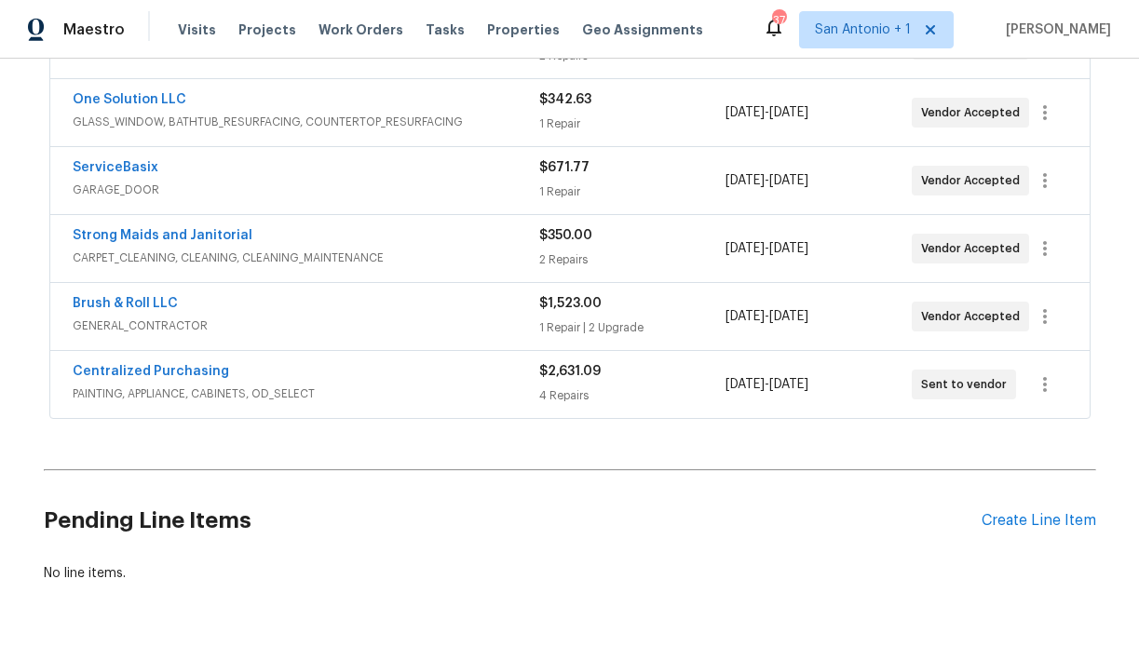
scroll to position [660, 0]
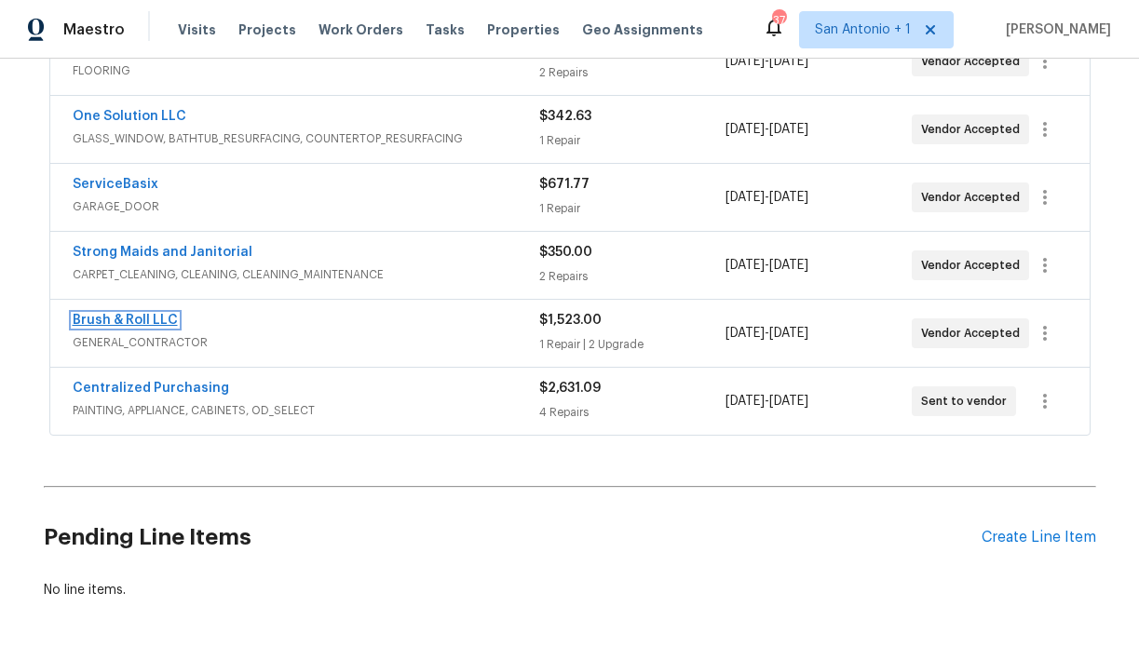
click at [126, 321] on link "Brush & Roll LLC" at bounding box center [125, 320] width 105 height 13
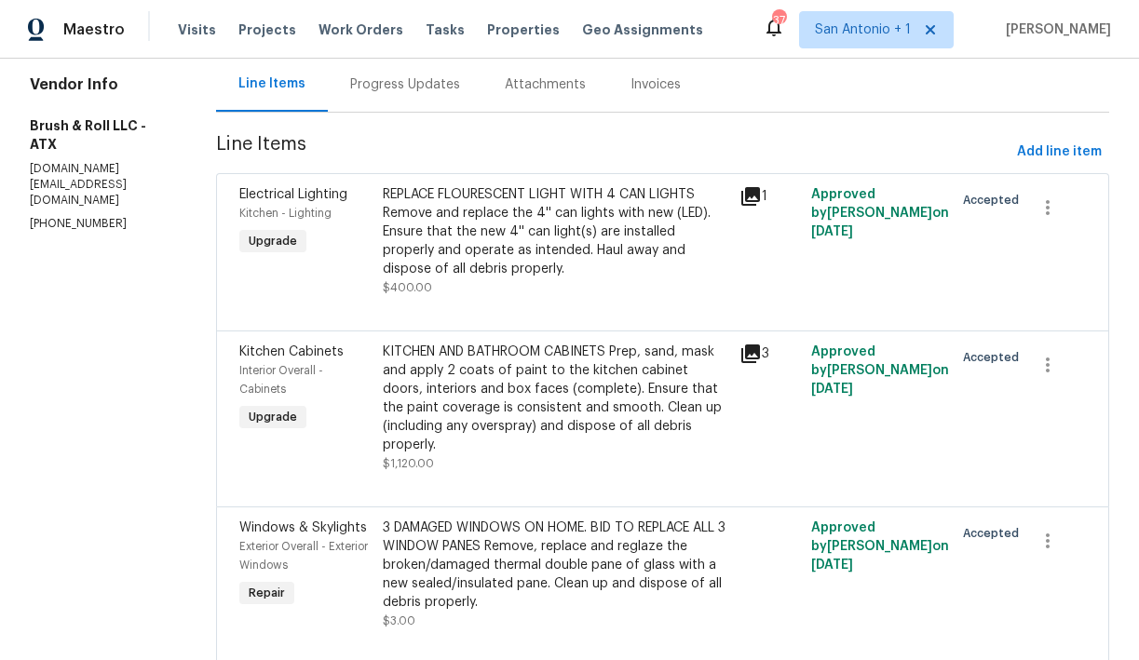
scroll to position [224, 0]
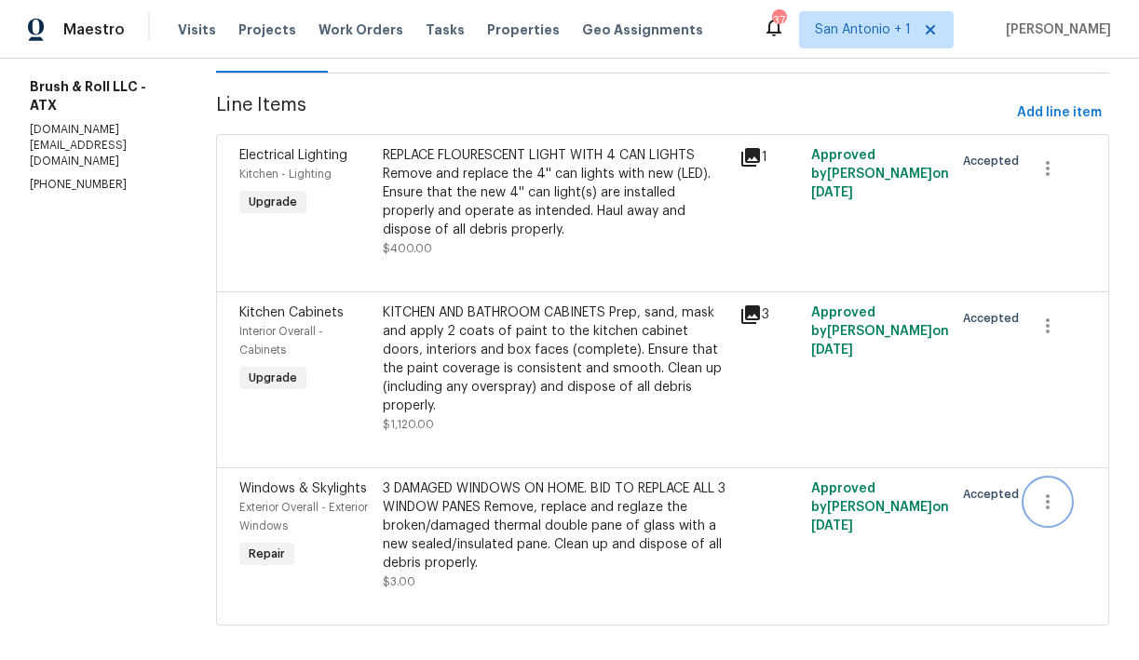
click at [1041, 491] on icon "button" at bounding box center [1048, 502] width 22 height 22
click at [1063, 484] on li "Cancel" at bounding box center [1062, 483] width 72 height 31
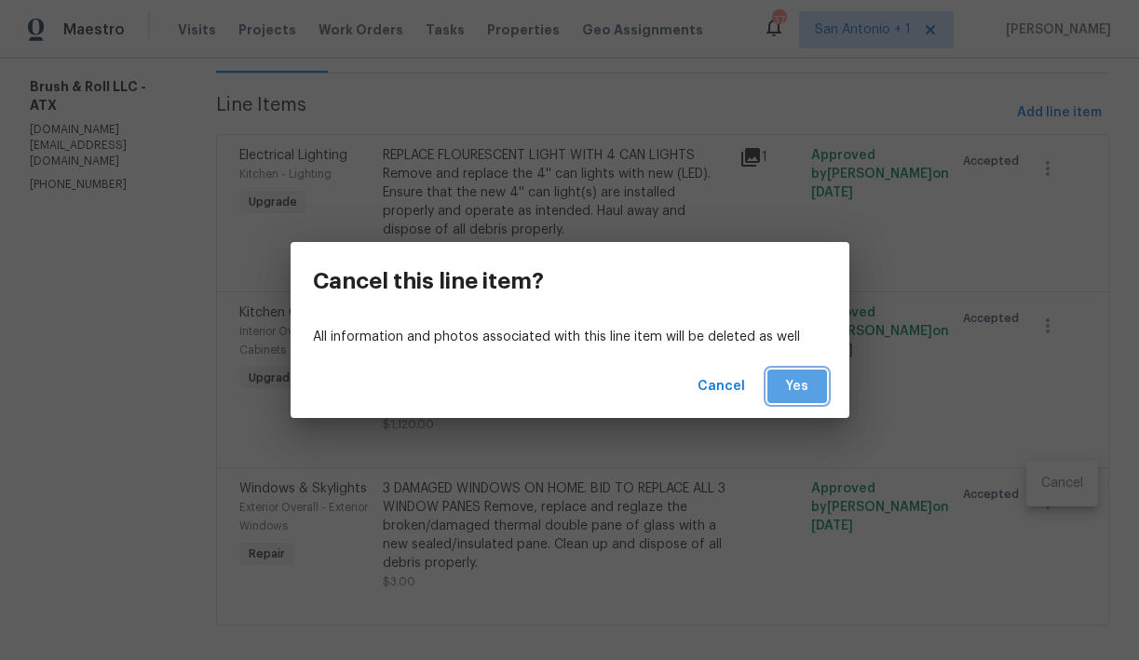
click at [801, 386] on span "Yes" at bounding box center [797, 386] width 30 height 23
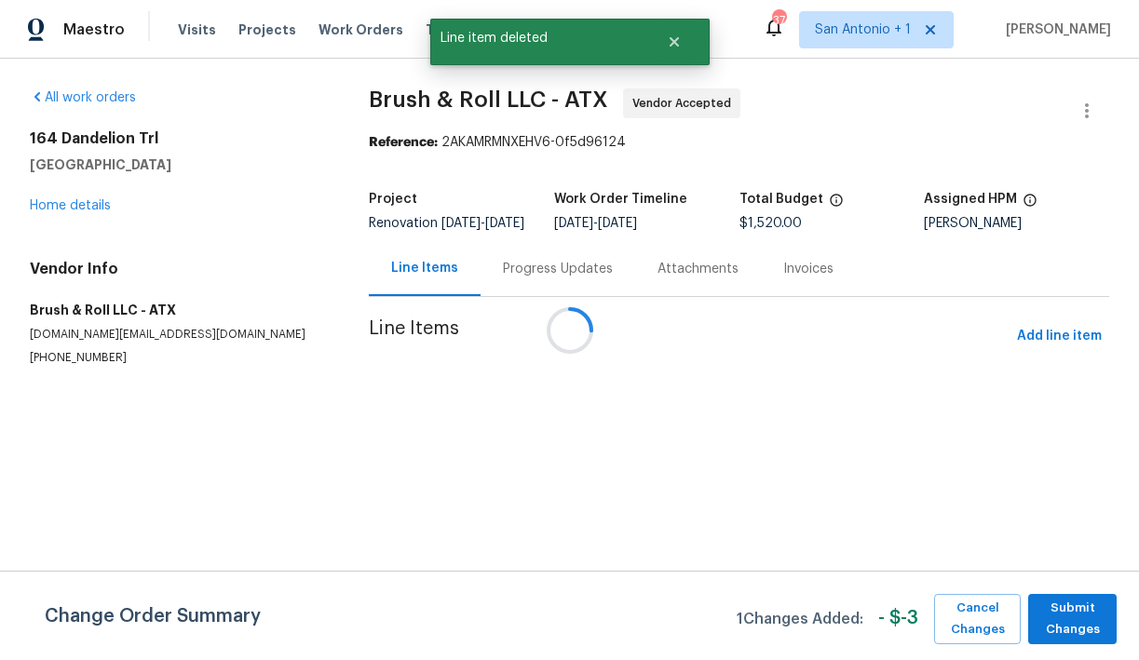
scroll to position [0, 0]
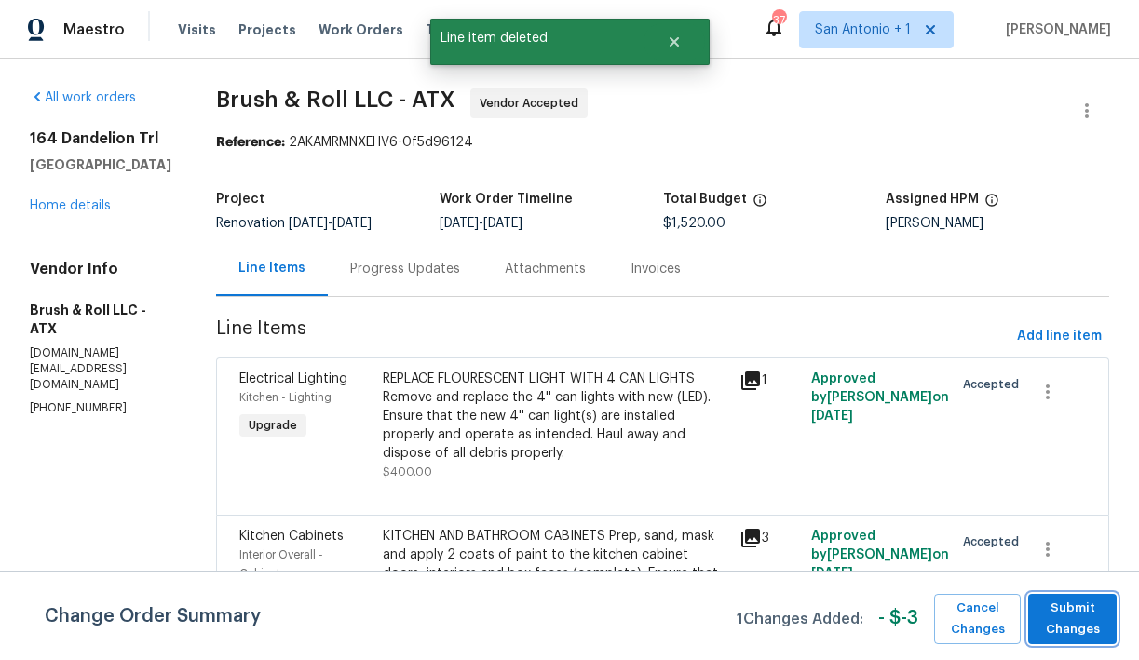
click at [1066, 621] on span "Submit Changes" at bounding box center [1072, 619] width 70 height 43
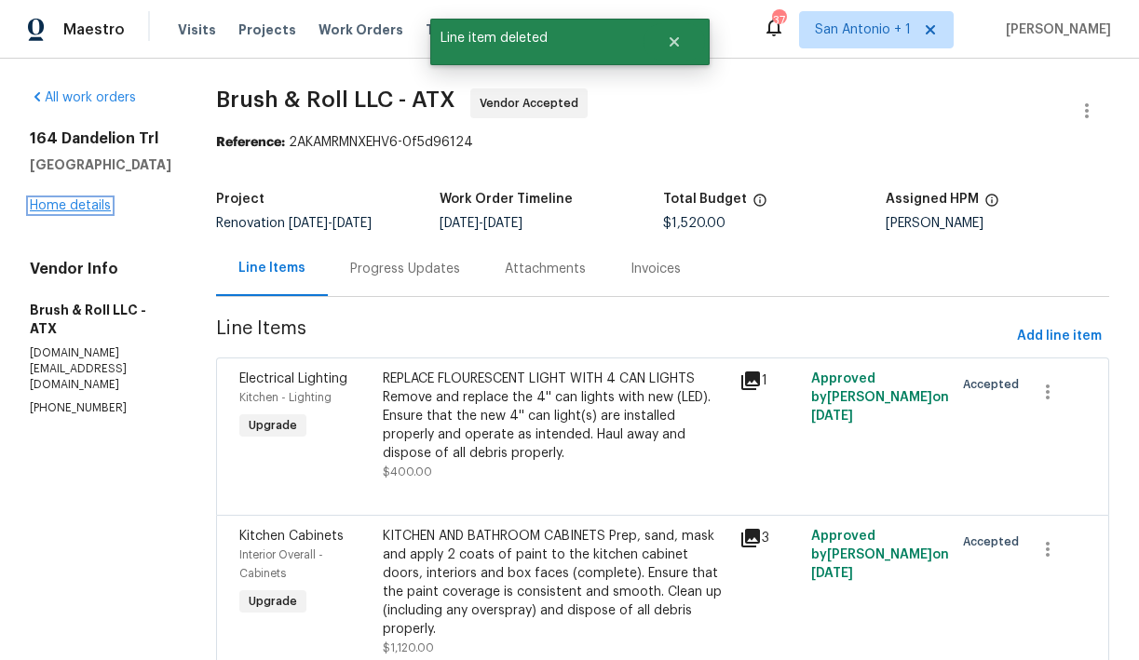
click at [77, 210] on link "Home details" at bounding box center [70, 205] width 81 height 13
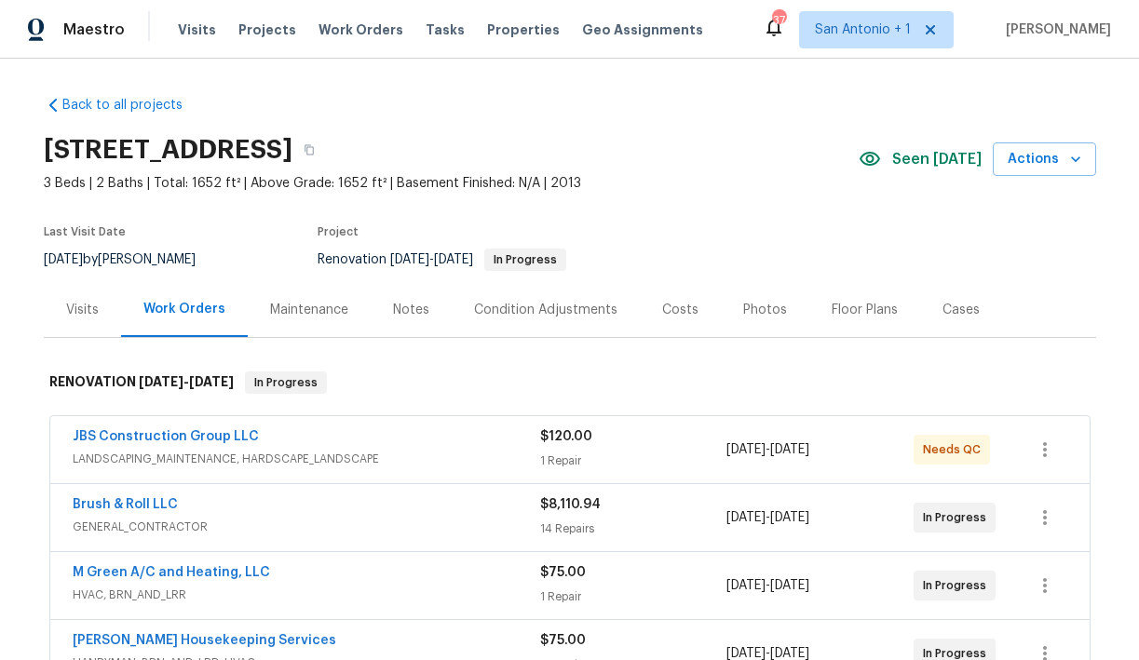
click at [413, 315] on div "Notes" at bounding box center [411, 310] width 36 height 19
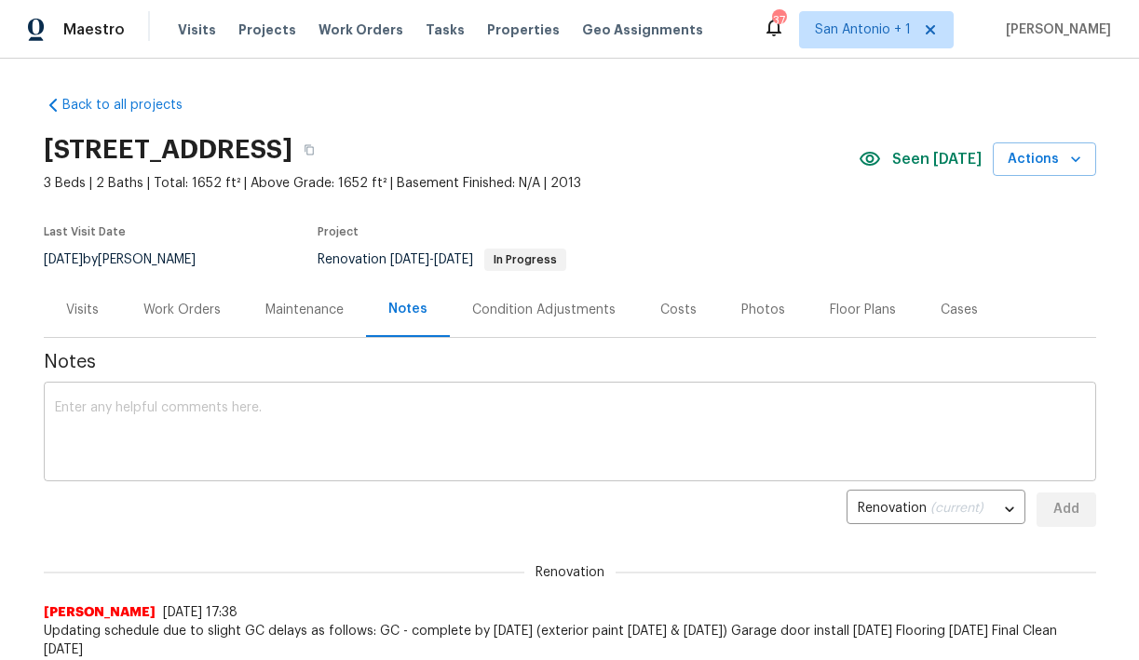
click at [390, 402] on textarea at bounding box center [570, 433] width 1030 height 65
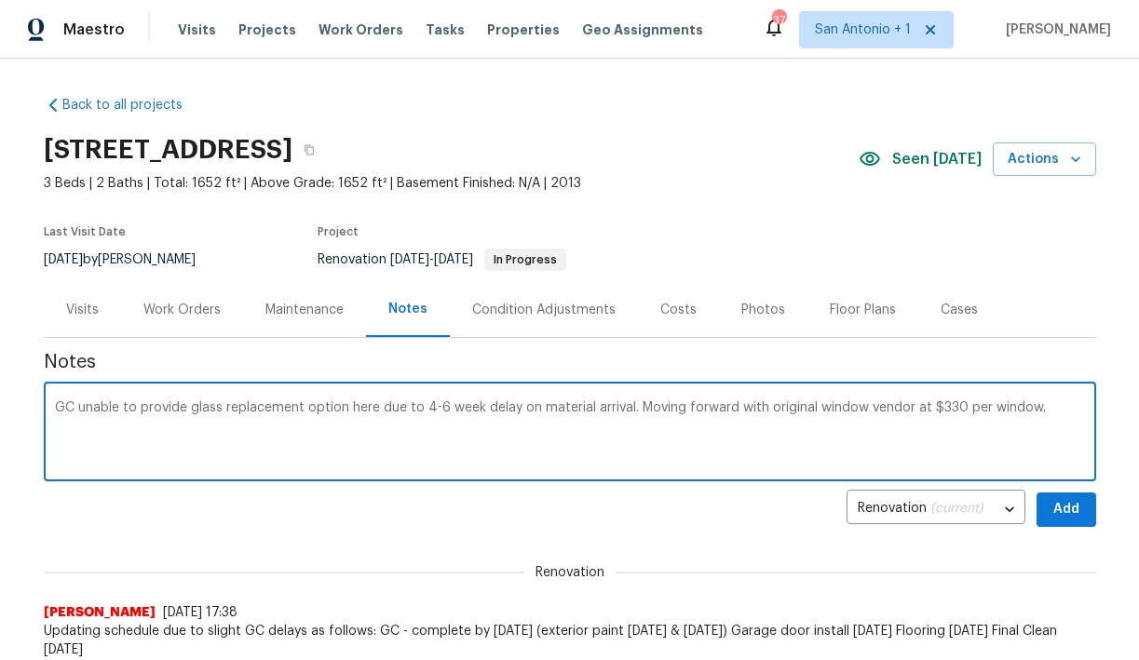
type textarea "GC unable to provide glass replacement option here due to 4-6 week delay on mat…"
click at [1070, 502] on span "Add" at bounding box center [1066, 509] width 30 height 23
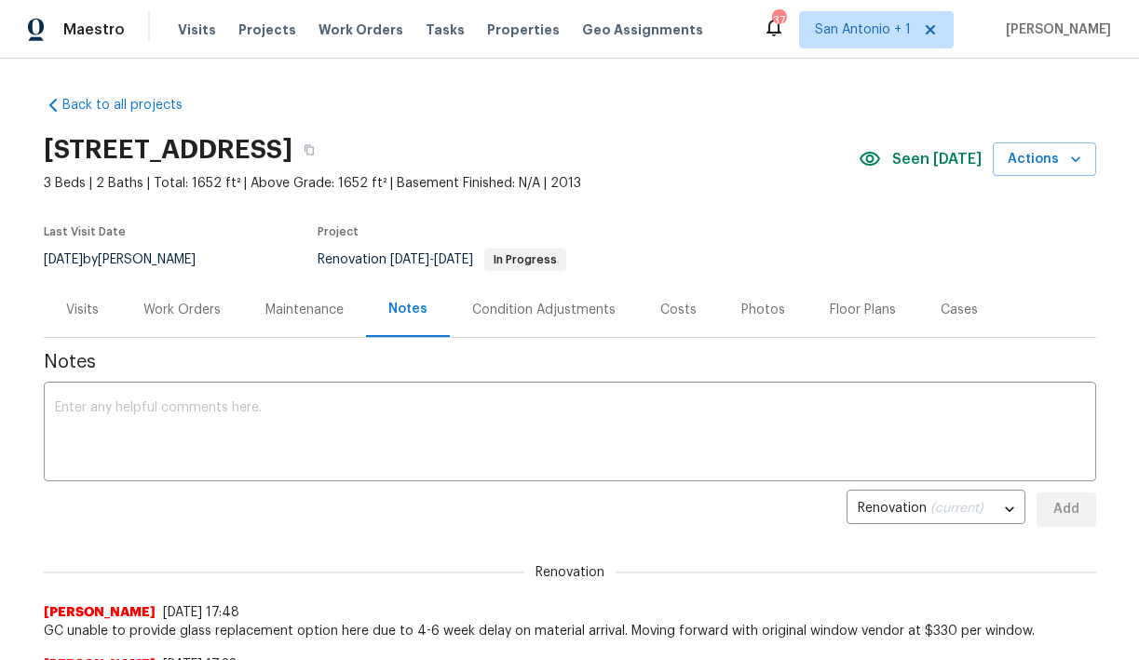
click at [190, 314] on div "Work Orders" at bounding box center [181, 310] width 77 height 19
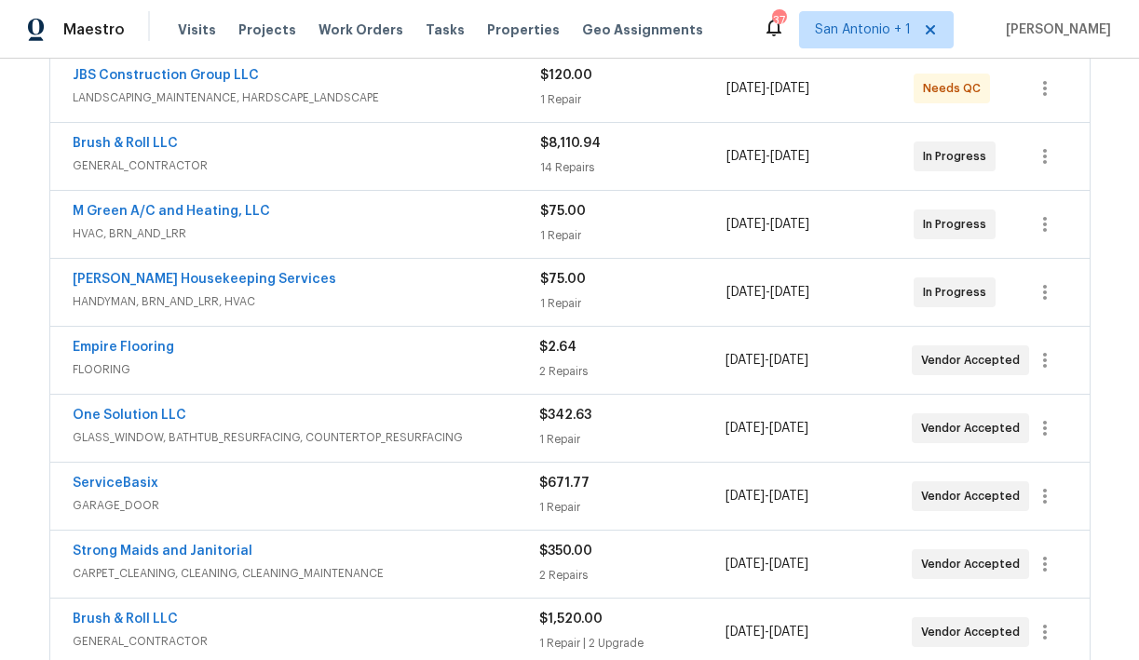
scroll to position [364, 0]
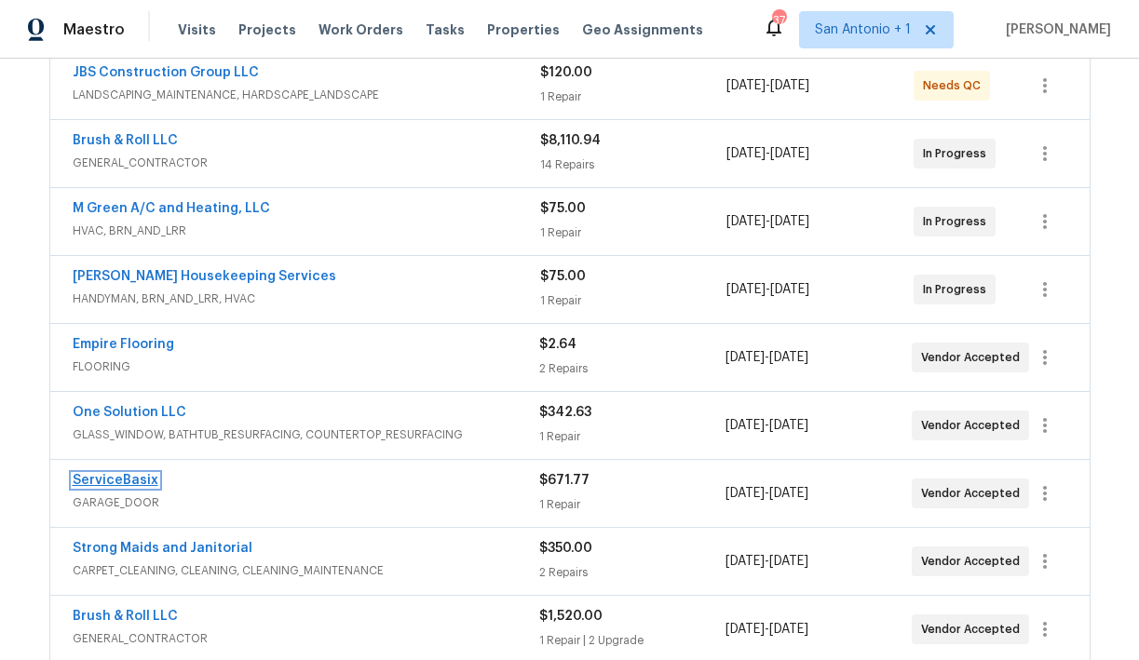
click at [132, 480] on link "ServiceBasix" at bounding box center [116, 480] width 86 height 13
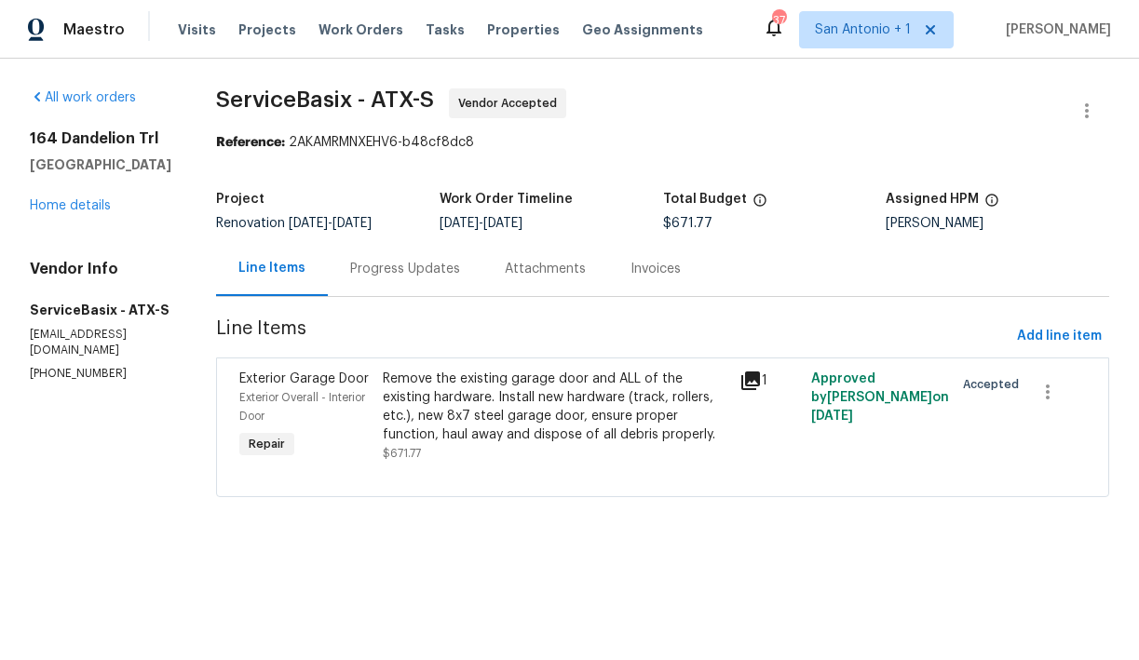
click at [410, 267] on div "Progress Updates" at bounding box center [405, 269] width 110 height 19
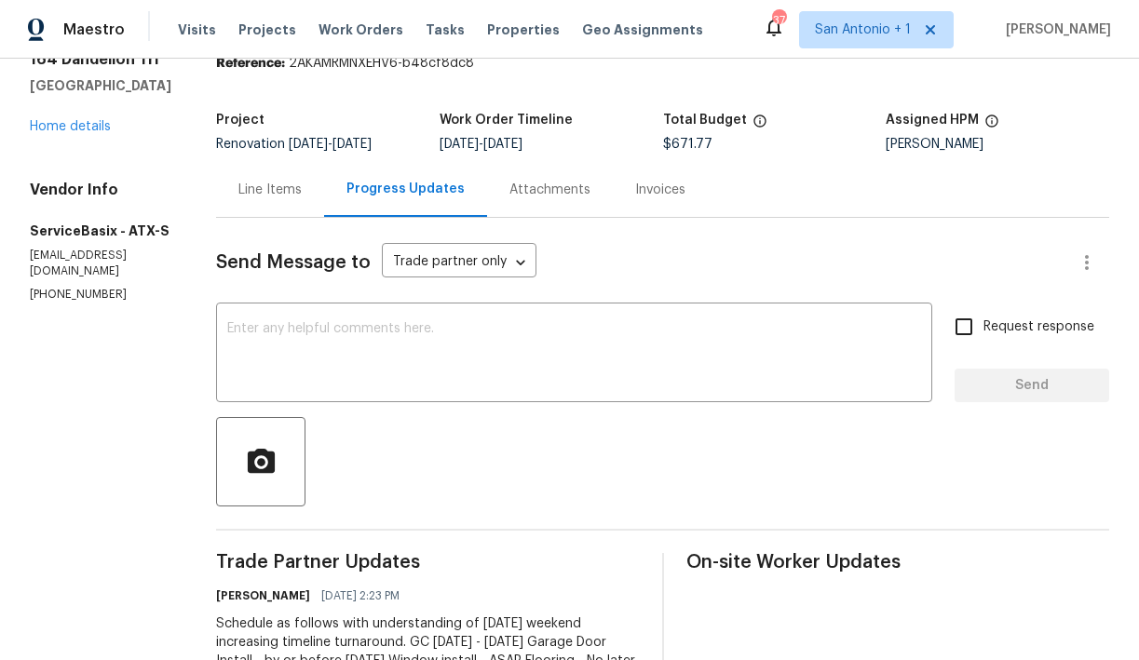
scroll to position [102, 0]
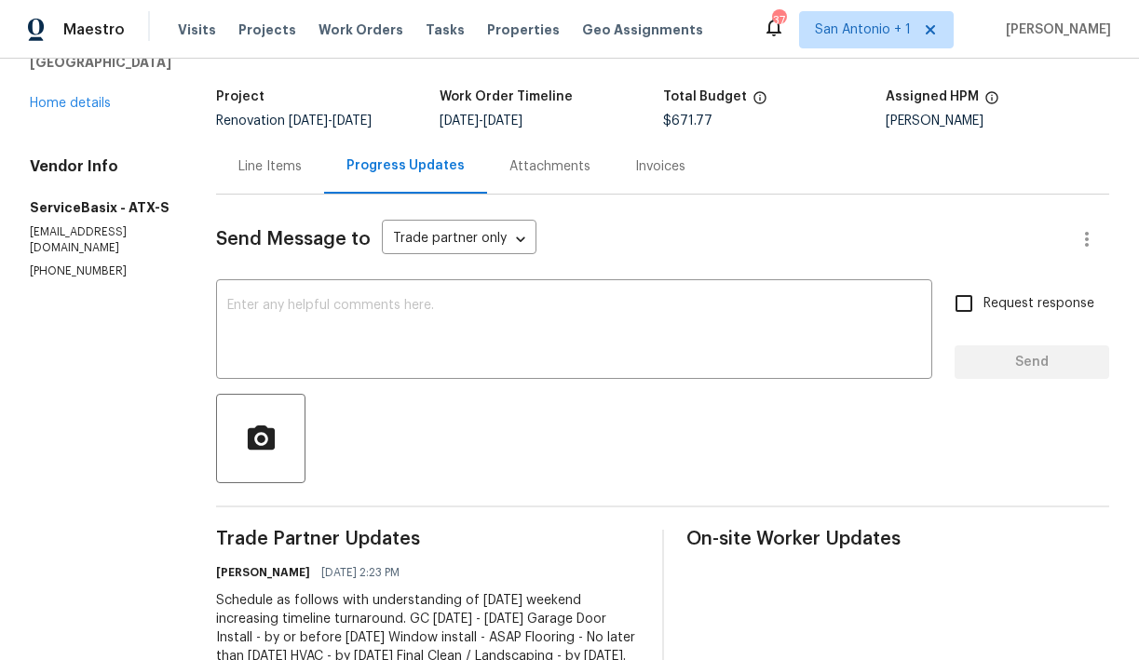
click at [336, 304] on textarea at bounding box center [574, 331] width 694 height 65
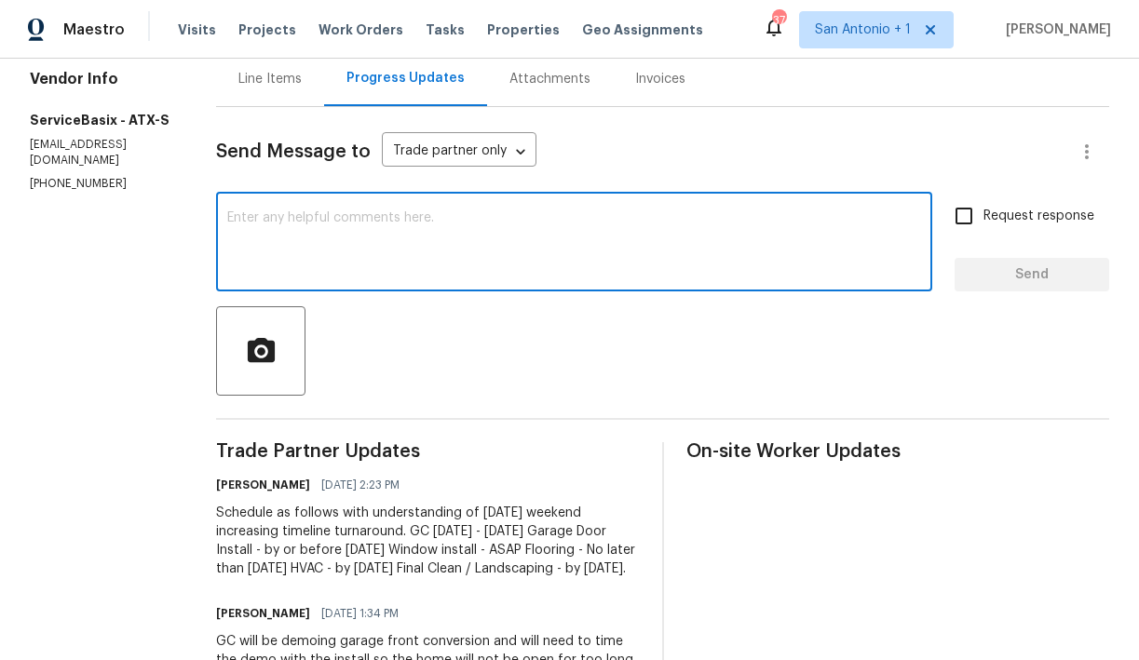
scroll to position [166, 0]
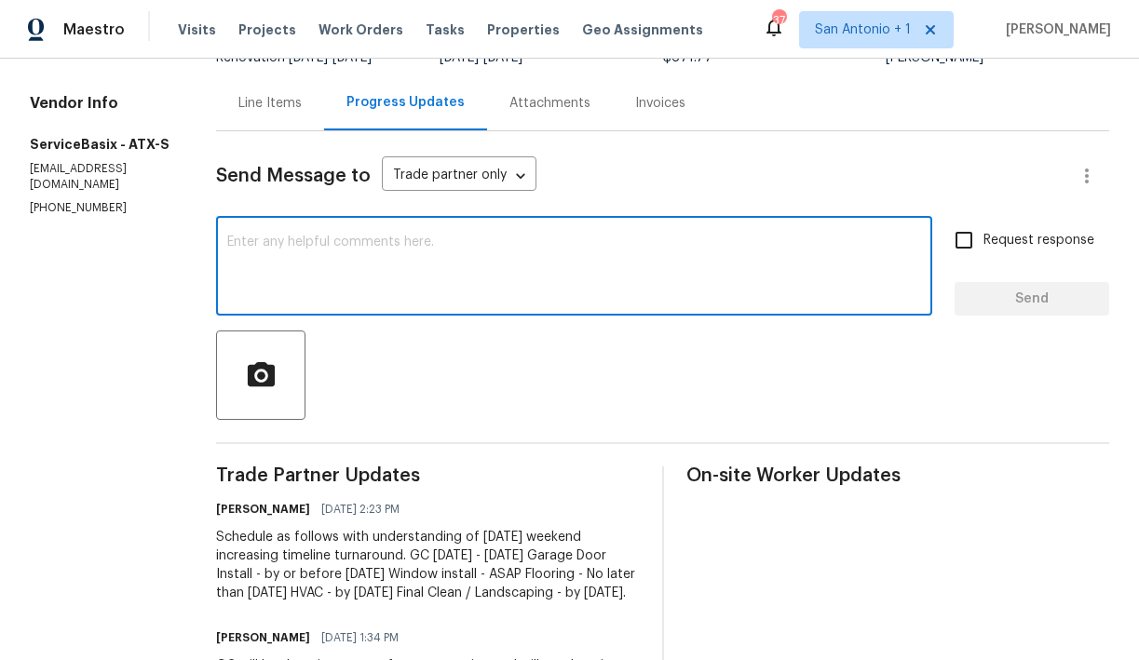
click at [353, 275] on textarea at bounding box center [574, 268] width 694 height 65
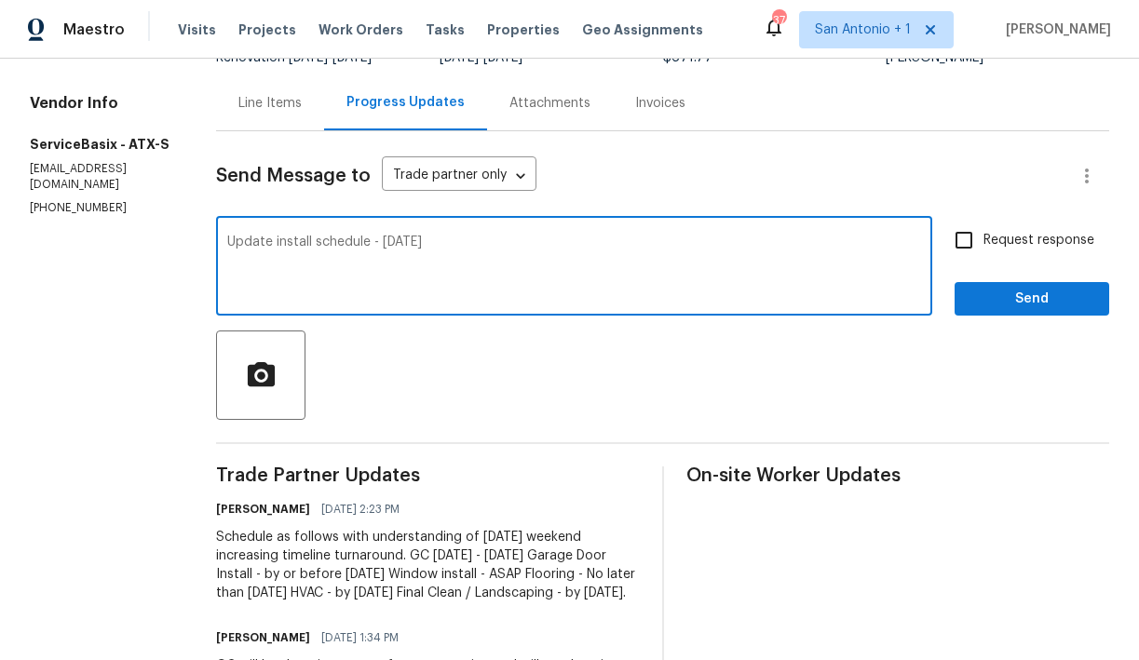
type textarea "Update install schedule - Tuesday 9/9/25"
click at [1005, 301] on span "Send" at bounding box center [1032, 299] width 125 height 23
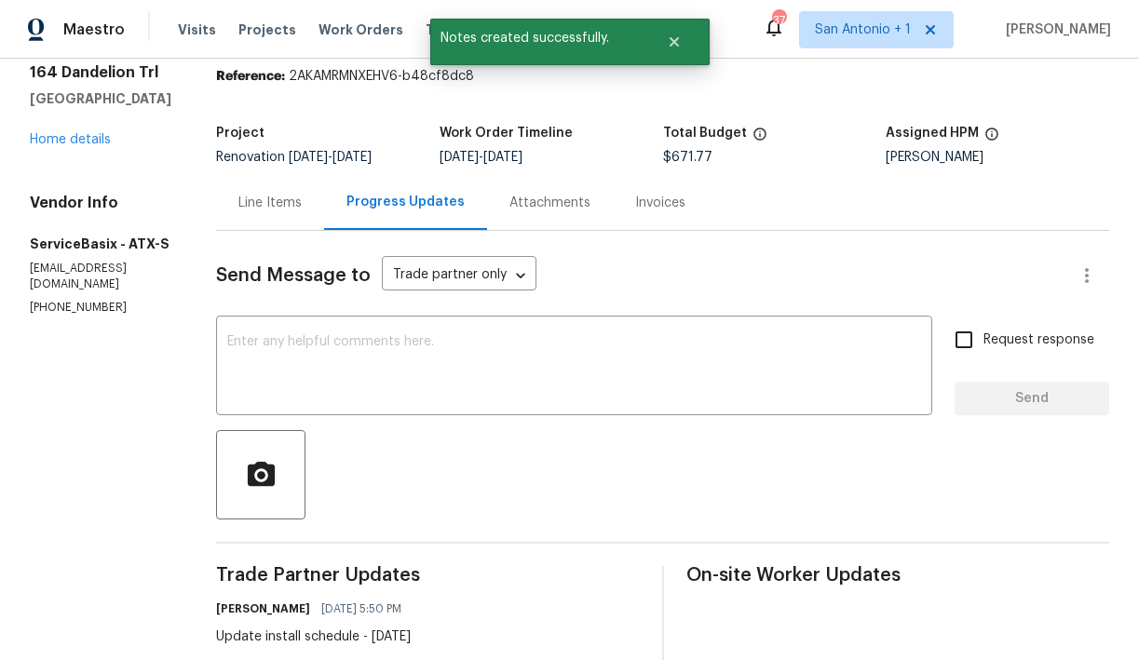
scroll to position [0, 0]
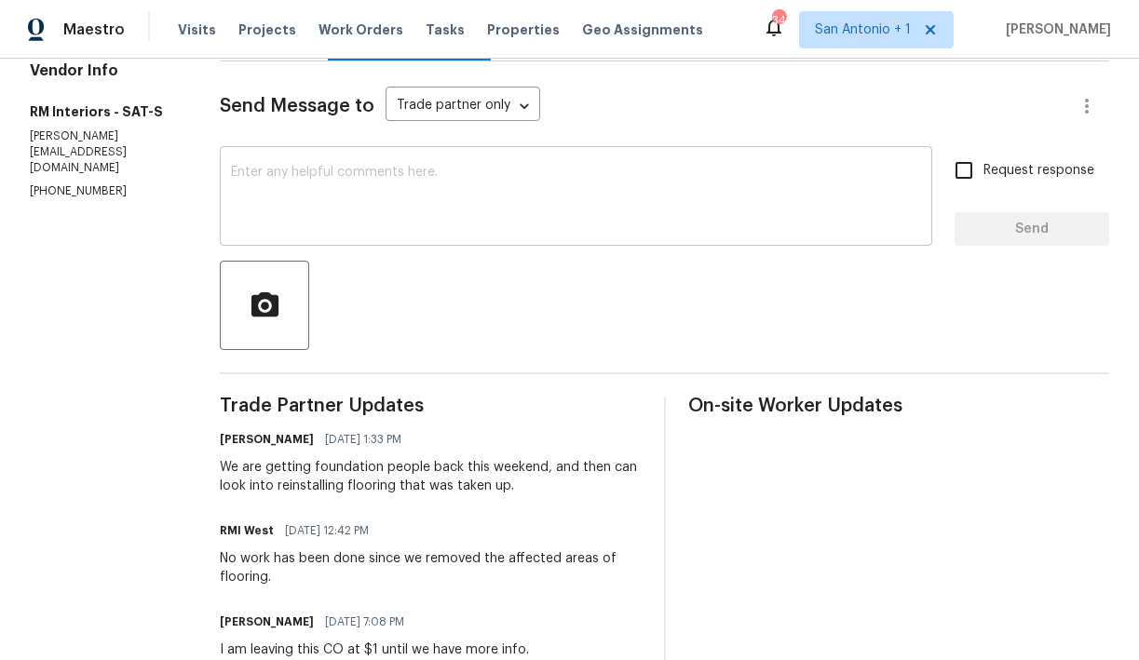
scroll to position [240, 0]
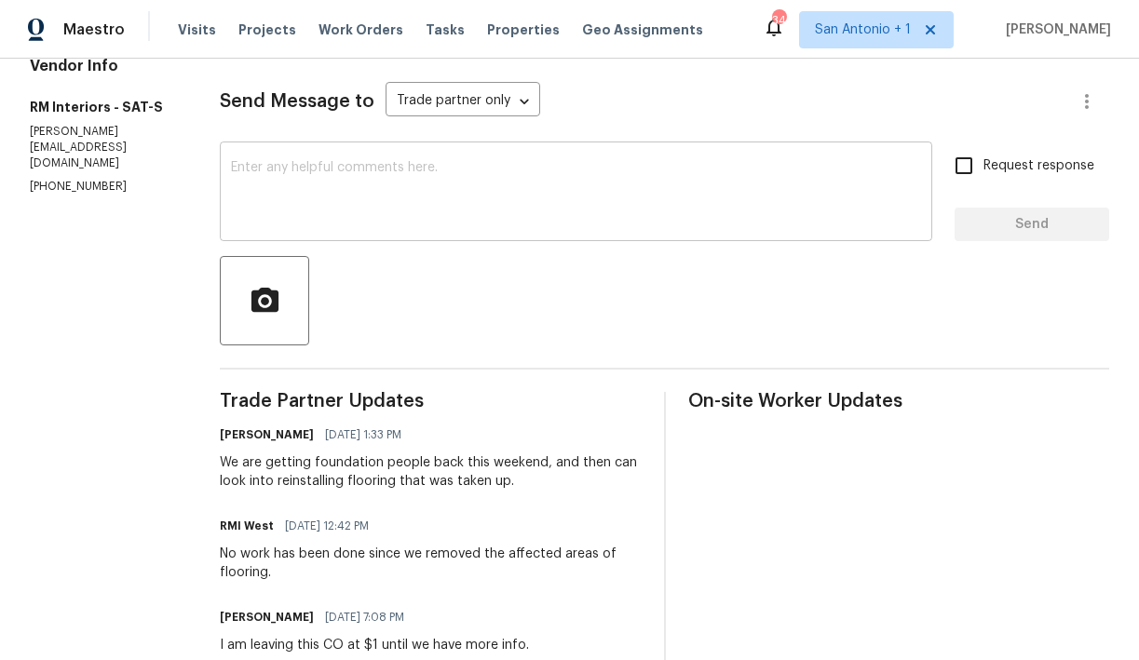
click at [449, 198] on textarea at bounding box center [576, 193] width 690 height 65
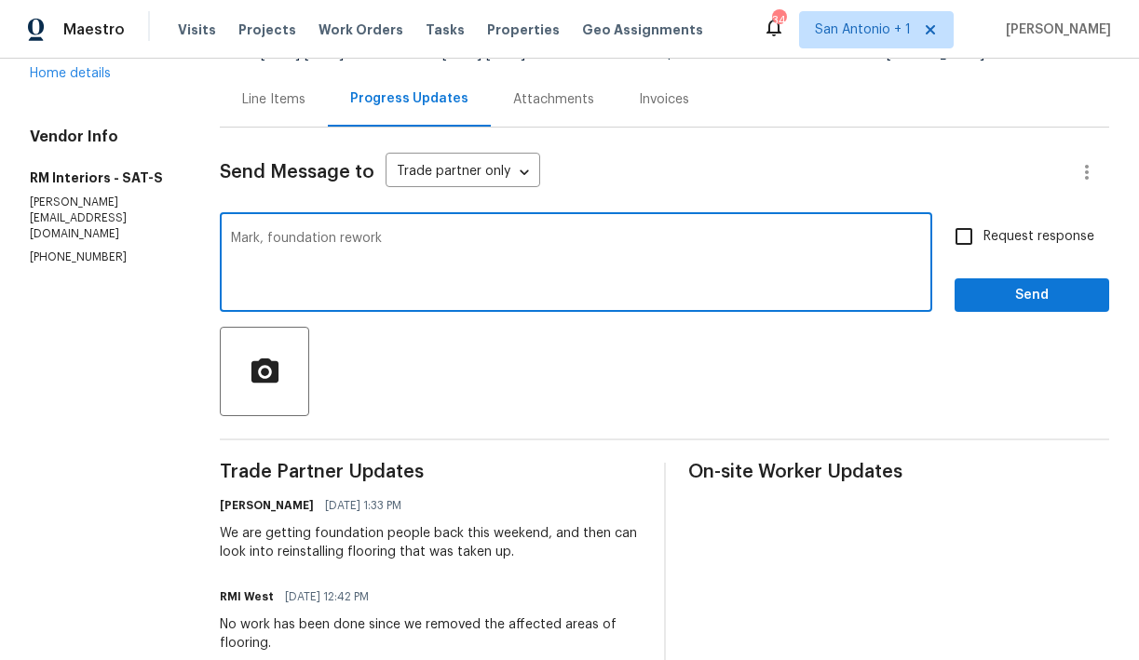
scroll to position [89, 0]
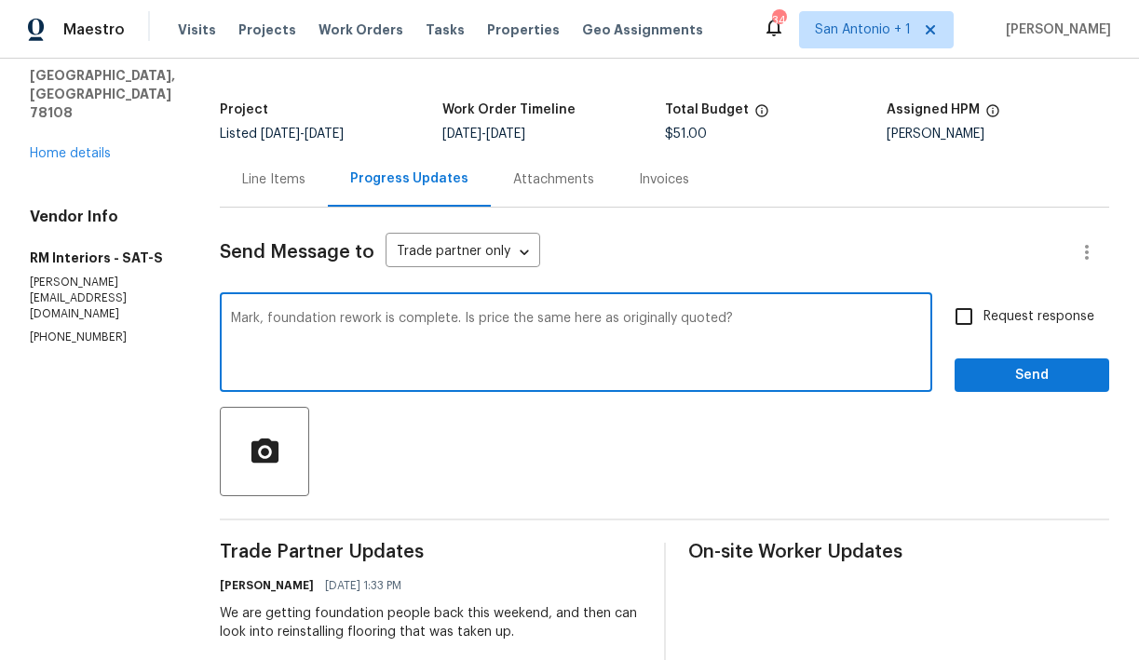
type textarea "Mark, foundation rework is complete. Is price the same here as originally quote…"
click at [1006, 385] on span "Send" at bounding box center [1032, 375] width 125 height 23
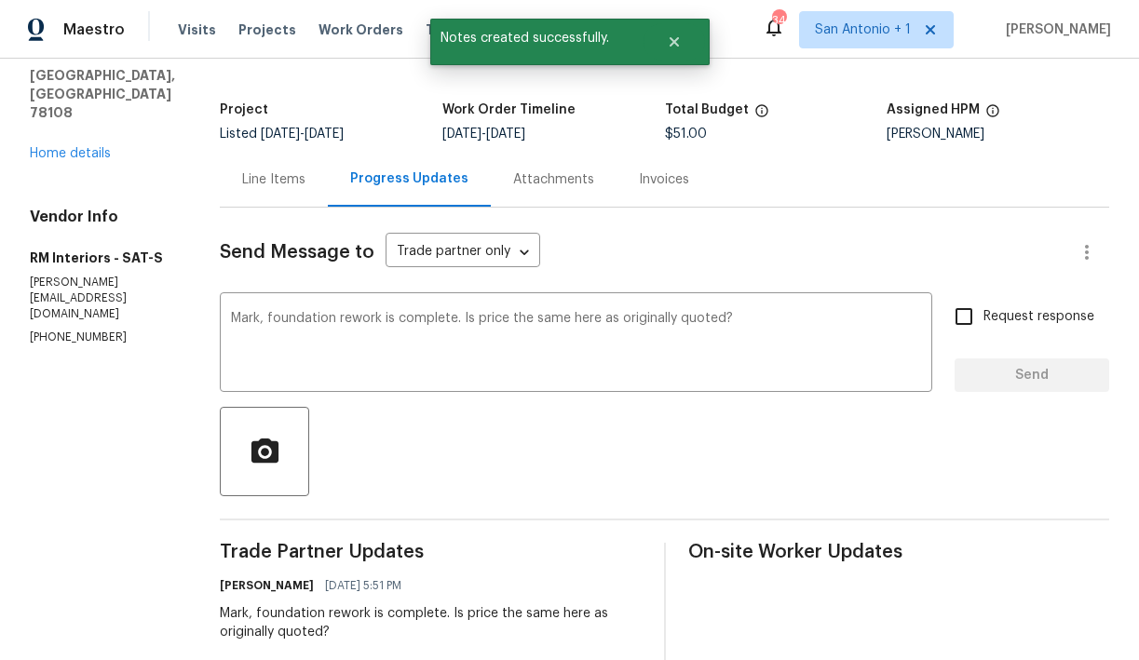
click at [279, 187] on div "Line Items" at bounding box center [273, 179] width 63 height 19
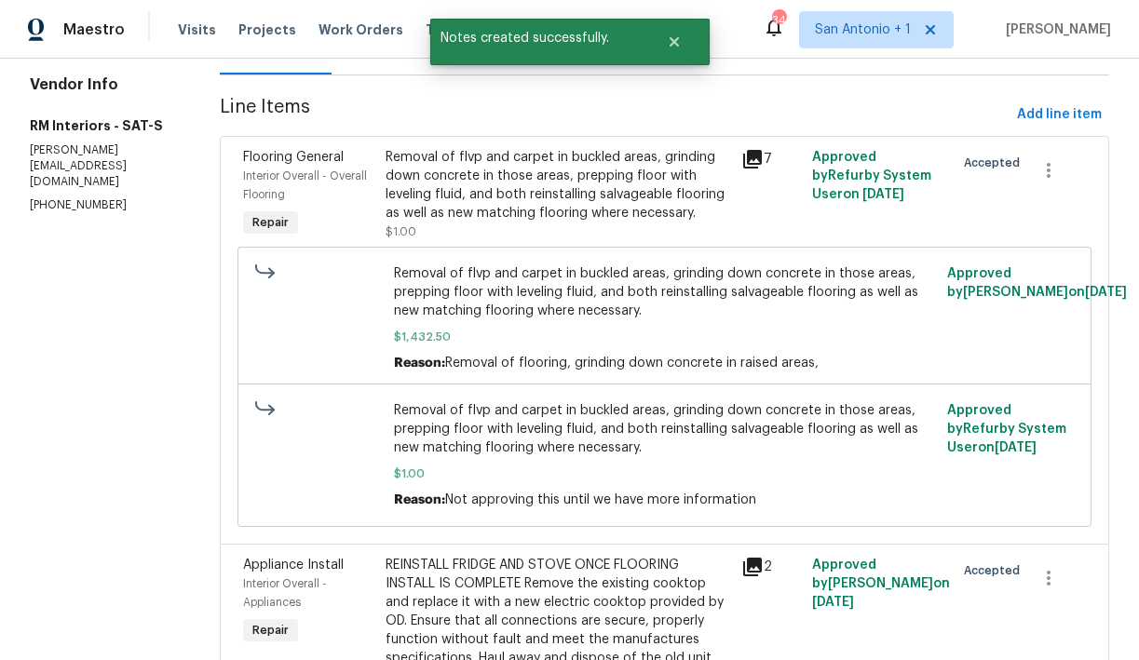
scroll to position [229, 0]
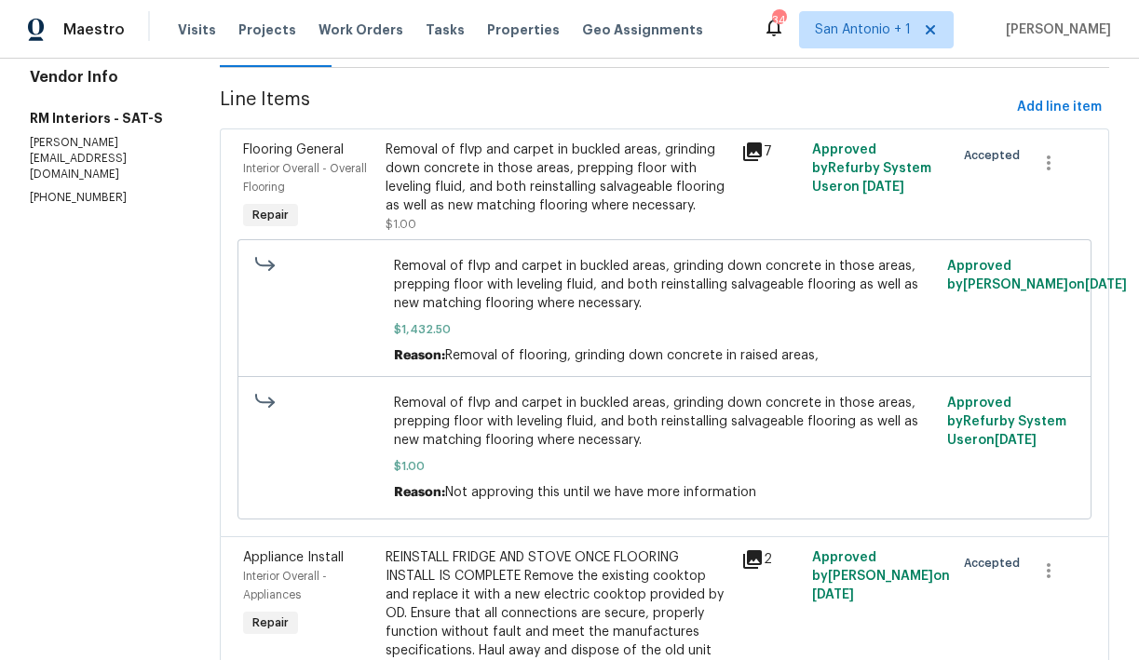
click at [755, 159] on icon at bounding box center [752, 151] width 19 height 19
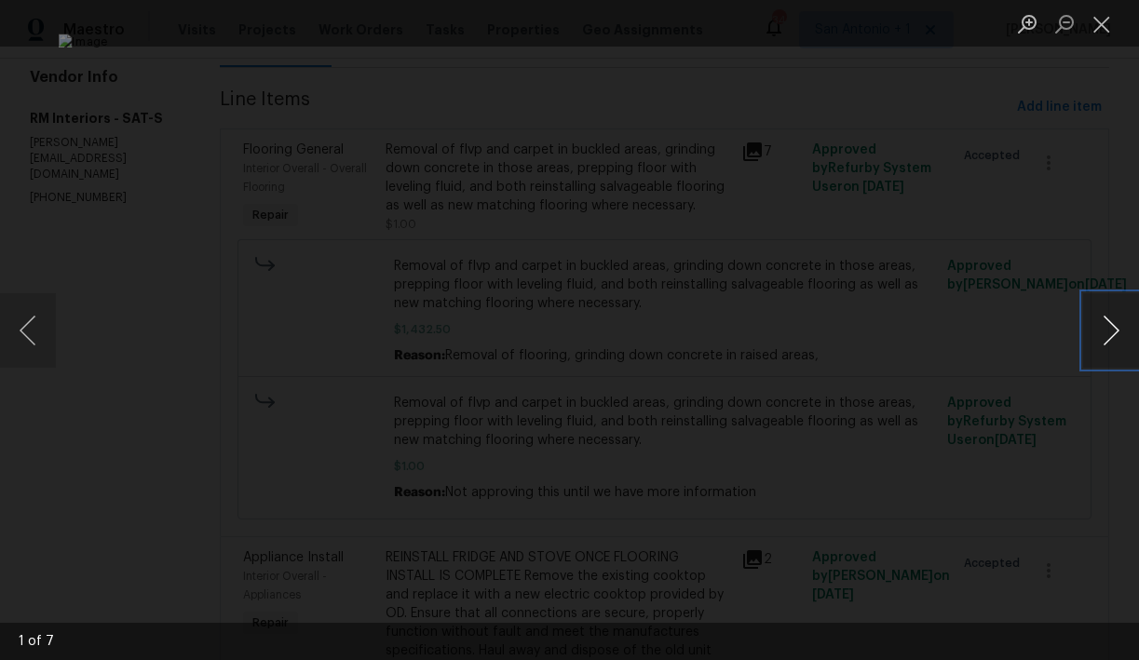
click at [1107, 326] on button "Next image" at bounding box center [1111, 330] width 56 height 75
click at [1101, 32] on button "Close lightbox" at bounding box center [1101, 23] width 37 height 33
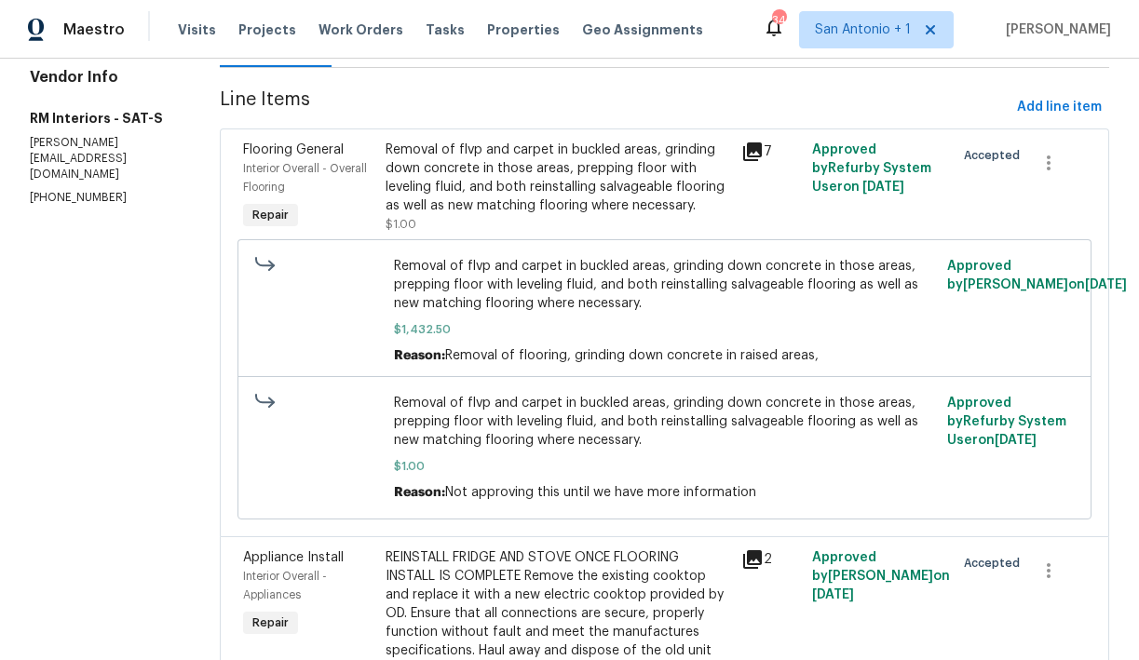
scroll to position [355, 0]
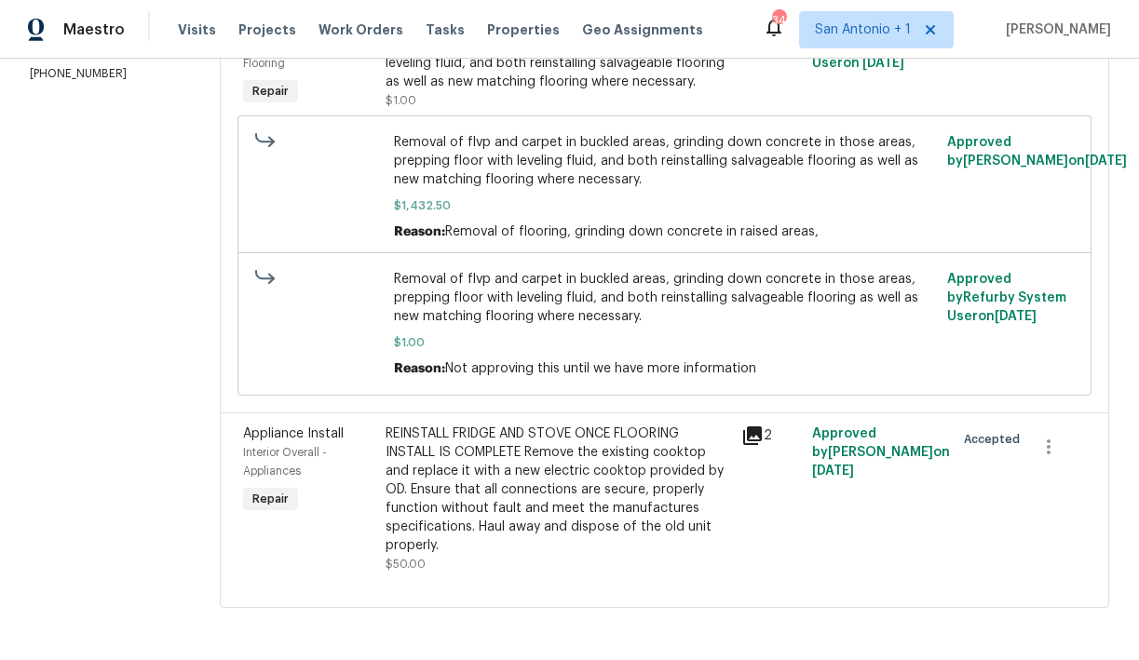
click at [755, 438] on icon at bounding box center [752, 436] width 22 height 22
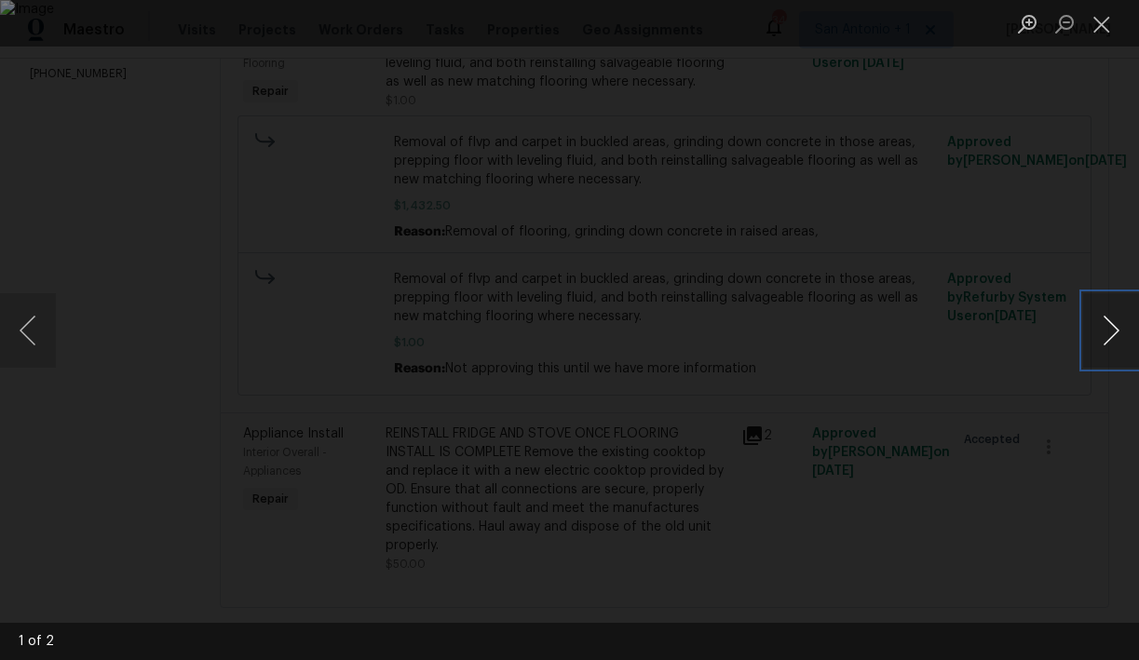
click at [1116, 332] on button "Next image" at bounding box center [1111, 330] width 56 height 75
click at [1117, 332] on button "Next image" at bounding box center [1111, 330] width 56 height 75
click at [1104, 32] on button "Close lightbox" at bounding box center [1101, 23] width 37 height 33
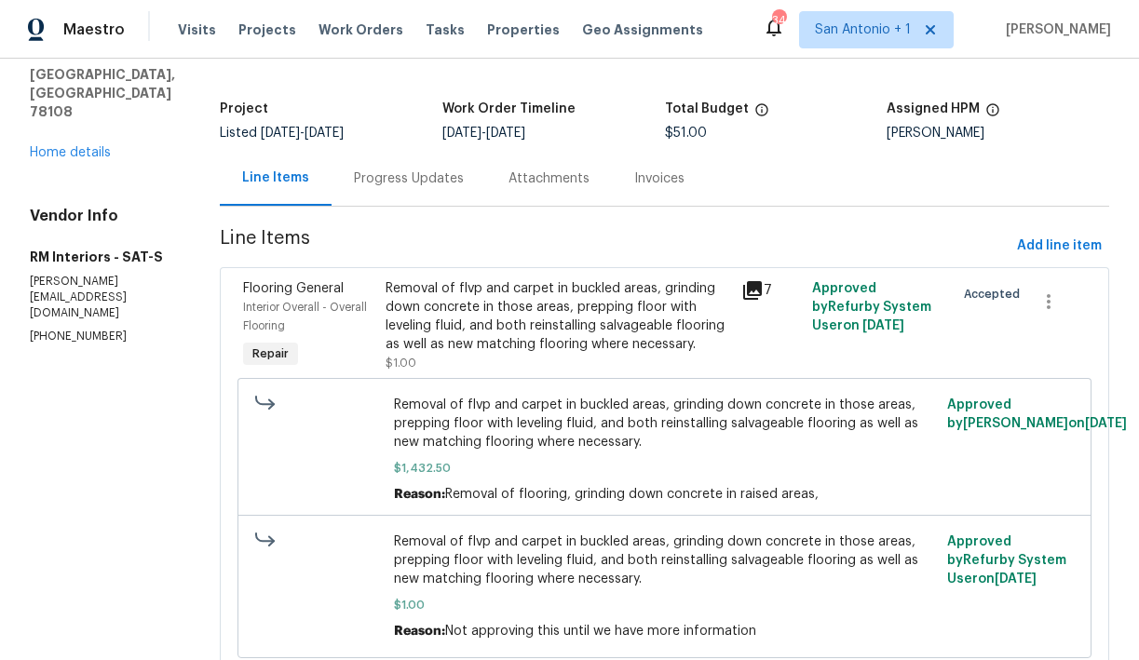
scroll to position [0, 0]
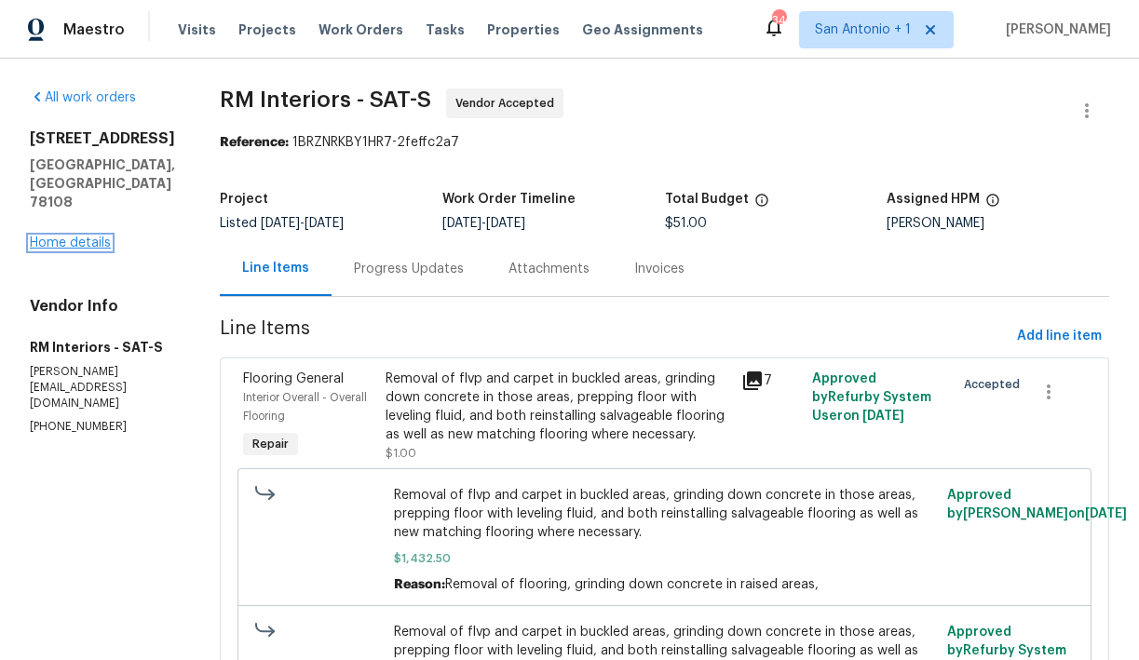
click at [58, 237] on link "Home details" at bounding box center [70, 243] width 81 height 13
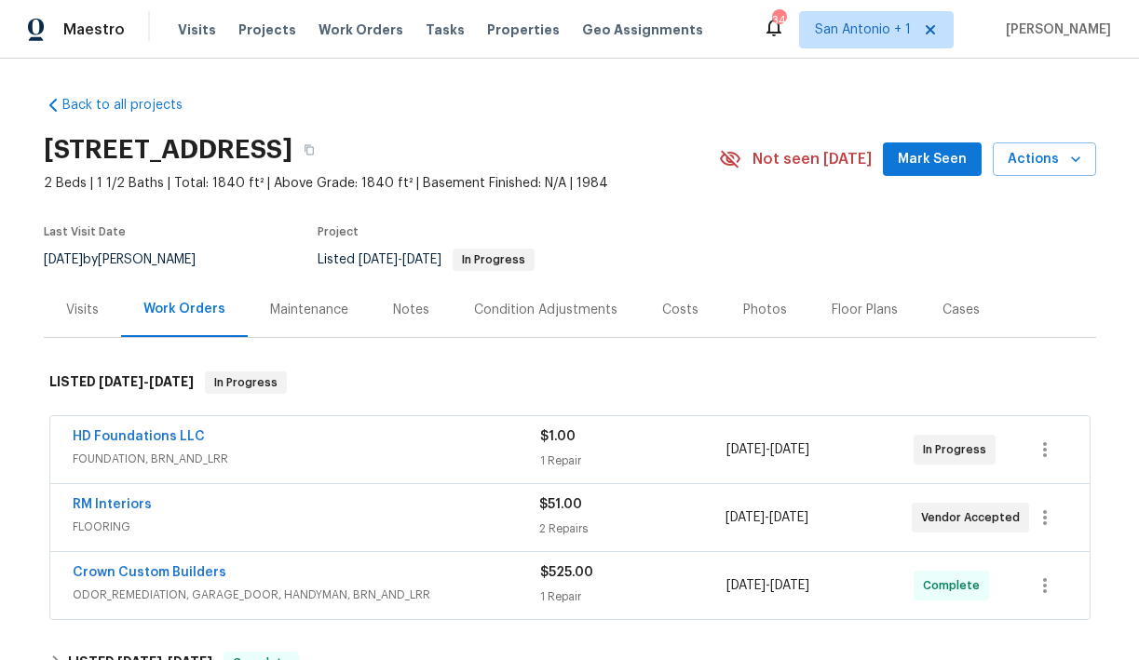
scroll to position [21, 0]
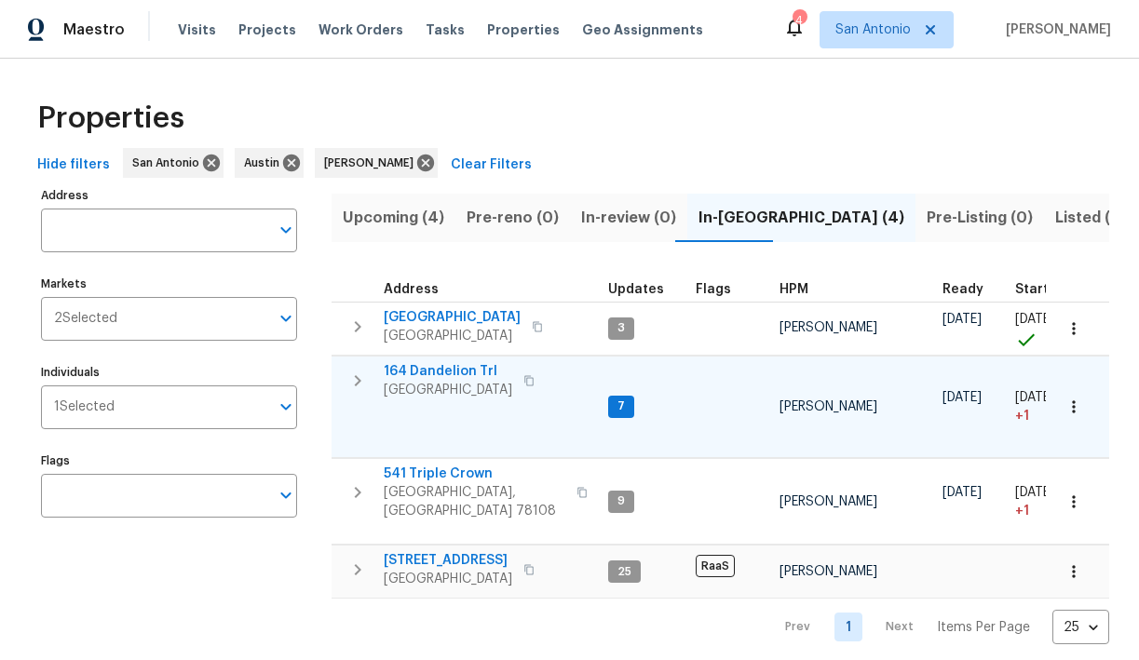
click at [451, 372] on span "164 Dandelion Trl" at bounding box center [448, 371] width 129 height 19
click at [193, 25] on span "Visits" at bounding box center [197, 29] width 38 height 19
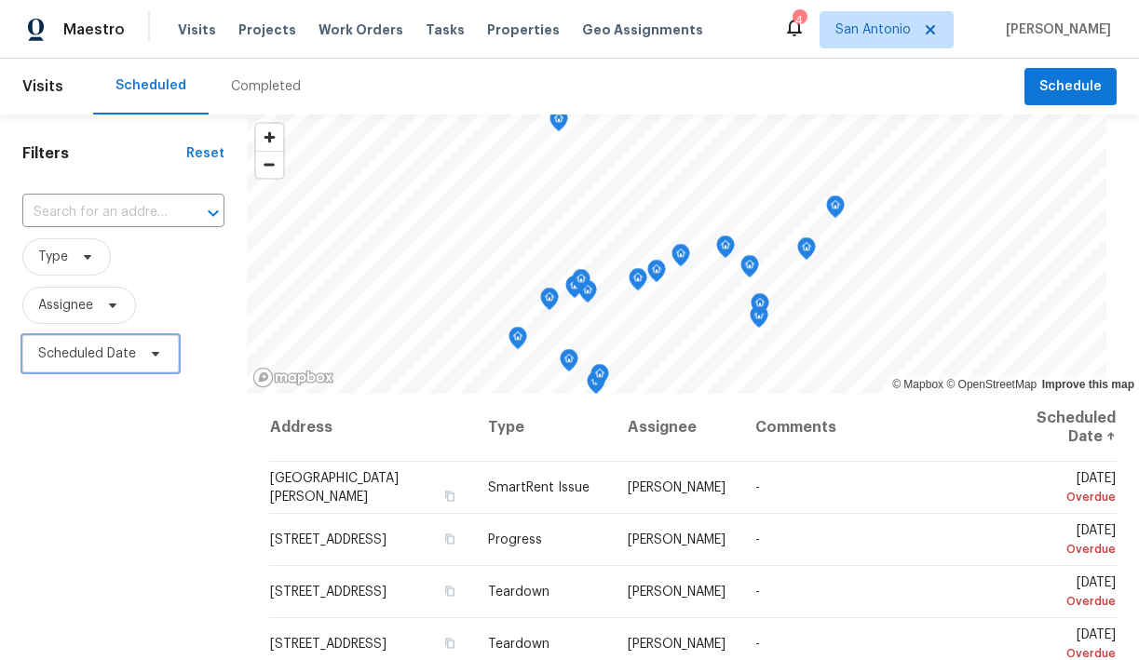
click at [148, 359] on icon at bounding box center [155, 353] width 15 height 15
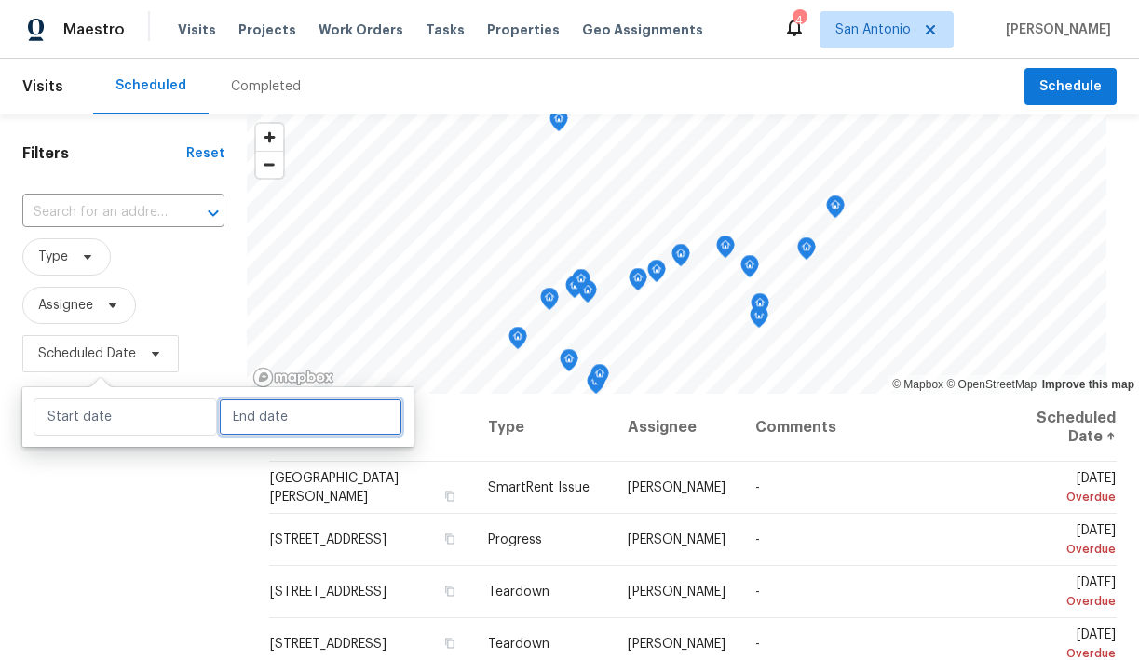
select select "8"
select select "2025"
select select "9"
select select "2025"
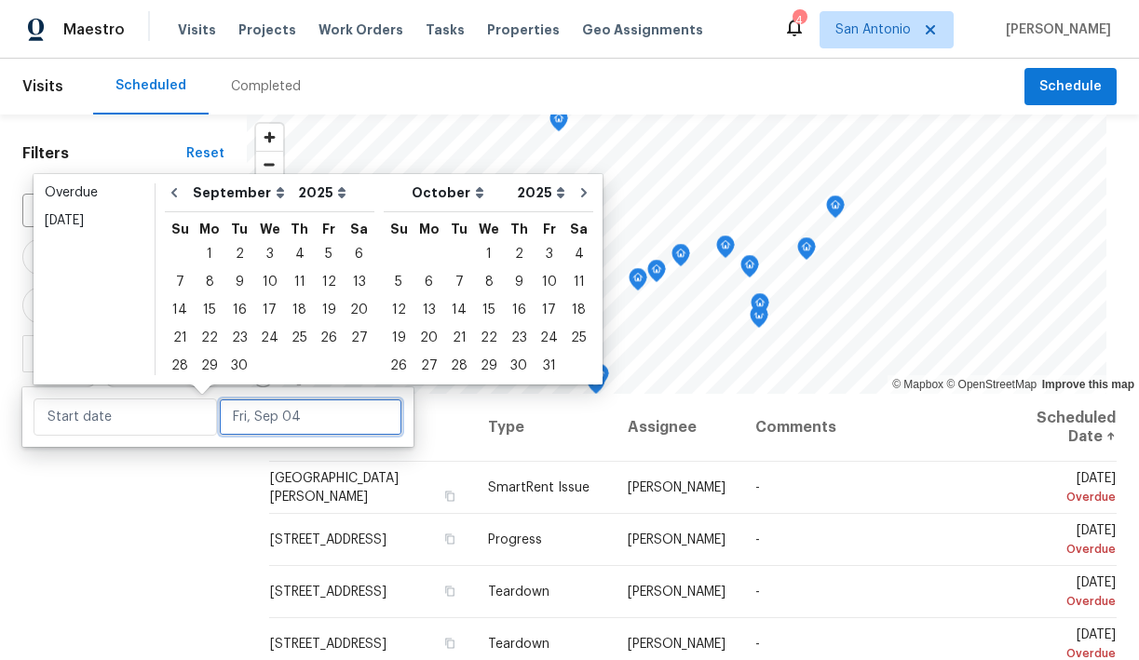
click at [240, 426] on input "text" at bounding box center [310, 417] width 183 height 37
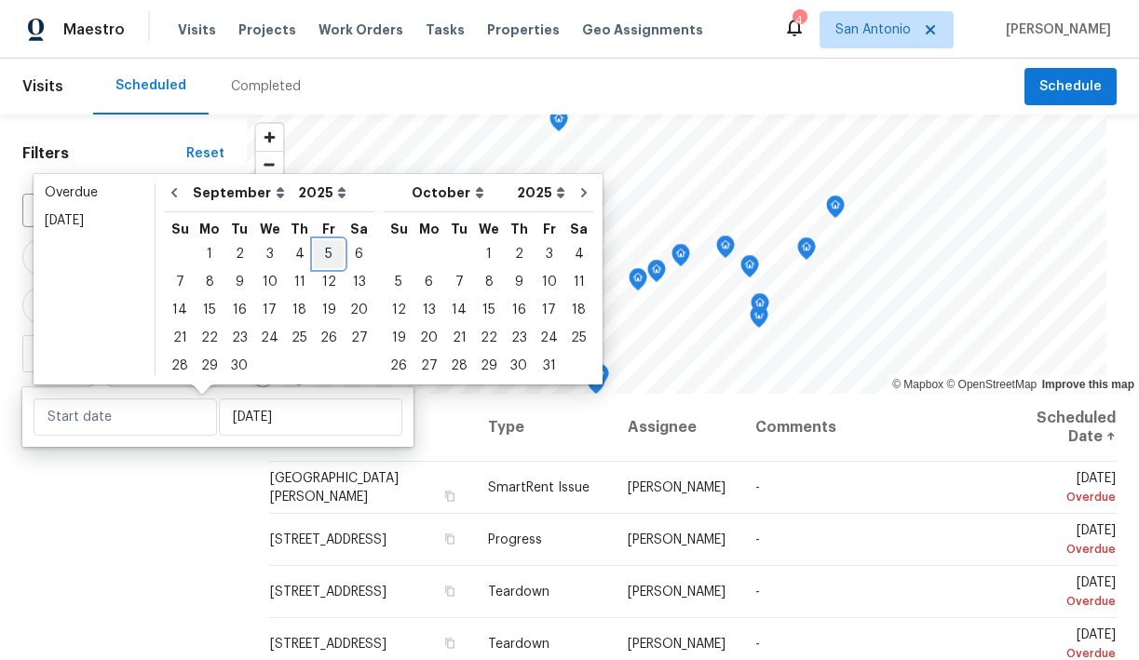
click at [320, 257] on div "5" at bounding box center [329, 254] width 30 height 26
type input "Fri, Sep 05"
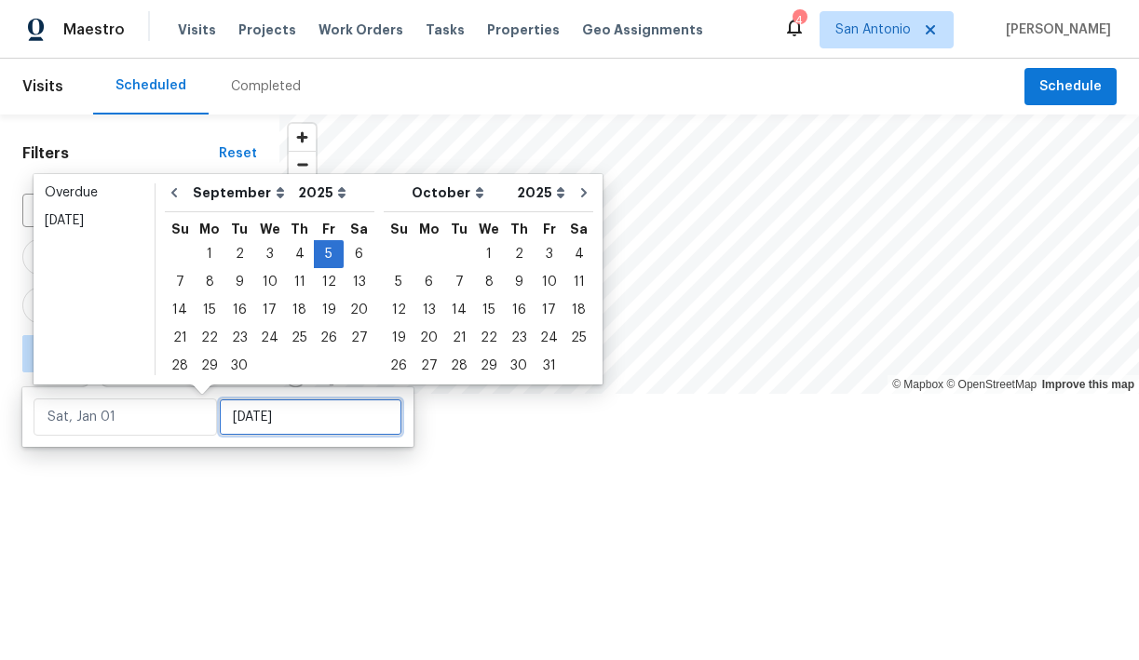
type input "Fri, Sep 05"
type input "Thu, Sep 25"
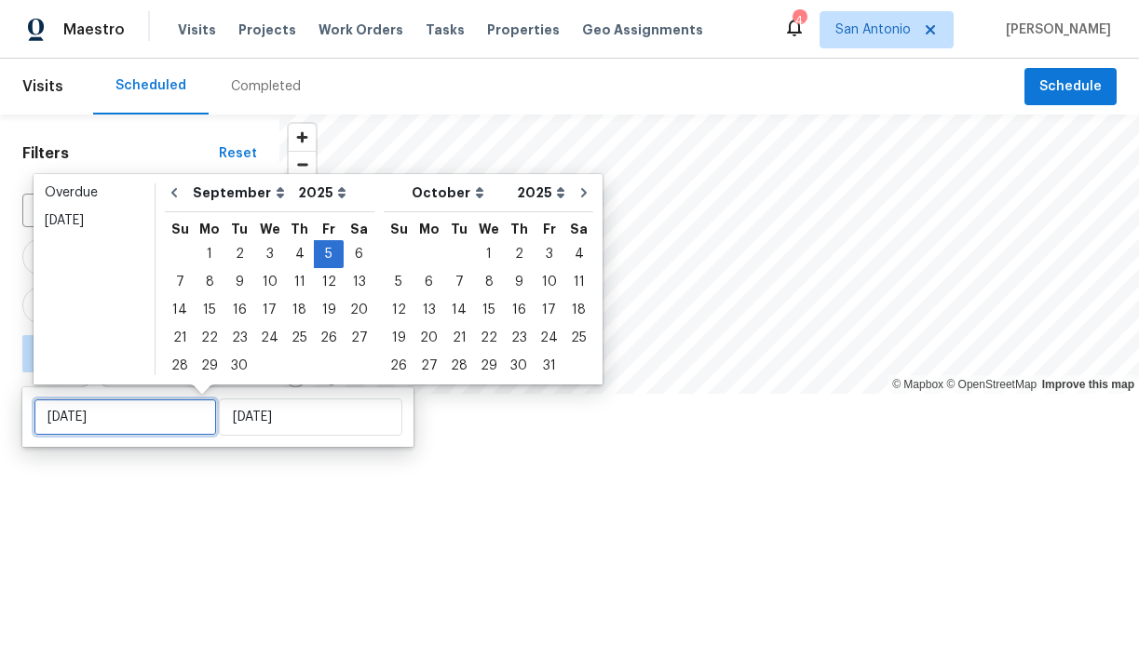
type input "Fri, Sep 05"
click at [221, 479] on div at bounding box center [569, 330] width 1139 height 660
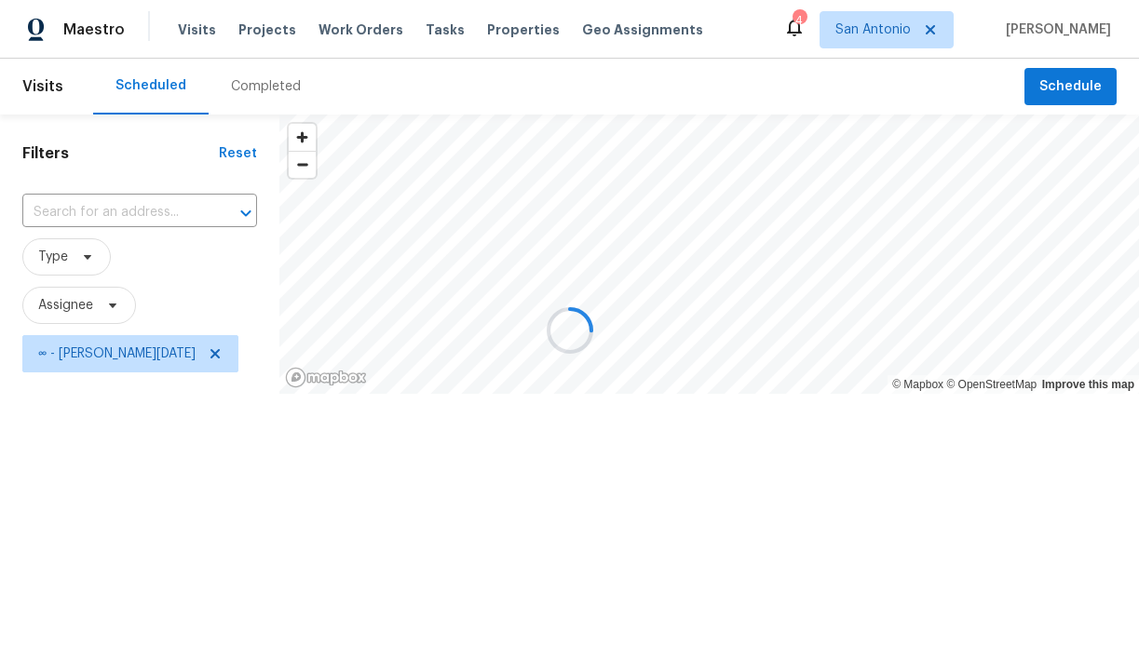
click at [111, 307] on div at bounding box center [569, 330] width 1139 height 660
click at [103, 305] on div at bounding box center [569, 330] width 1139 height 660
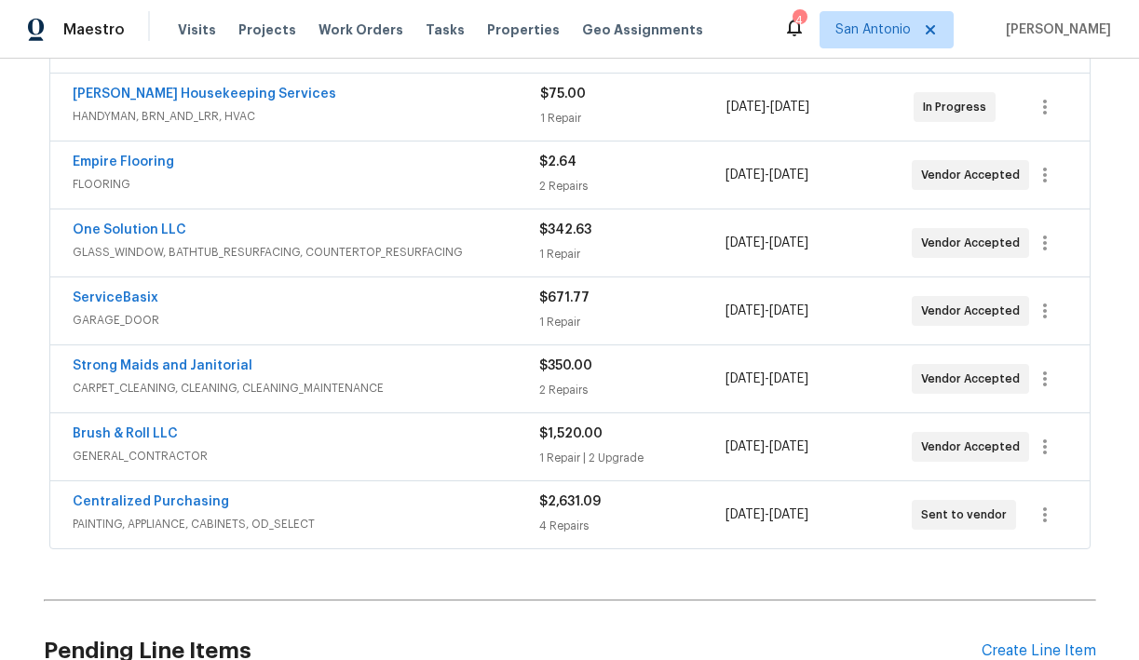
scroll to position [540, 0]
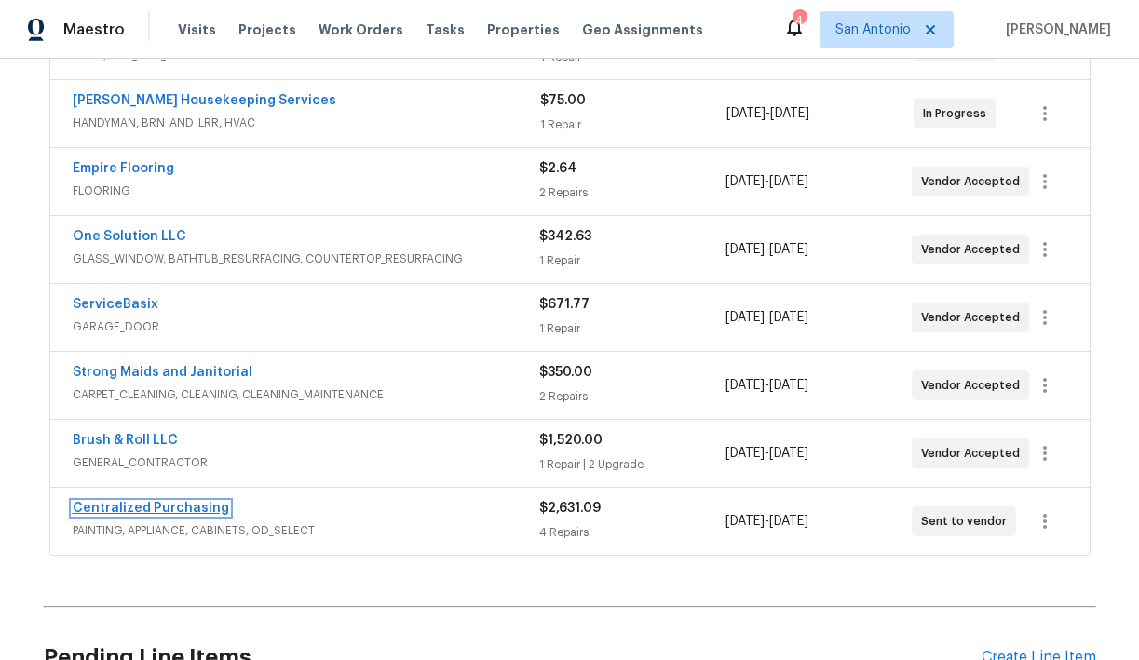
click at [184, 506] on link "Centralized Purchasing" at bounding box center [151, 508] width 156 height 13
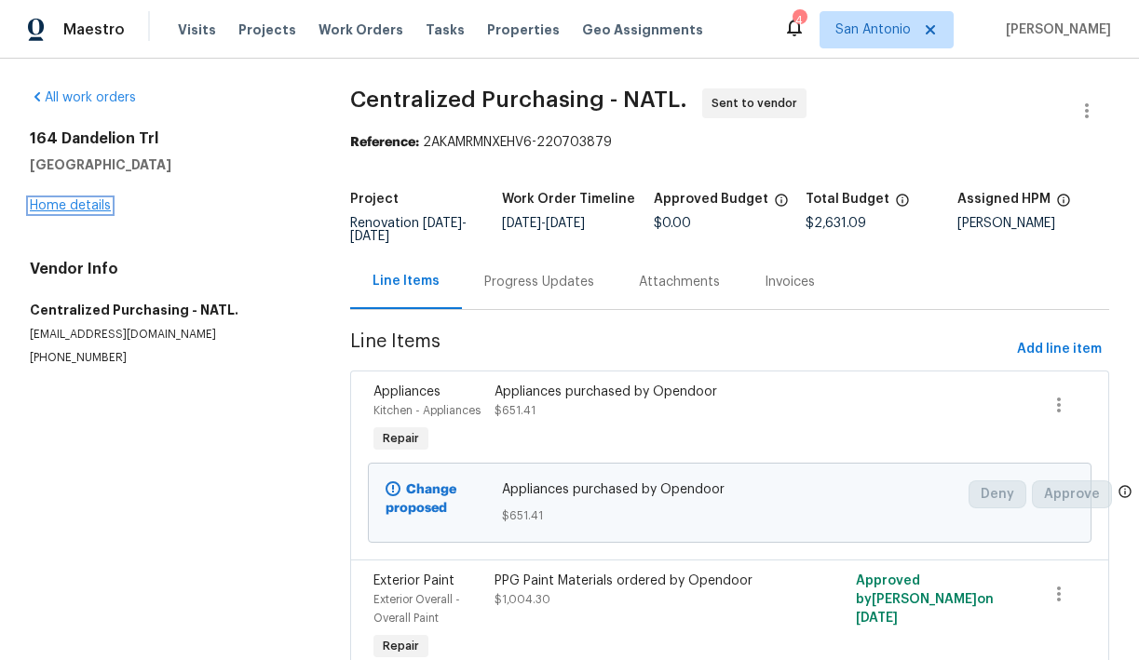
click at [79, 205] on link "Home details" at bounding box center [70, 205] width 81 height 13
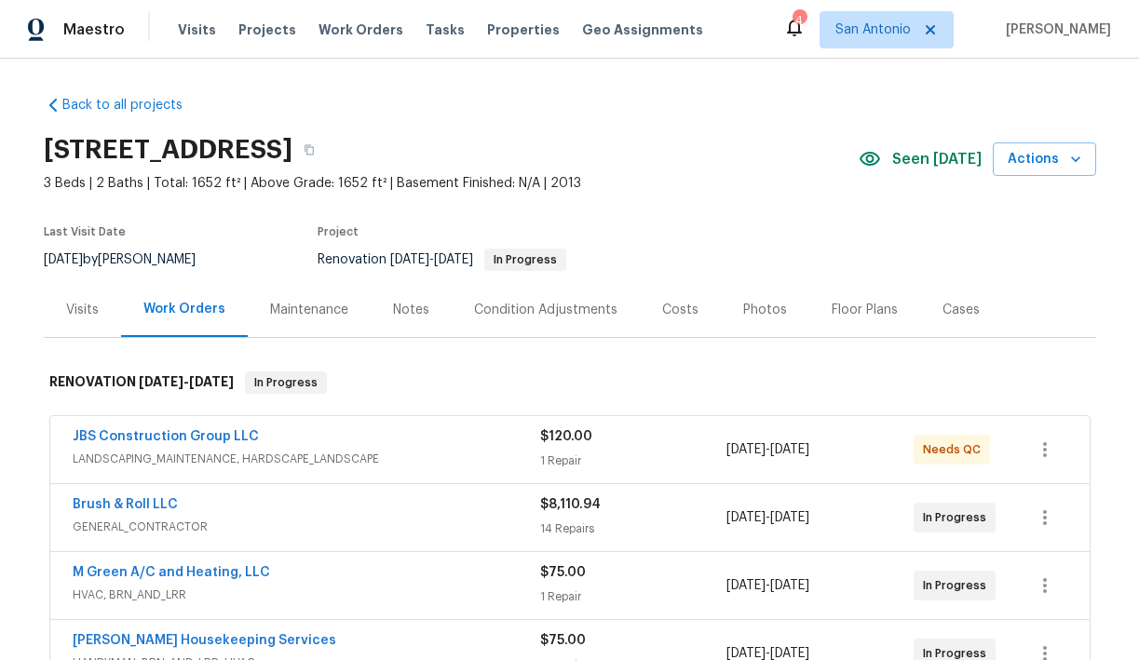
click at [686, 305] on div "Costs" at bounding box center [680, 310] width 36 height 19
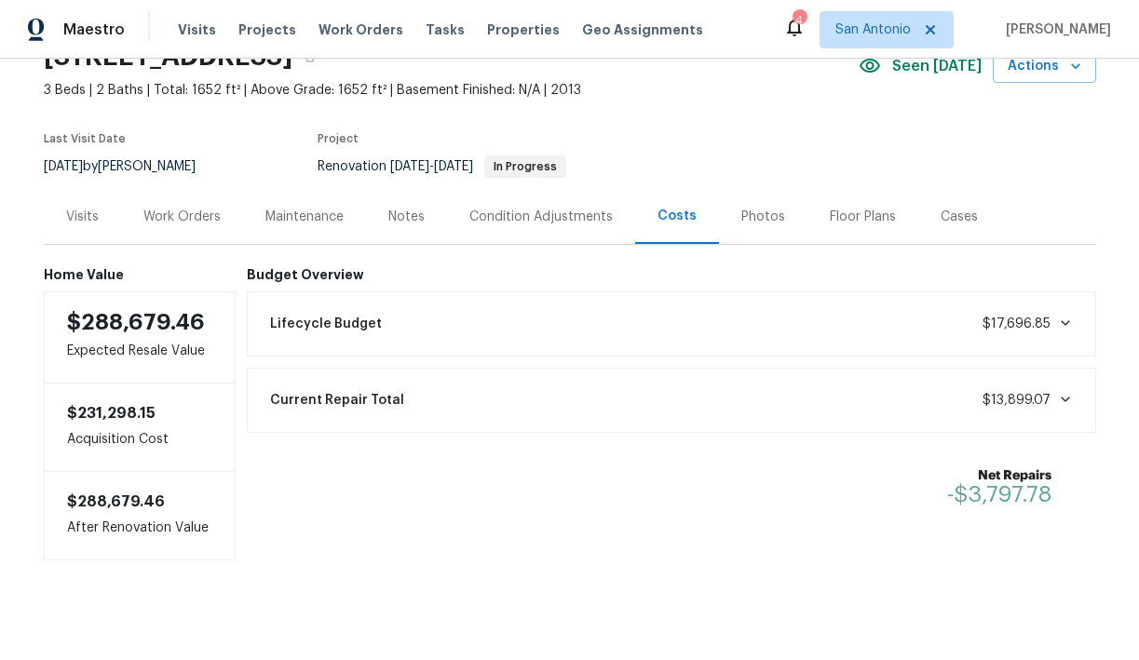
scroll to position [106, 0]
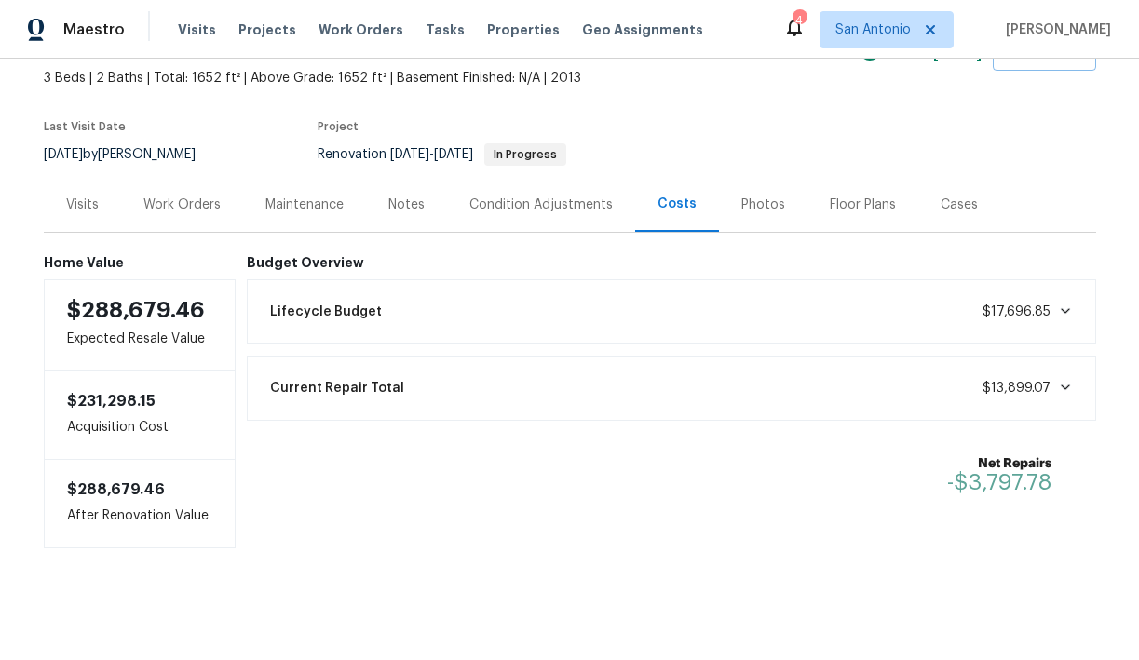
click at [197, 206] on div "Work Orders" at bounding box center [181, 205] width 77 height 19
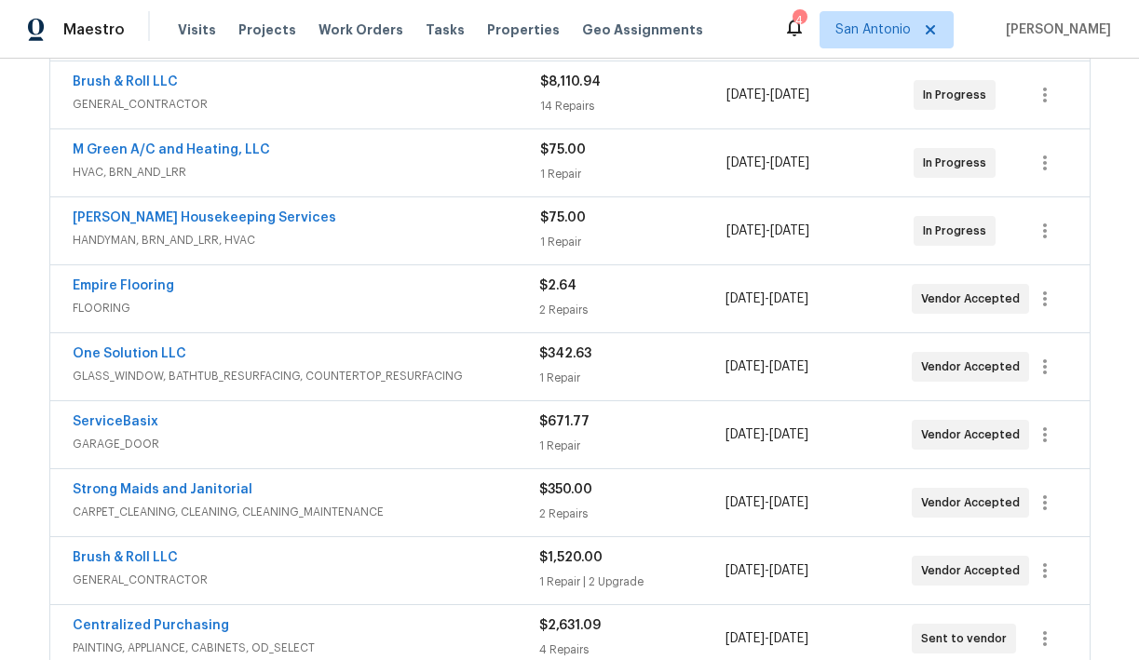
scroll to position [424, 0]
click at [200, 149] on link "M Green A/C and Heating, LLC" at bounding box center [171, 148] width 197 height 13
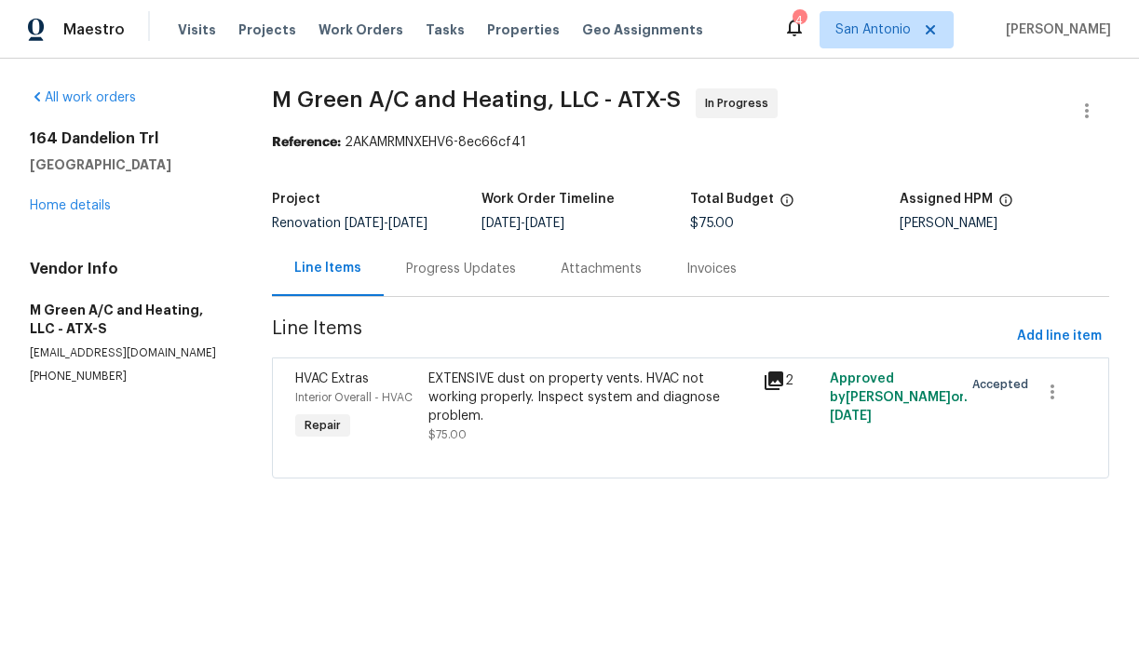
click at [447, 273] on div "Progress Updates" at bounding box center [461, 269] width 110 height 19
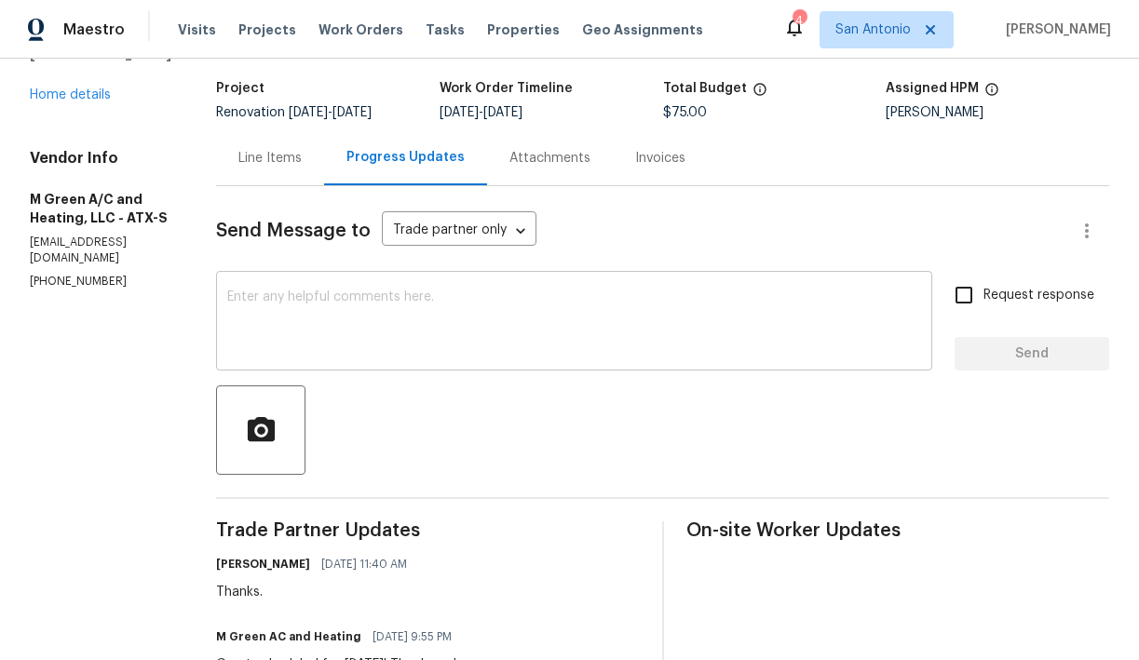
scroll to position [106, 0]
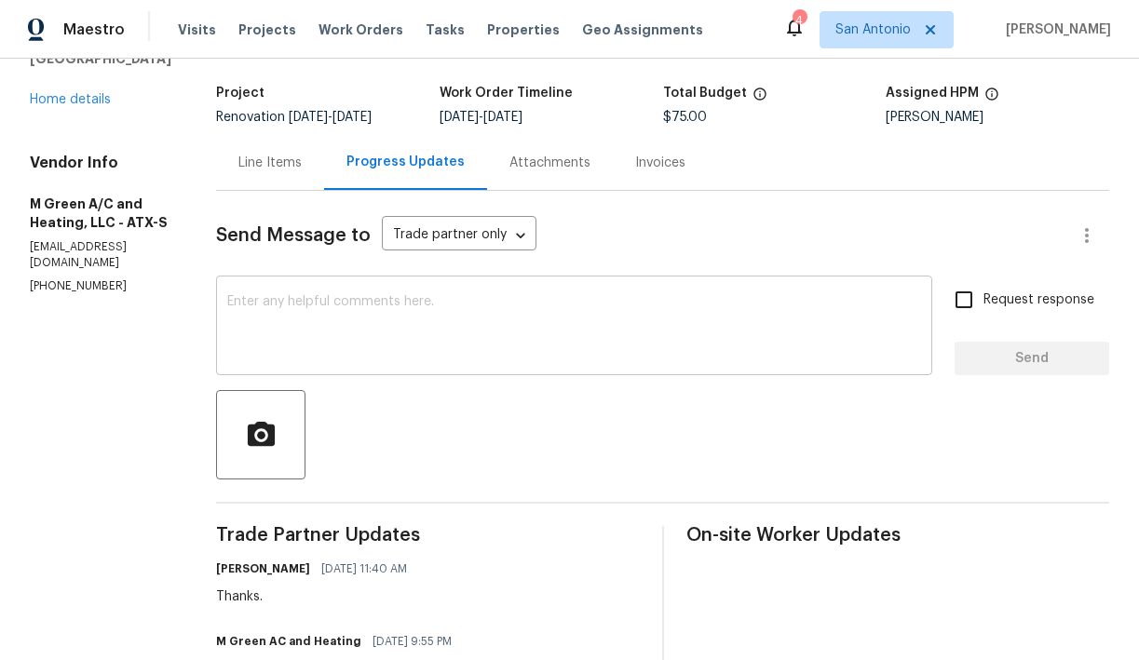
click at [439, 290] on div "x ​" at bounding box center [574, 327] width 716 height 95
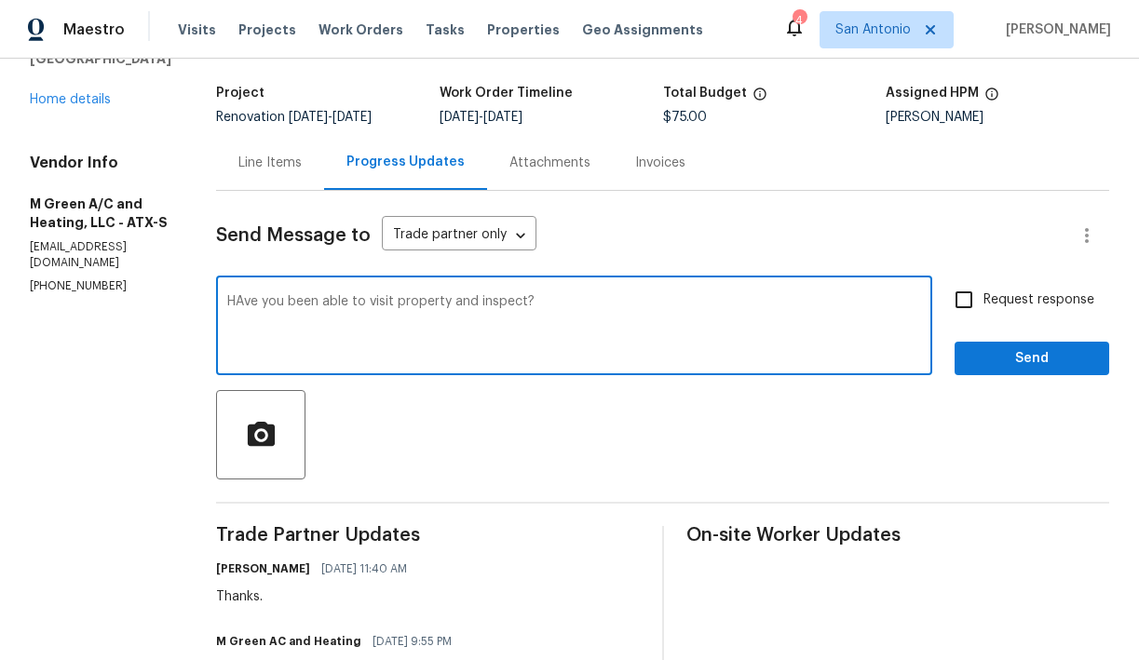
type textarea "HAve you been able to visit property and inspect?"
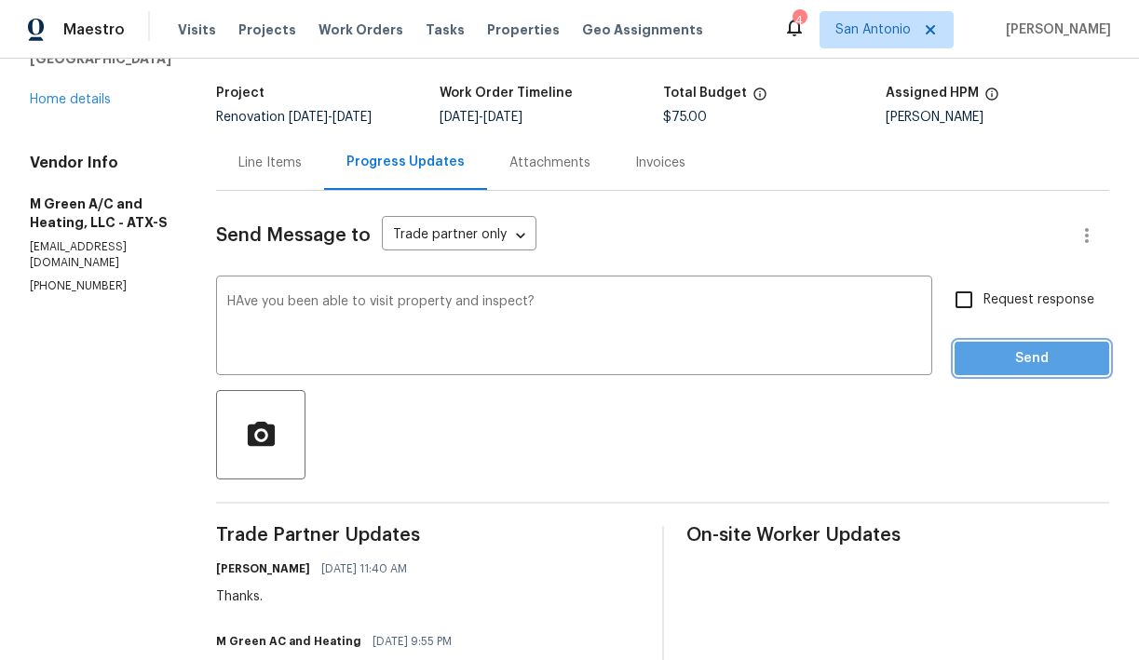
click at [1013, 344] on button "Send" at bounding box center [1032, 359] width 155 height 34
